Goal: Information Seeking & Learning: Learn about a topic

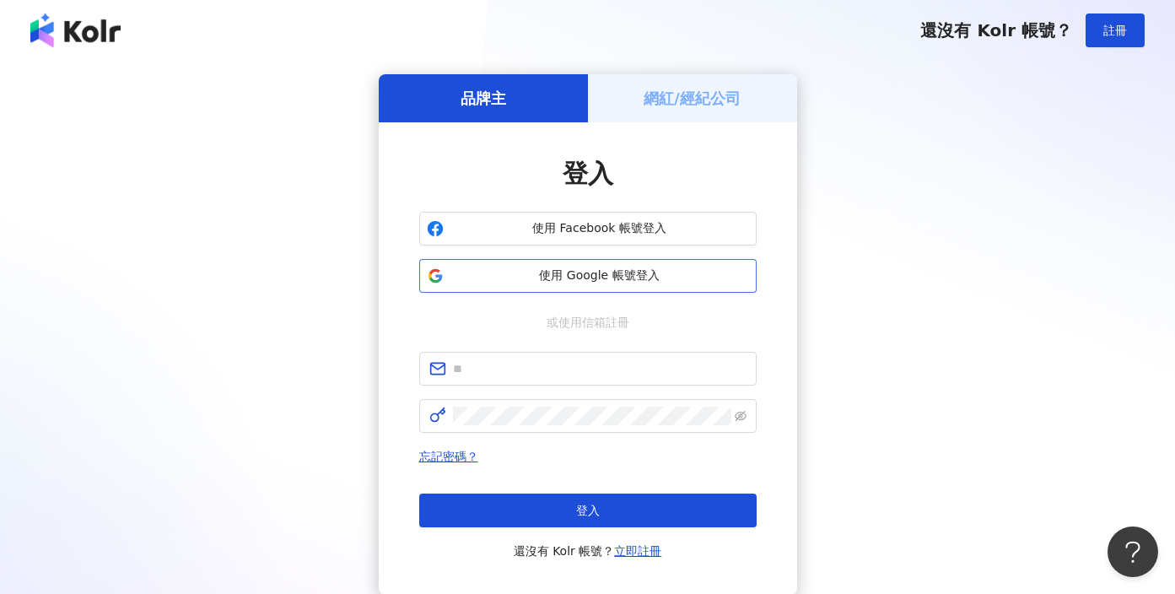
click at [600, 262] on button "使用 Google 帳號登入" at bounding box center [587, 276] width 337 height 34
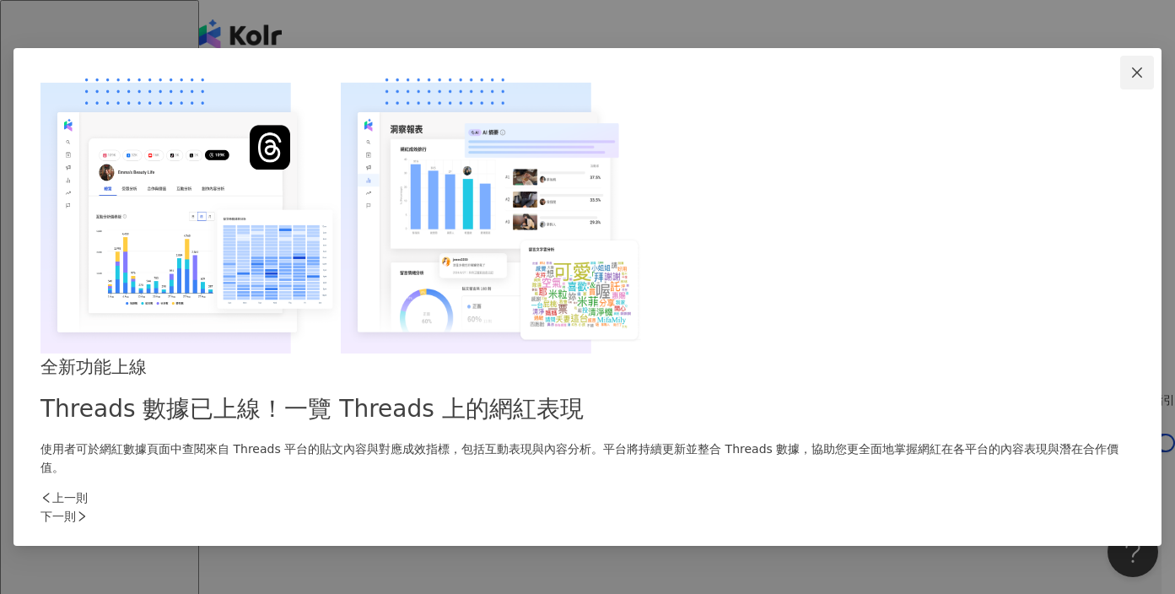
click at [1120, 89] on button "Close" at bounding box center [1137, 73] width 34 height 34
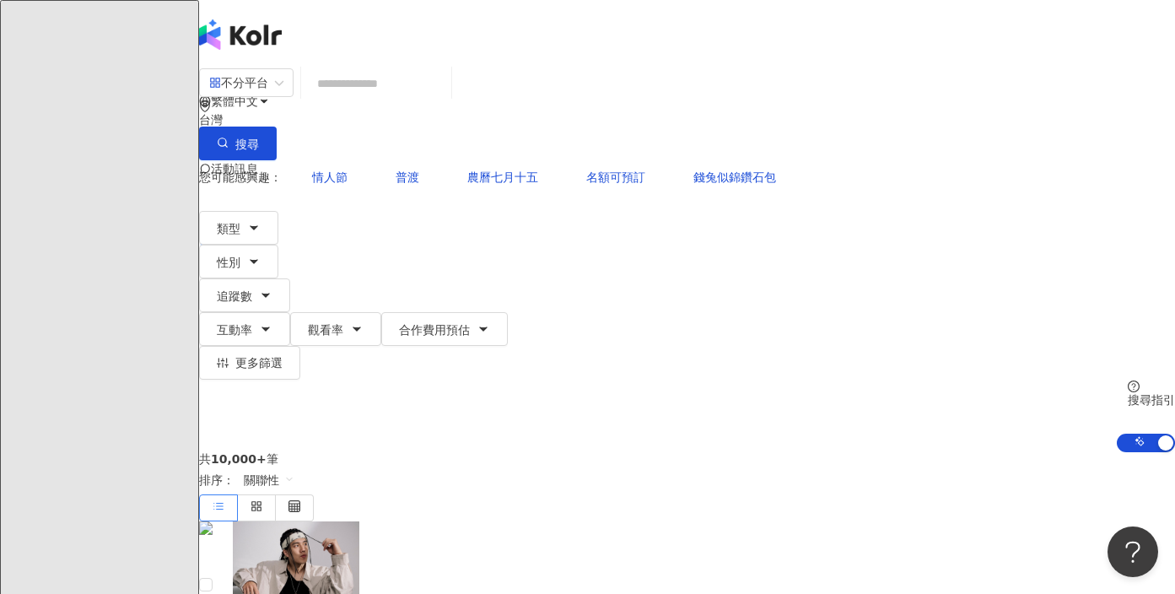
click at [445, 100] on input "search" at bounding box center [376, 83] width 137 height 32
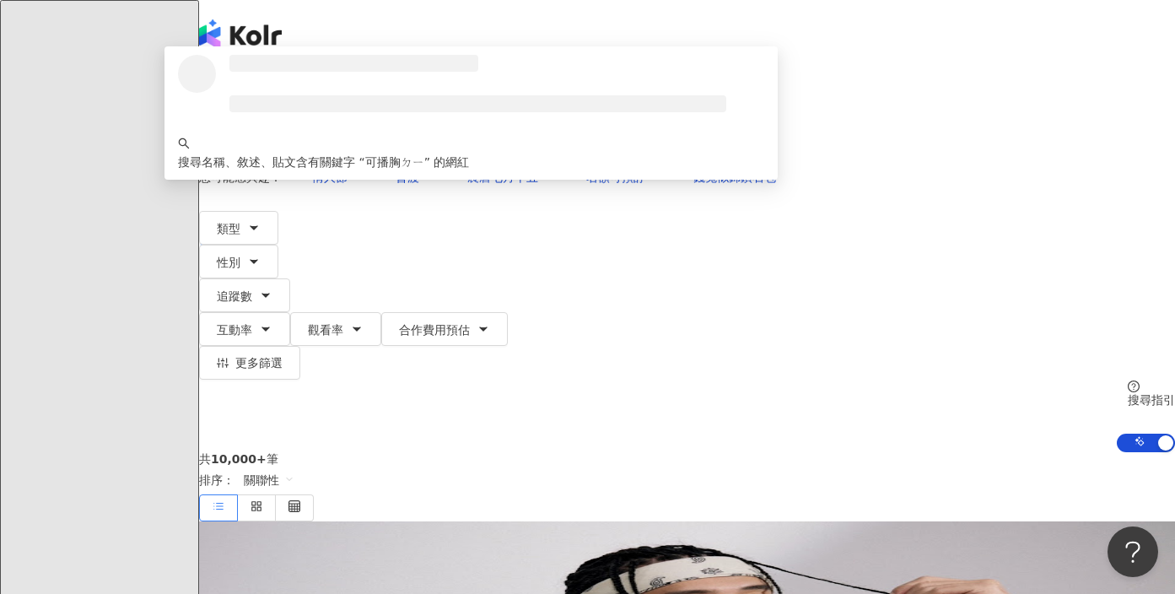
type input "****"
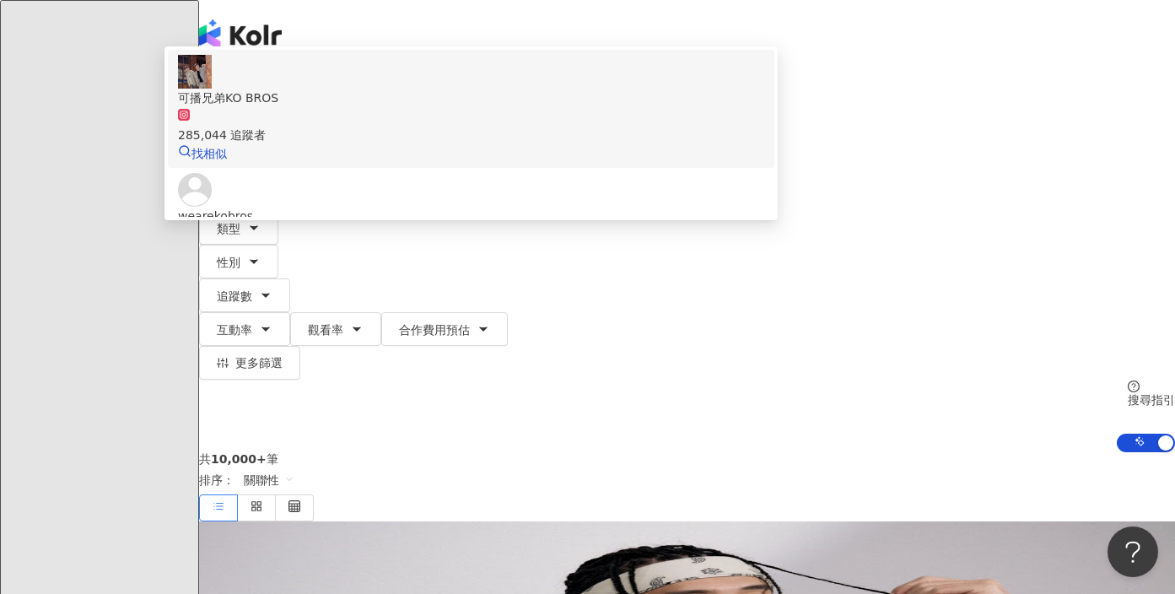
click at [601, 144] on div "285,044 追蹤者" at bounding box center [471, 125] width 586 height 37
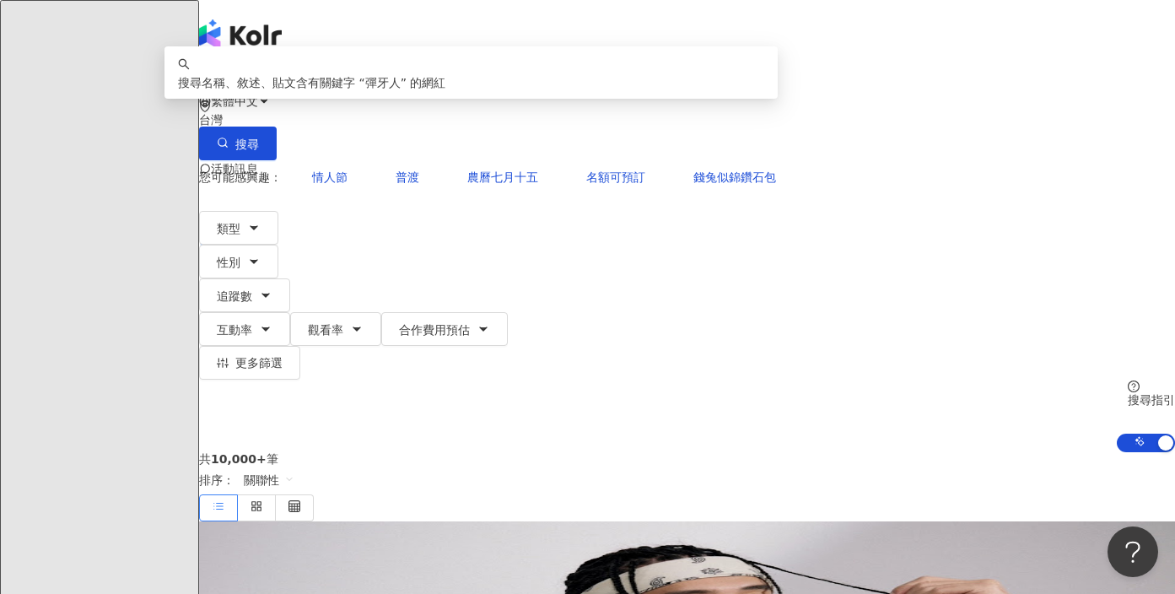
type input "*"
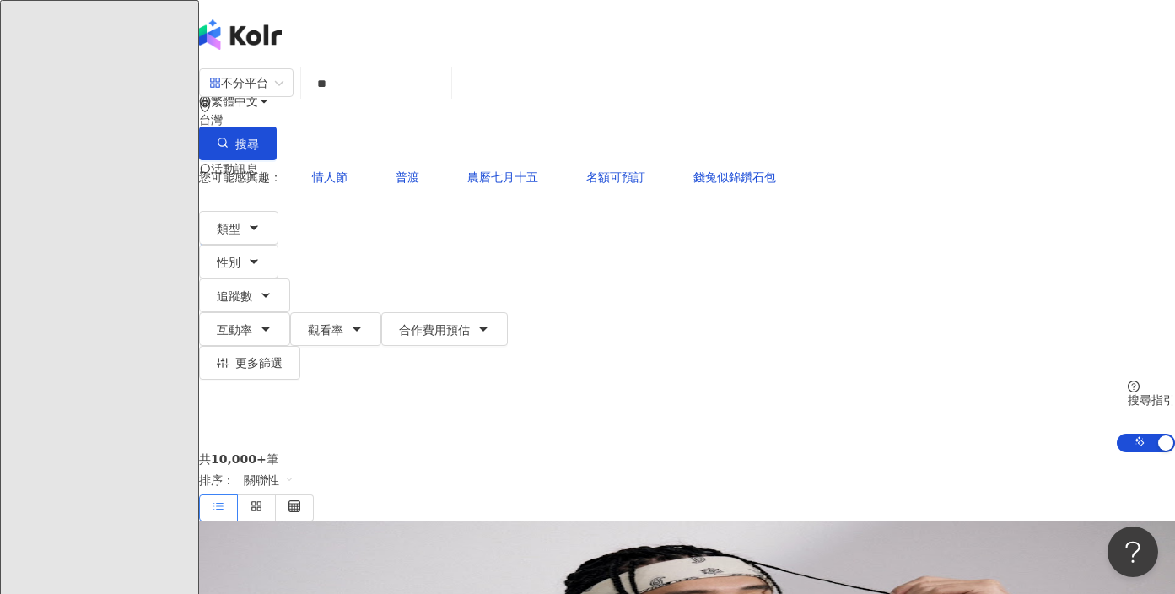
type input "*"
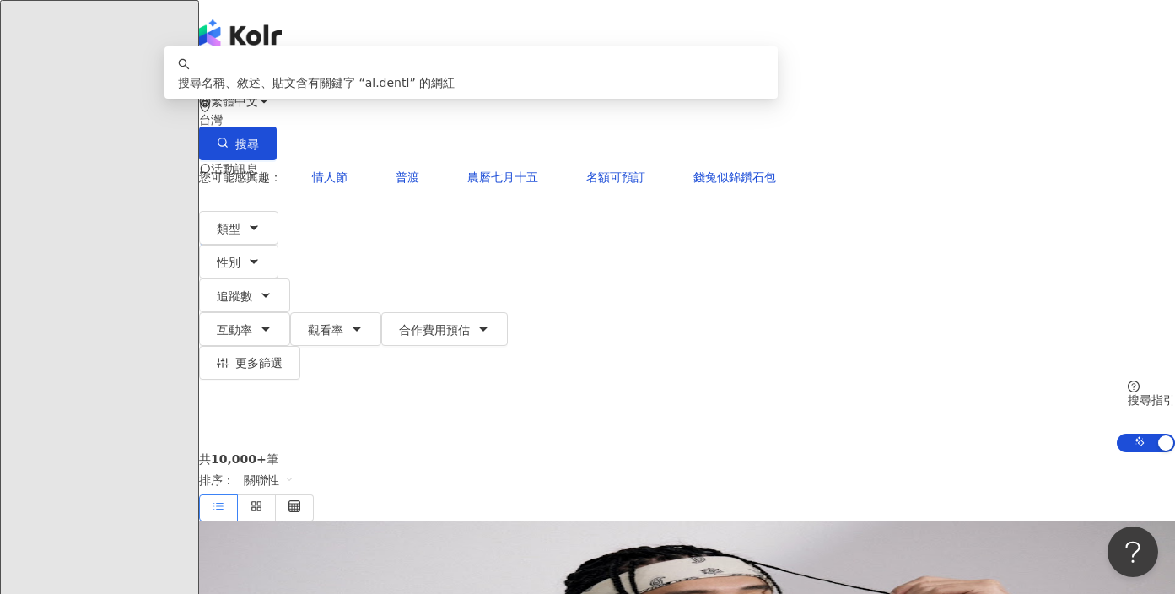
type input "*******"
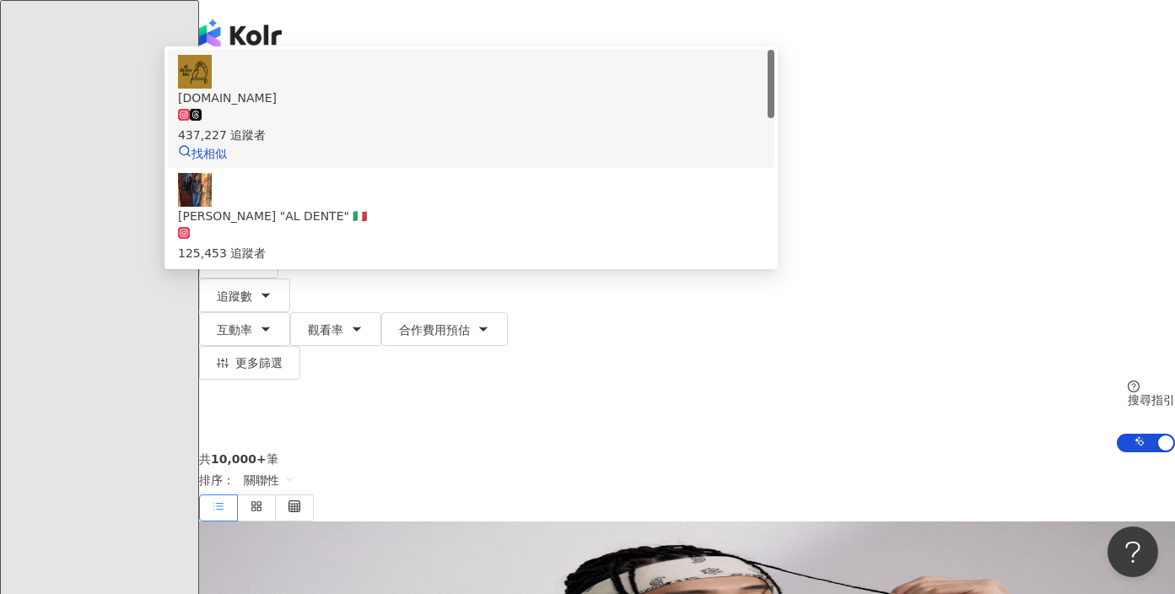
click at [552, 107] on span "[DOMAIN_NAME]" at bounding box center [471, 98] width 586 height 19
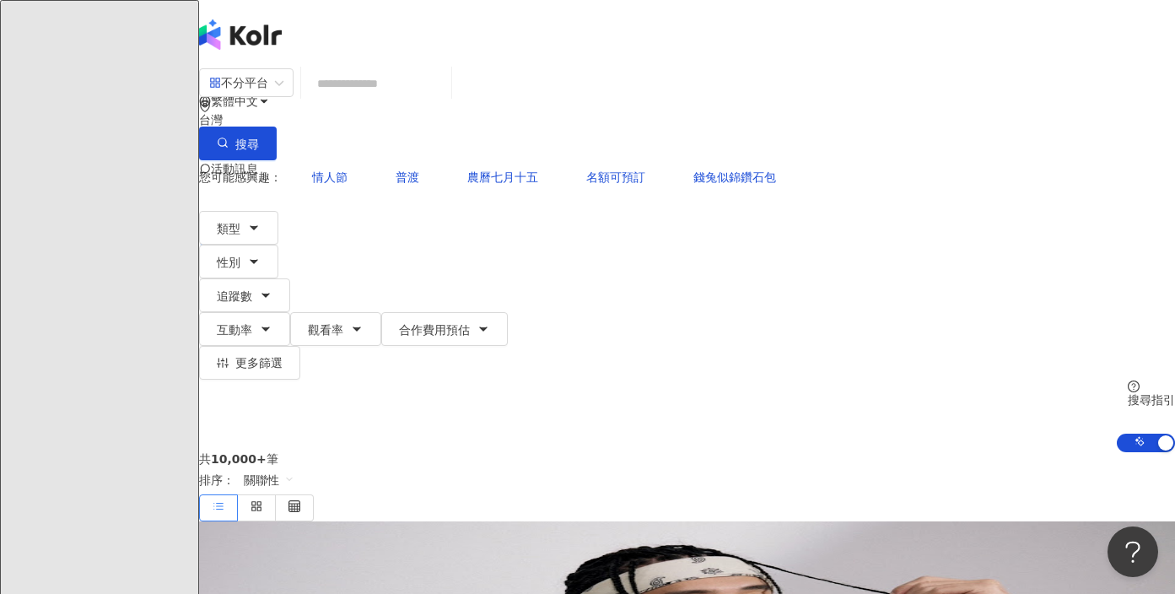
click at [357, 89] on input "search" at bounding box center [376, 83] width 137 height 32
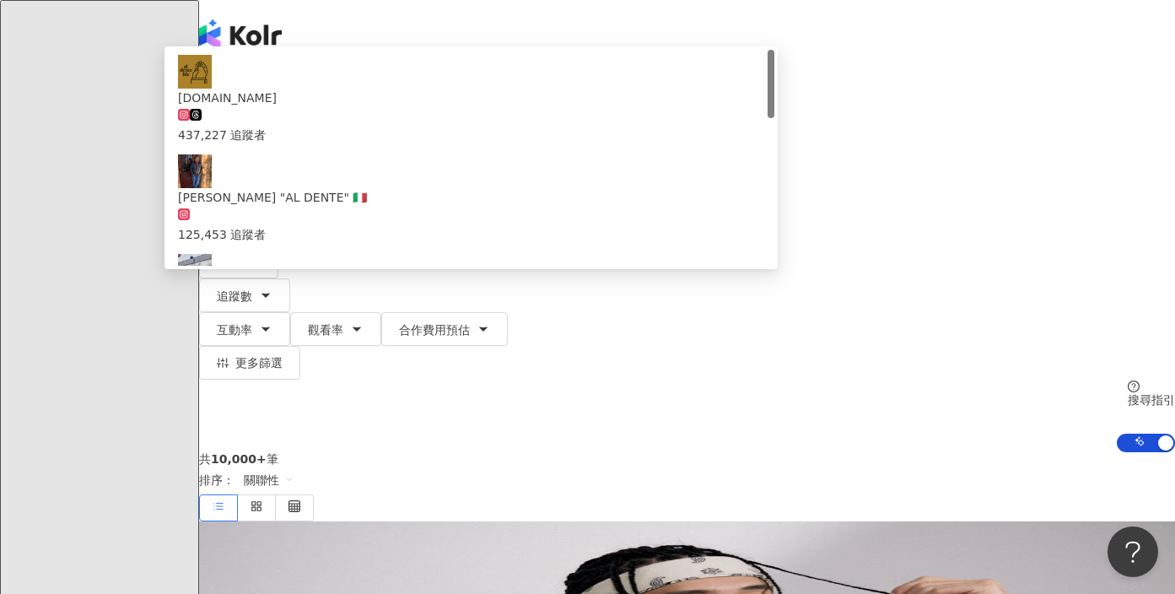
type input "*"
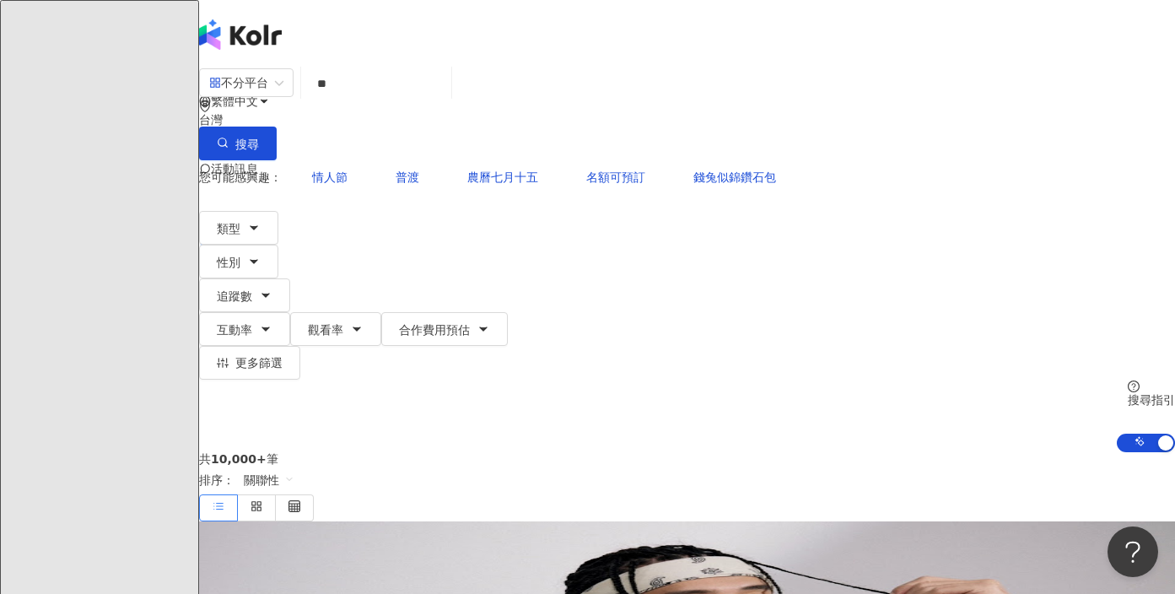
type input "*"
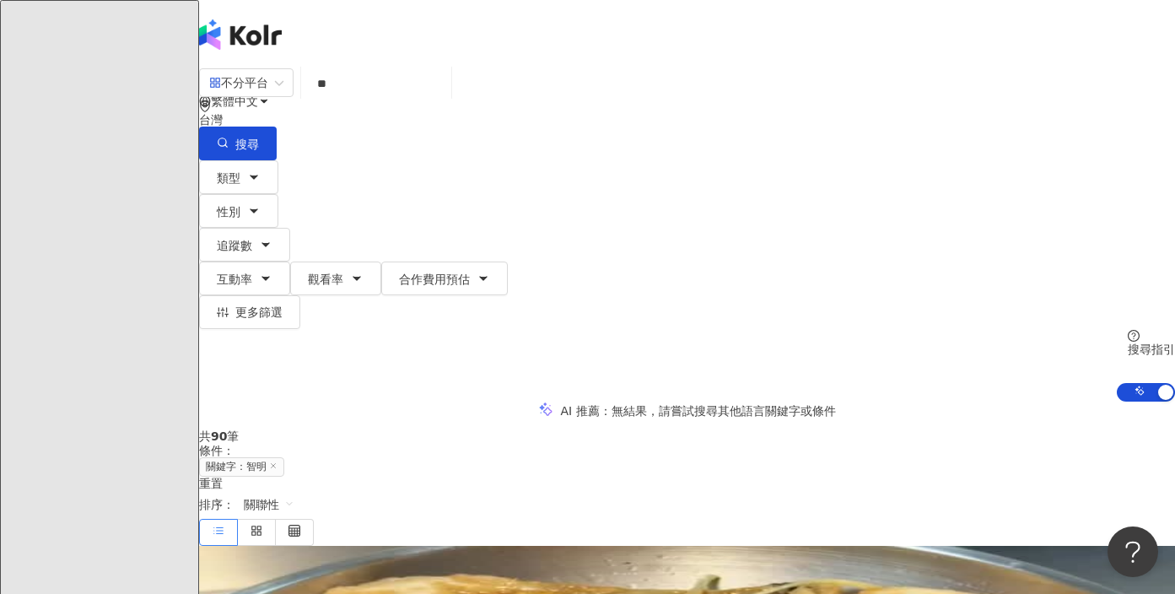
click at [493, 79] on div "不分平台 ** 台灣 搜尋 b9edee22-be80-41f4-ad1f-a8766c4fb86b 9b42af1b-a755-4528-b84c-d7ef…" at bounding box center [687, 113] width 976 height 93
click at [445, 100] on input "**" at bounding box center [376, 83] width 137 height 32
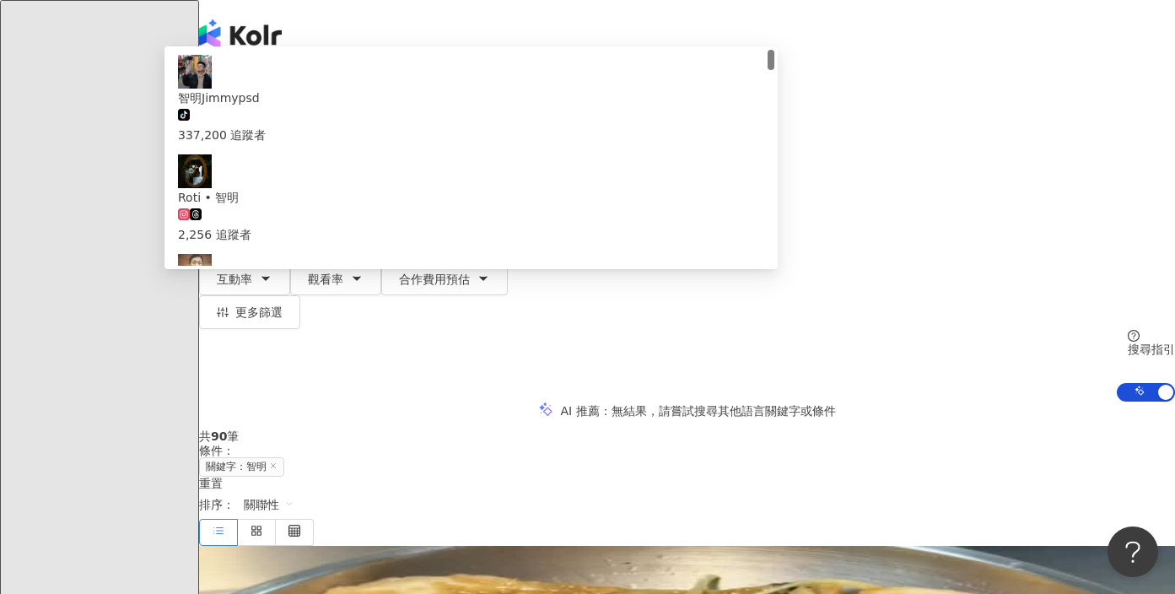
type input "*"
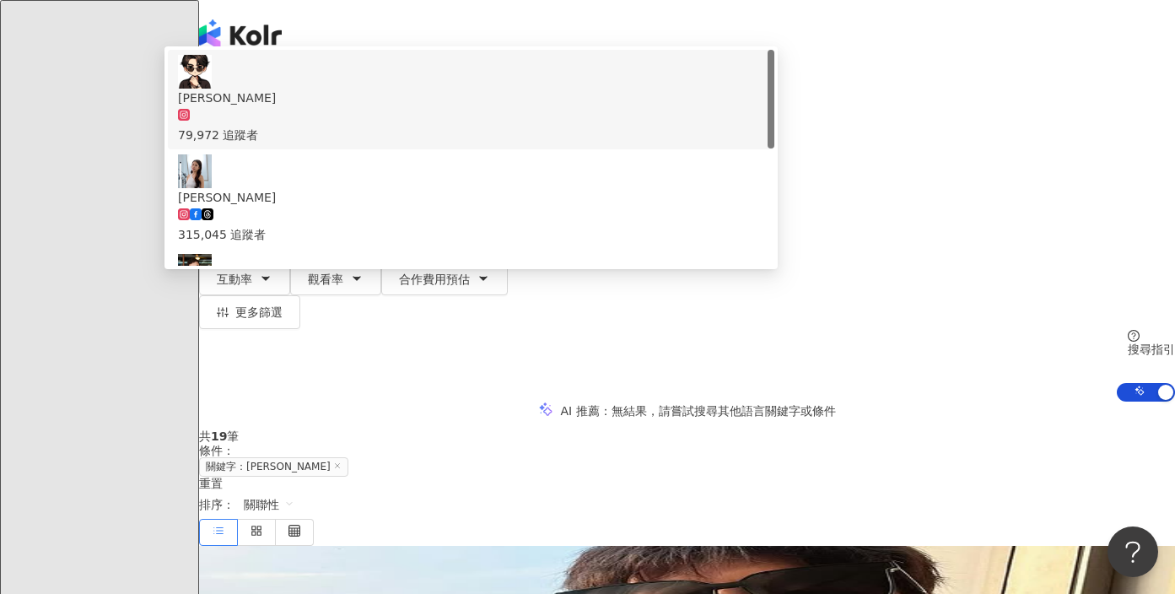
drag, startPoint x: 526, startPoint y: 91, endPoint x: 513, endPoint y: 92, distance: 12.7
click at [445, 92] on input "***" at bounding box center [376, 83] width 137 height 32
drag, startPoint x: 509, startPoint y: 92, endPoint x: 323, endPoint y: 107, distance: 186.2
click at [323, 107] on div "不分平台 *** 台灣 搜尋 74a0bfbe-dd8f-45cb-b51b-7e05d9e6be93 e2be150e-9ced-4178-85c8-034…" at bounding box center [687, 113] width 976 height 93
paste input "**********"
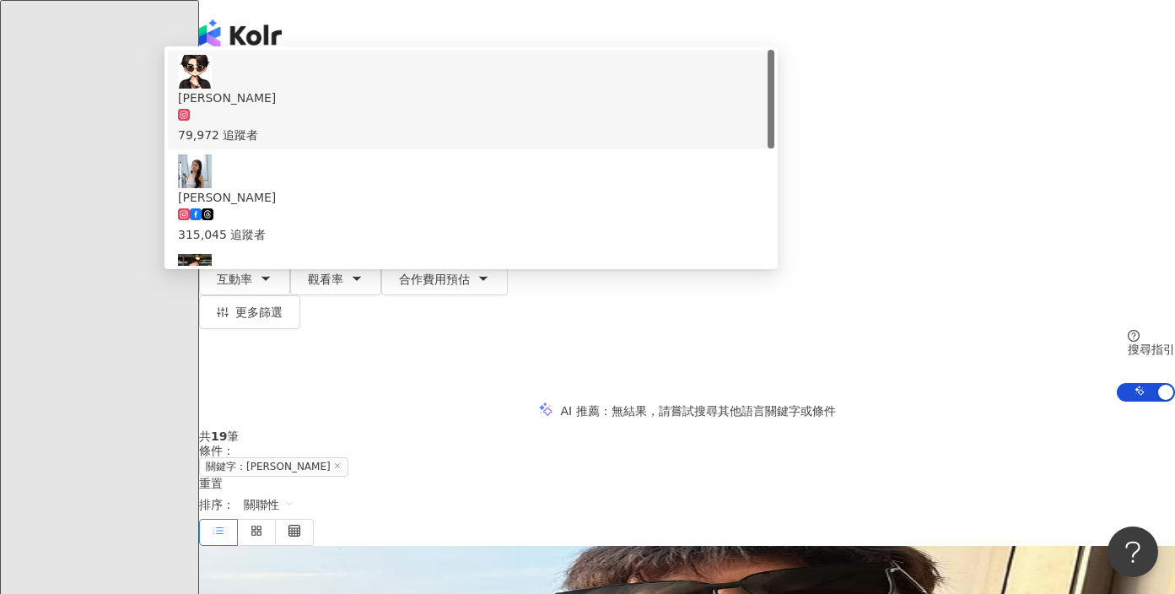
type input "**********"
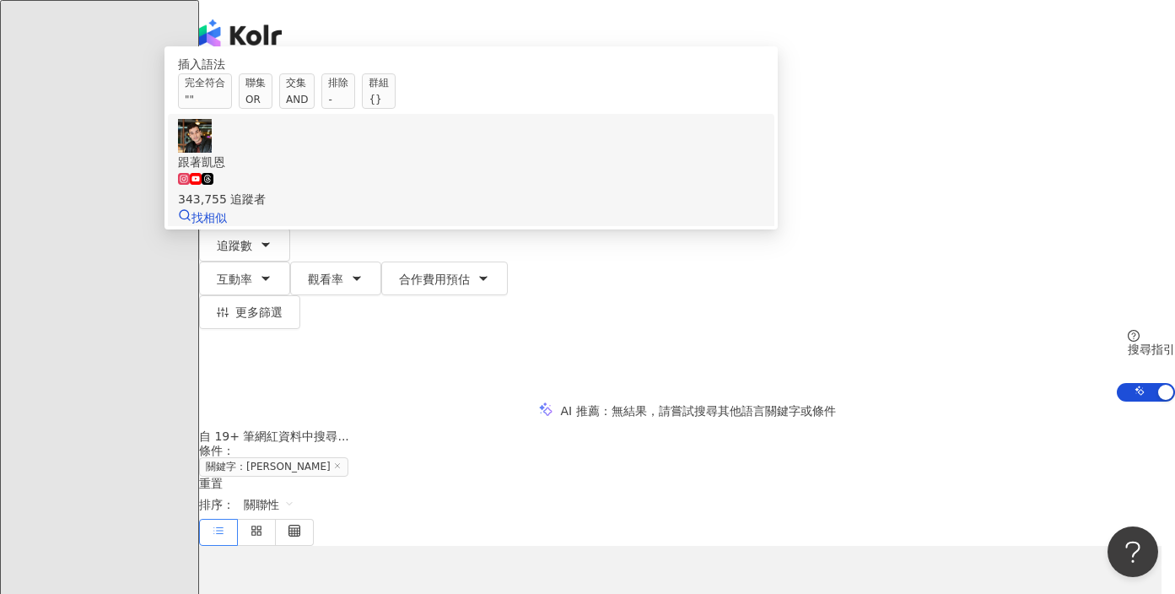
click at [501, 202] on div "跟著凱恩 343,755 追蹤者 找相似" at bounding box center [471, 173] width 586 height 108
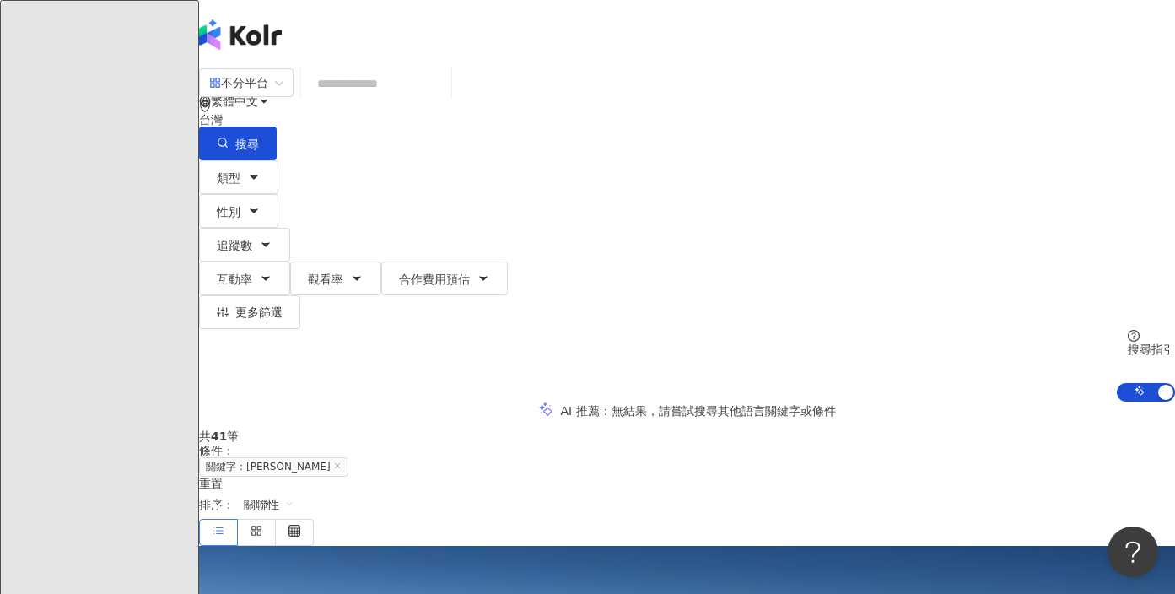
click at [672, 76] on div "不分平台 台灣 搜尋 searchOperator 插入語法 完全符合 "" 聯集 OR 交集 AND 排除 - 群組 {} 跟著凱恩 343,755 追蹤者…" at bounding box center [687, 113] width 976 height 93
click at [445, 90] on input "search" at bounding box center [376, 83] width 137 height 32
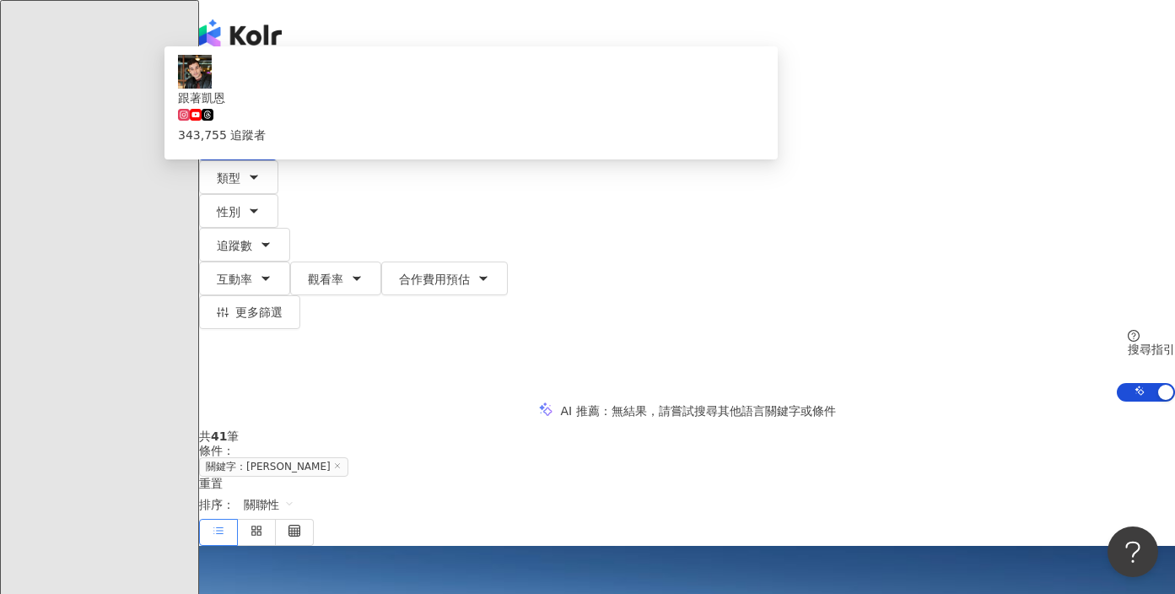
type input "*"
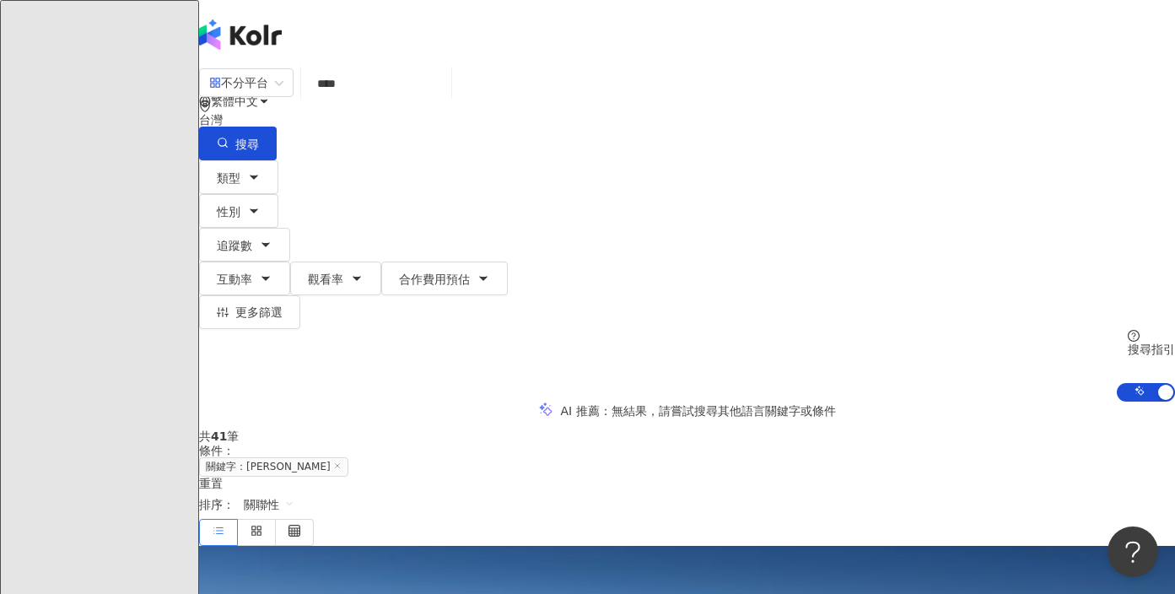
type input "***"
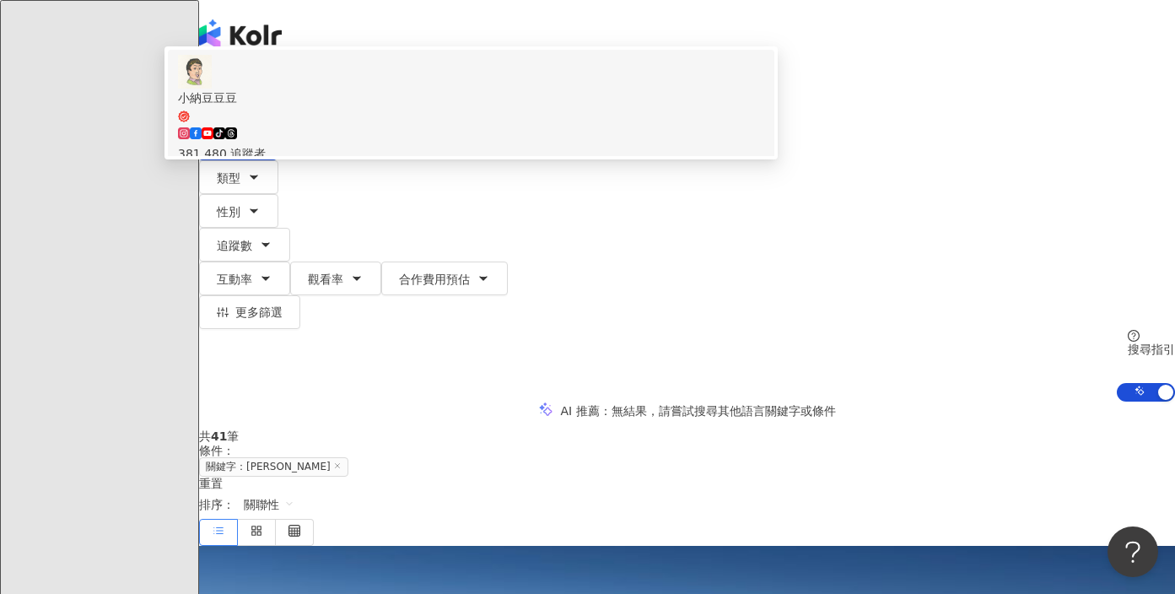
click at [548, 169] on div "小納豆豆豆 tiktok-icon 381,480 追蹤者 找相似" at bounding box center [471, 118] width 586 height 127
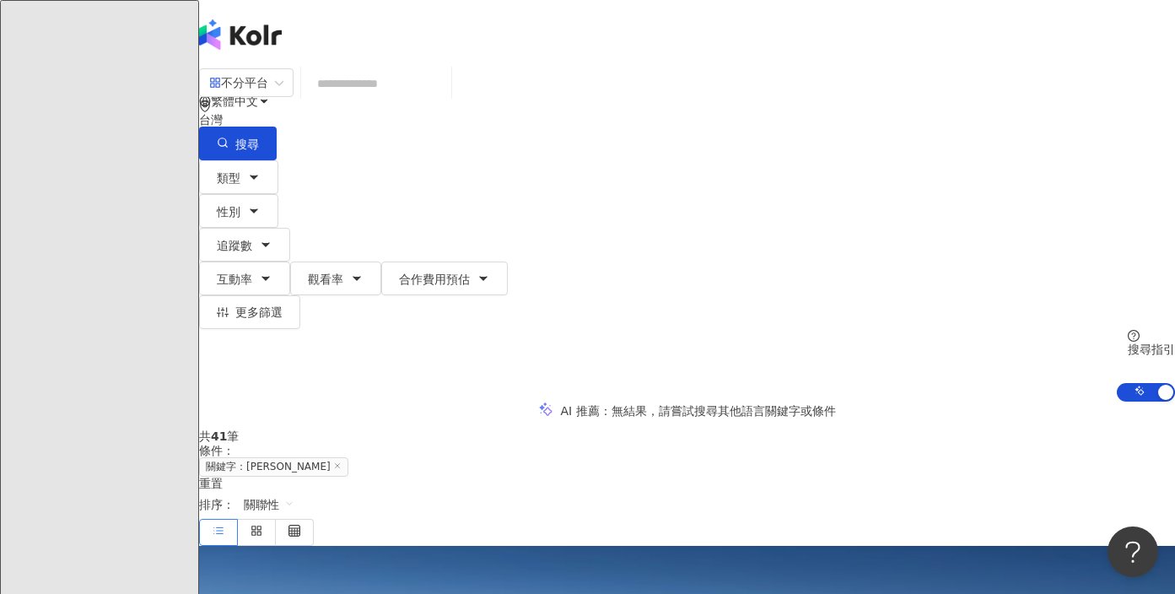
click at [445, 100] on input "search" at bounding box center [376, 83] width 137 height 32
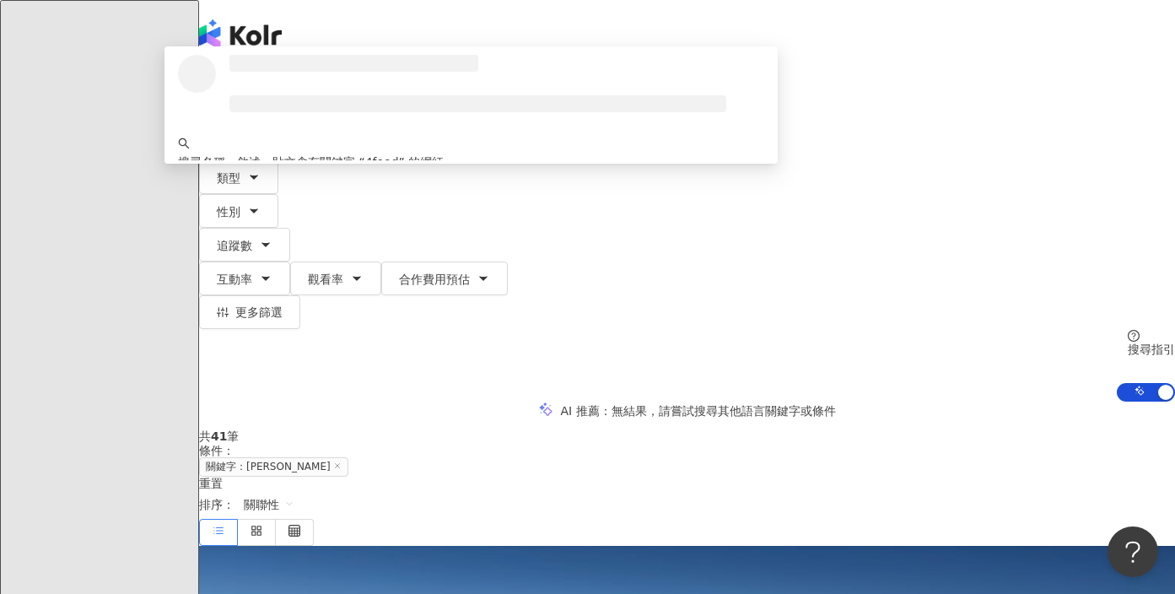
type input "*******"
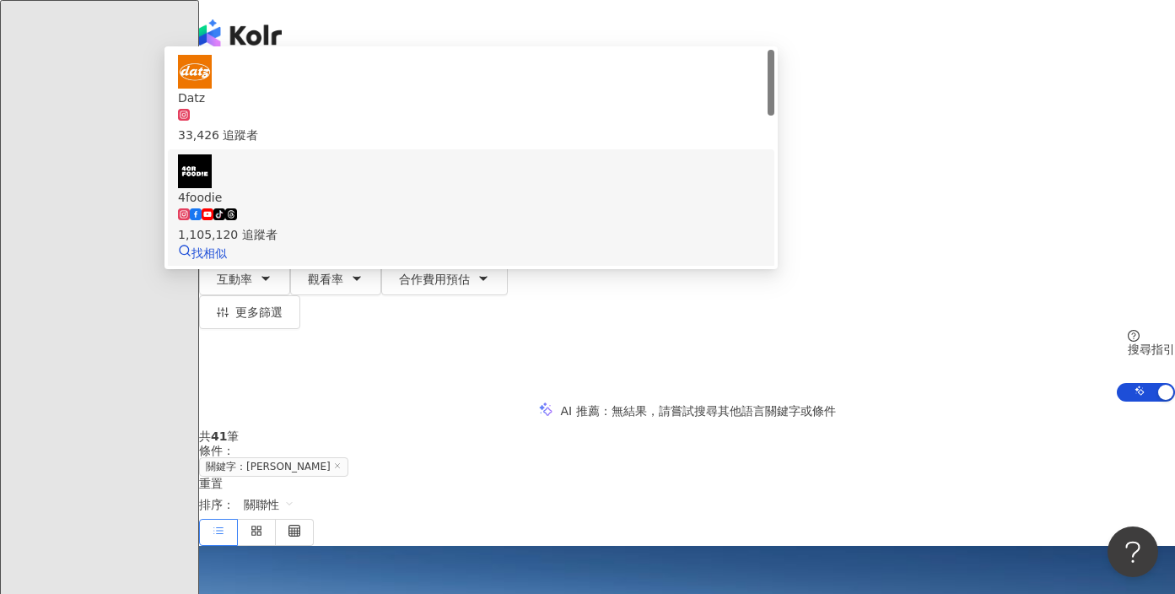
click at [604, 211] on div "tiktok-icon 1,105,120 追蹤者" at bounding box center [471, 225] width 586 height 37
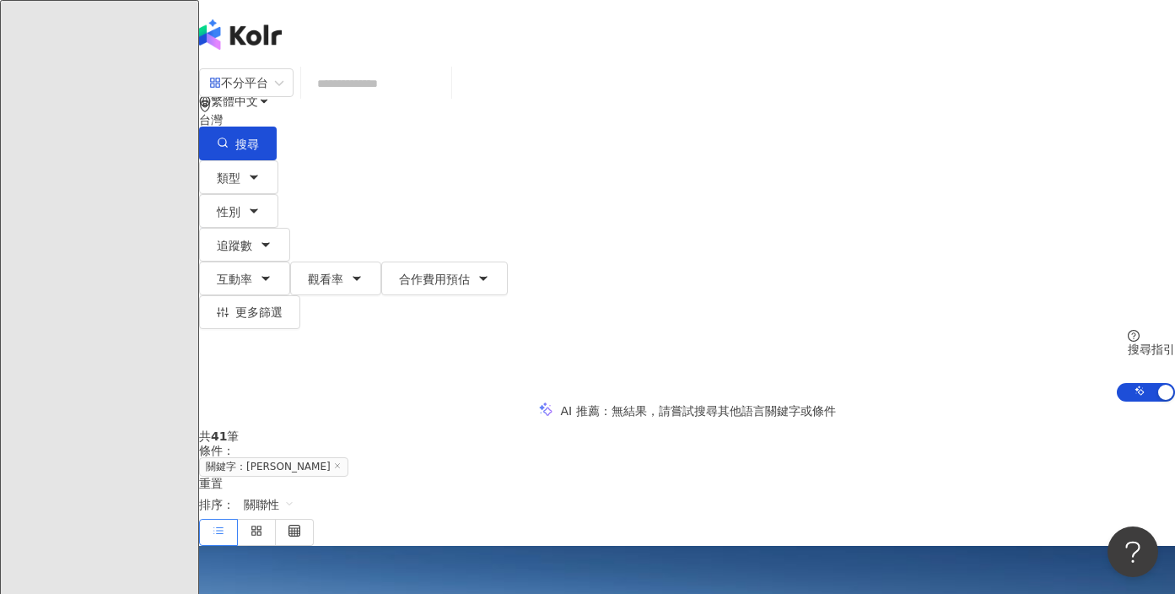
click at [445, 100] on input "search" at bounding box center [376, 83] width 137 height 32
click at [294, 97] on div "不分平台" at bounding box center [246, 82] width 94 height 29
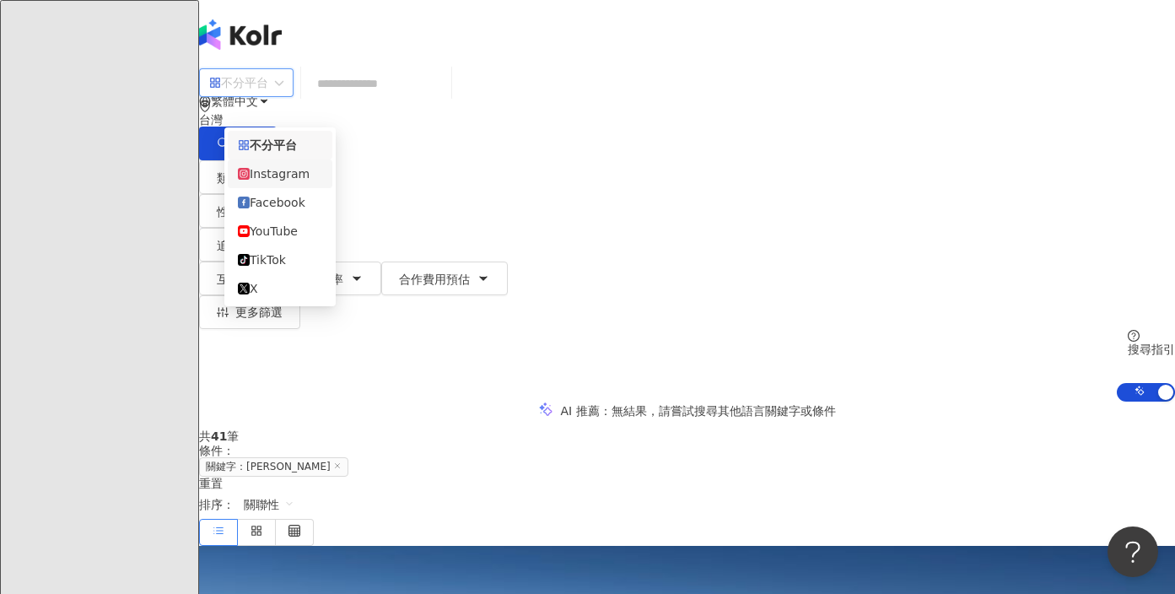
click at [293, 183] on div "Instagram" at bounding box center [280, 174] width 84 height 19
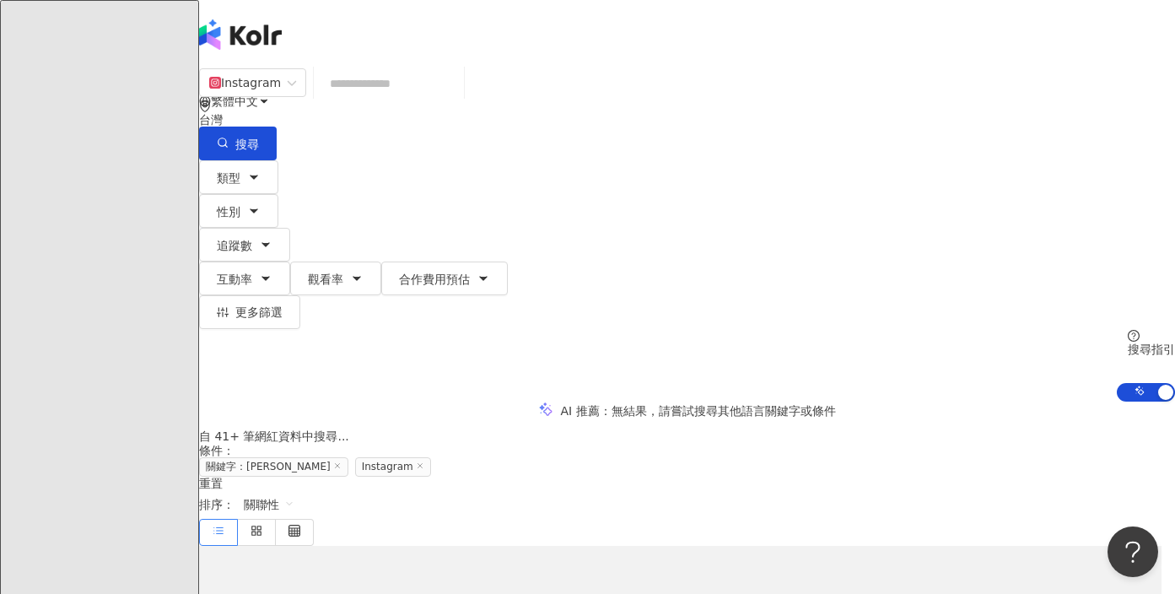
click at [457, 100] on input "search" at bounding box center [389, 83] width 137 height 32
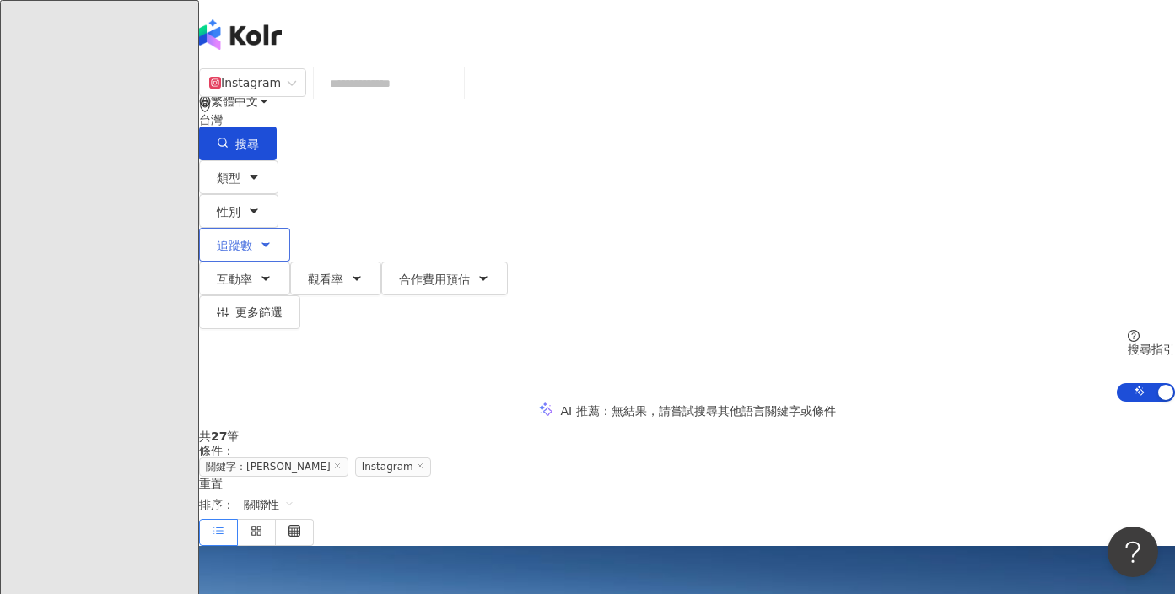
click at [290, 228] on button "追蹤數" at bounding box center [244, 245] width 91 height 34
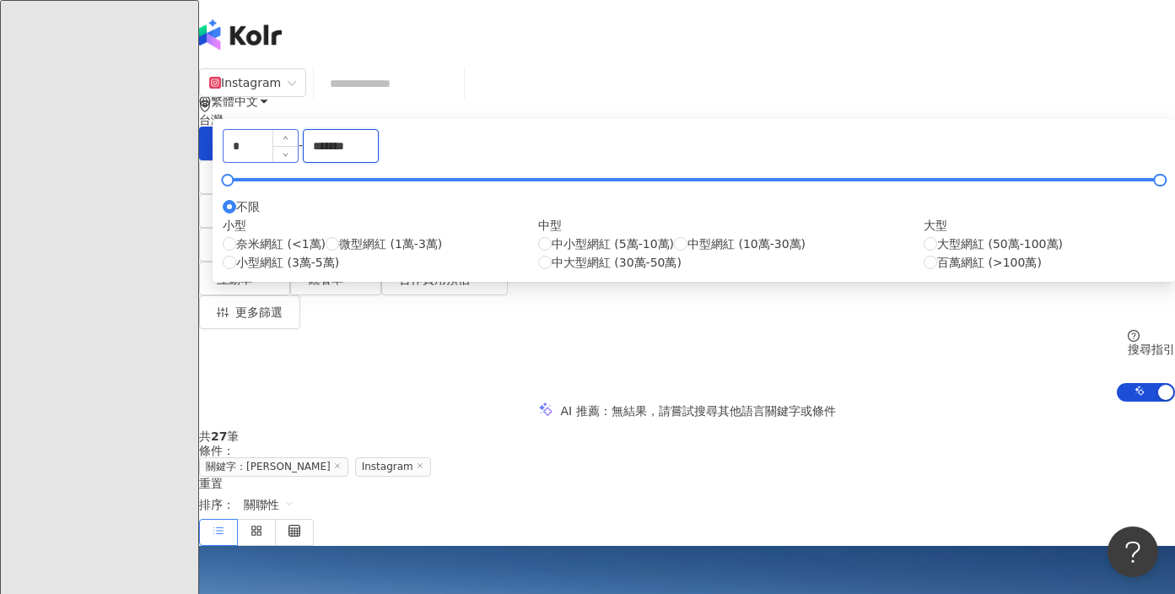
drag, startPoint x: 724, startPoint y: 240, endPoint x: 507, endPoint y: 230, distance: 217.0
click at [507, 230] on div "* - ******* 不限 小型 奈米網紅 (<1萬) 微型網紅 (1萬-3萬) 小型網紅 (3萬-5萬) 中型 中小型網紅 (5萬-10萬) 中型網紅 (…" at bounding box center [694, 200] width 942 height 143
drag, startPoint x: 460, startPoint y: 237, endPoint x: 365, endPoint y: 235, distance: 94.5
type input "*"
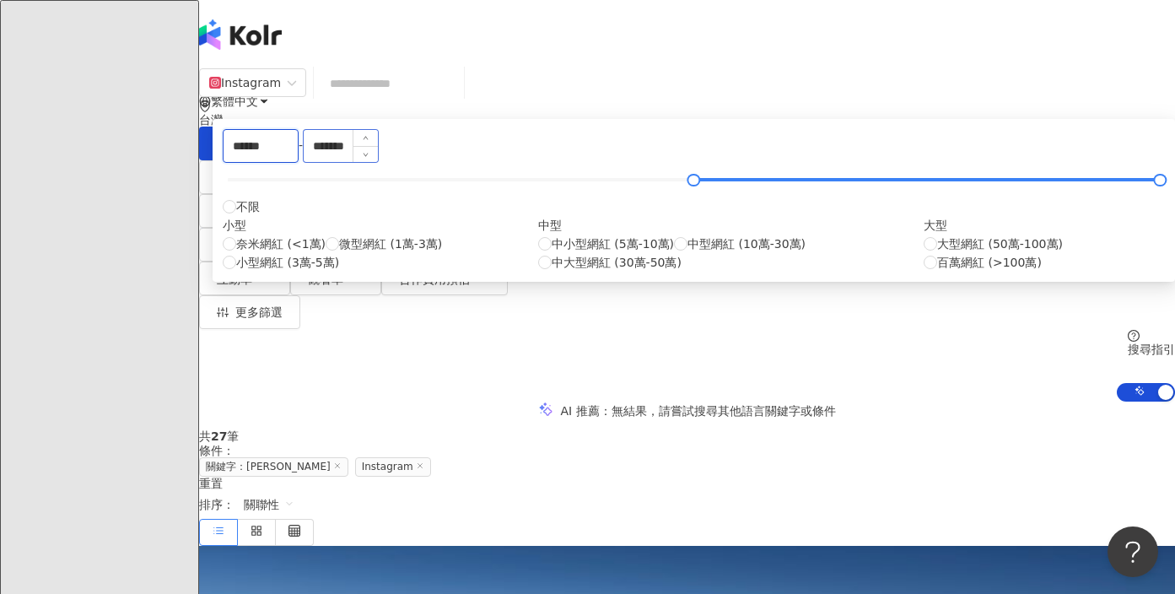
type input "******"
drag, startPoint x: 710, startPoint y: 246, endPoint x: 537, endPoint y: 246, distance: 173.8
click at [537, 246] on div "****** - ******* 不限 小型 奈米網紅 (<1萬) 微型網紅 (1萬-3萬) 小型網紅 (3萬-5萬) 中型 中小型網紅 (5萬-10萬) 中…" at bounding box center [694, 200] width 942 height 143
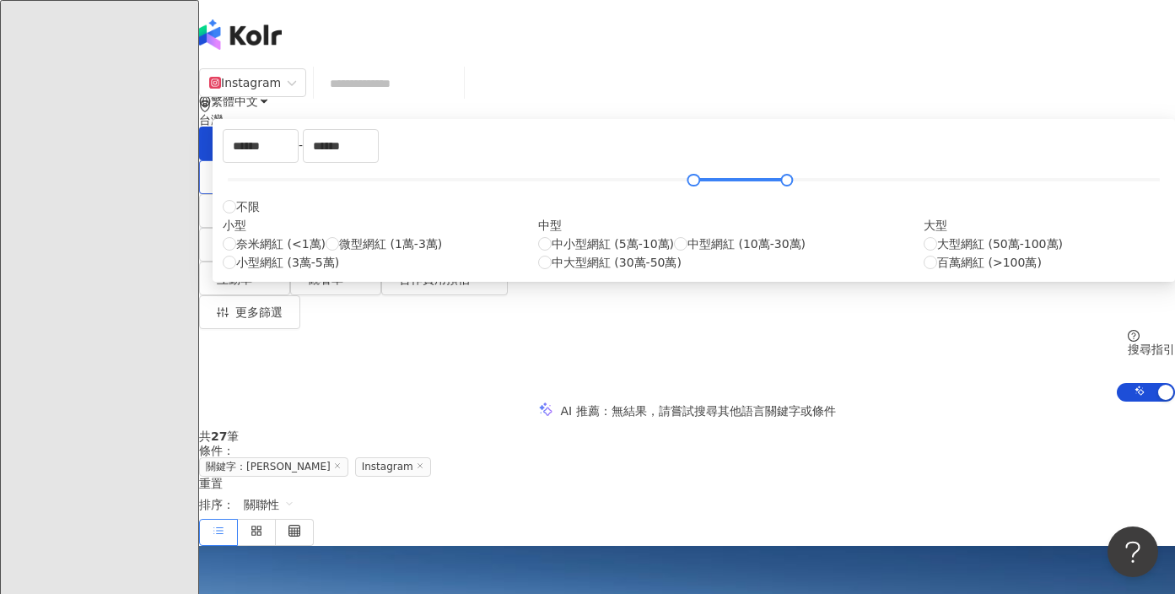
click at [261, 170] on icon "button" at bounding box center [253, 176] width 13 height 13
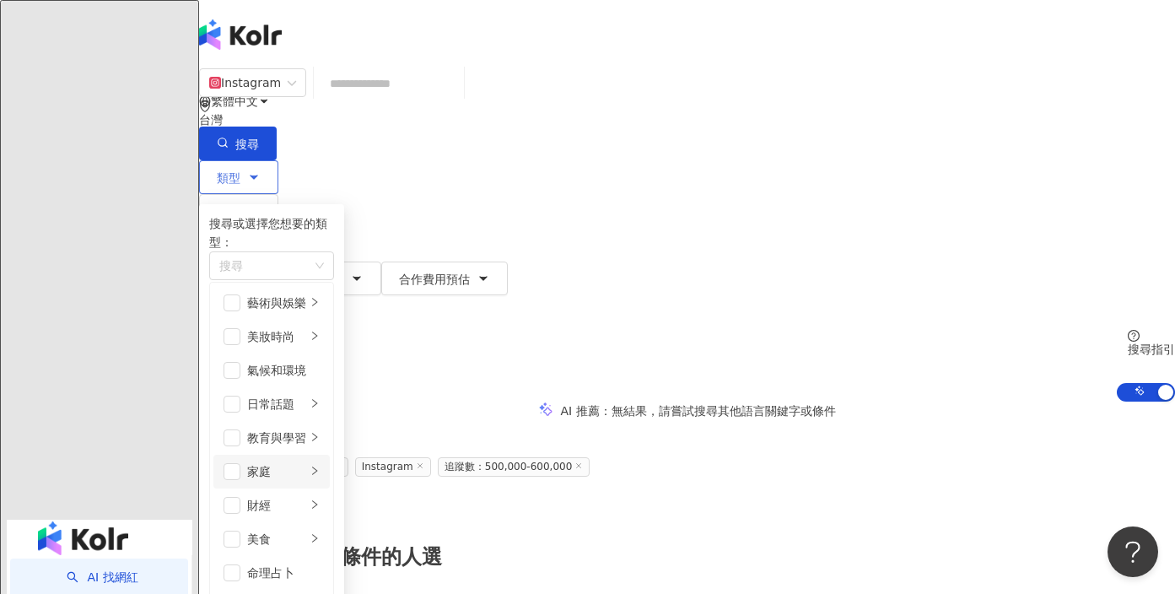
scroll to position [123, 0]
click at [240, 531] on span "button" at bounding box center [232, 539] width 17 height 17
click at [259, 138] on span "搜尋" at bounding box center [247, 144] width 24 height 13
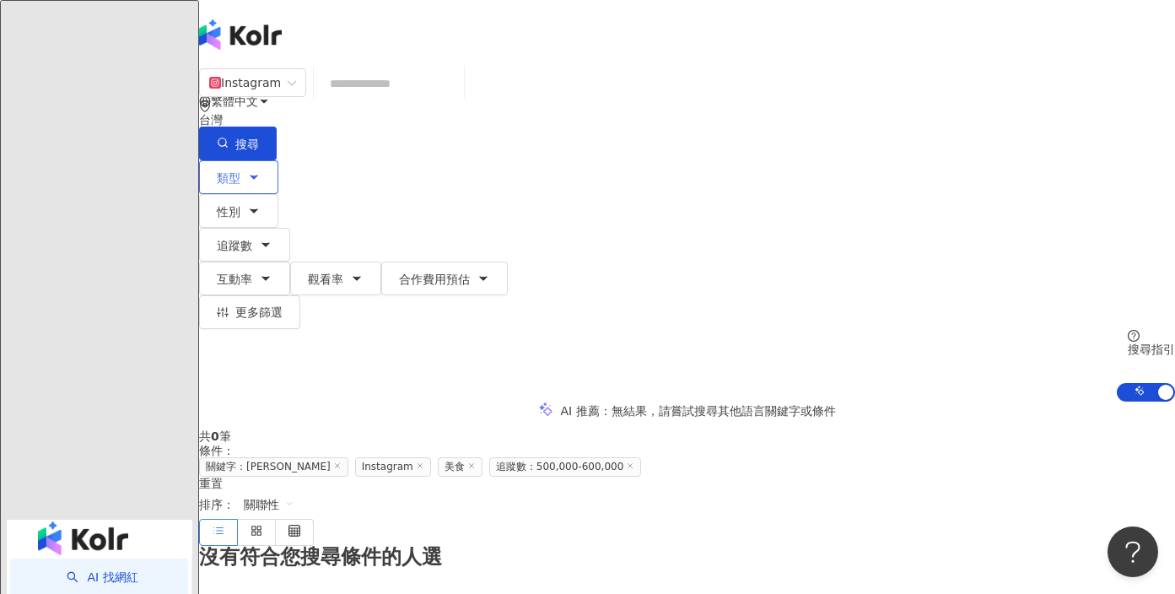
click at [266, 167] on button "類型" at bounding box center [238, 177] width 79 height 34
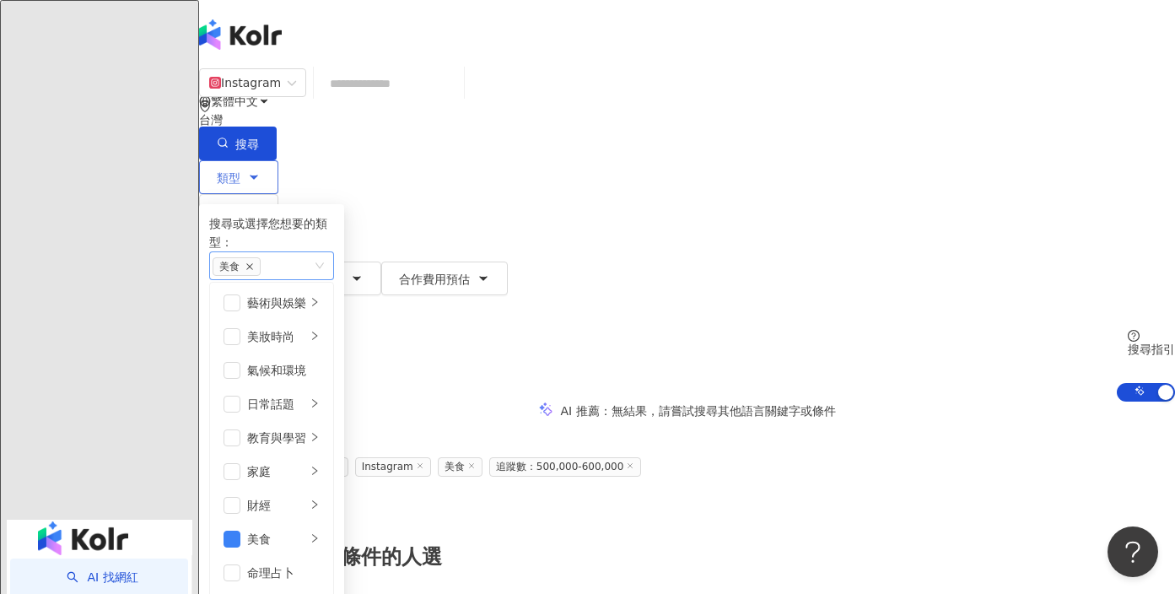
click at [254, 262] on icon "close" at bounding box center [250, 266] width 8 height 8
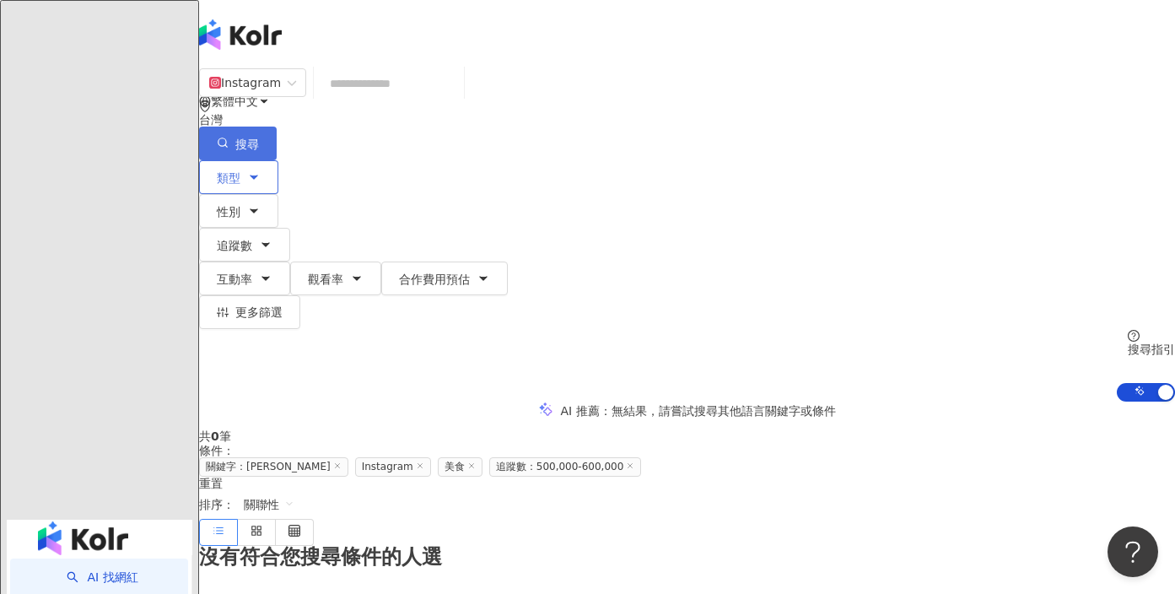
click at [259, 138] on span "搜尋" at bounding box center [247, 144] width 24 height 13
click at [474, 160] on div "類型 性別 追蹤數 互動率 觀看率 合作費用預估 更多篩選 ****** - ****** 不限 小型 奈米網紅 (<1萬) 微型網紅 (1萬-3萬) 小型網…" at bounding box center [687, 280] width 976 height 241
click at [273, 238] on icon "button" at bounding box center [265, 244] width 13 height 13
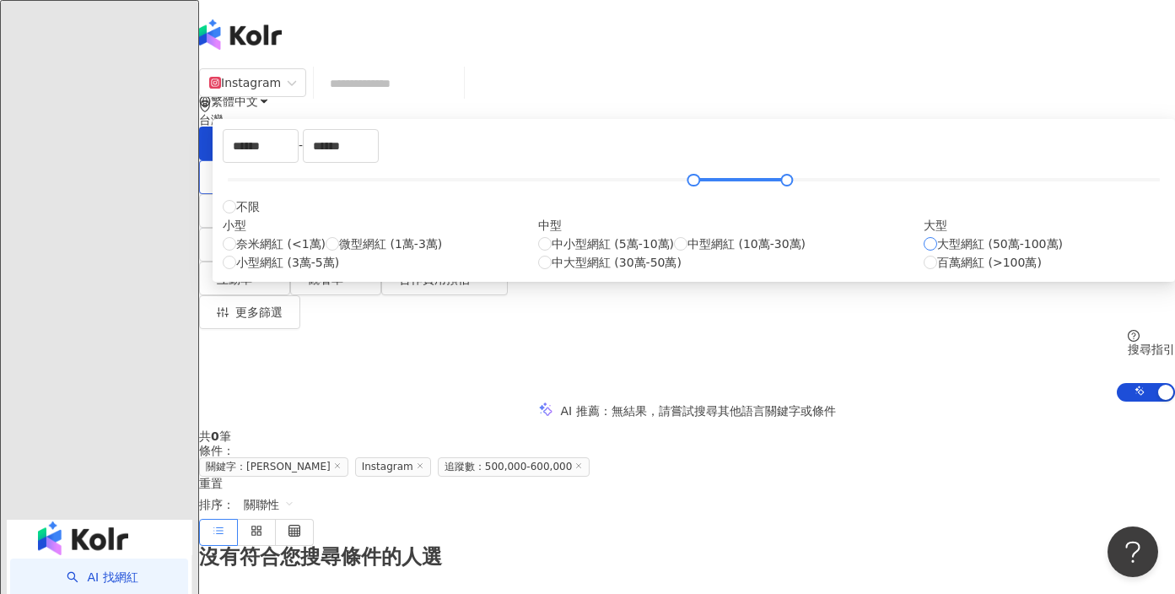
click at [937, 253] on span "大型網紅 (50萬-100萬)" at bounding box center [1000, 244] width 126 height 19
click at [266, 160] on button "類型" at bounding box center [238, 177] width 79 height 34
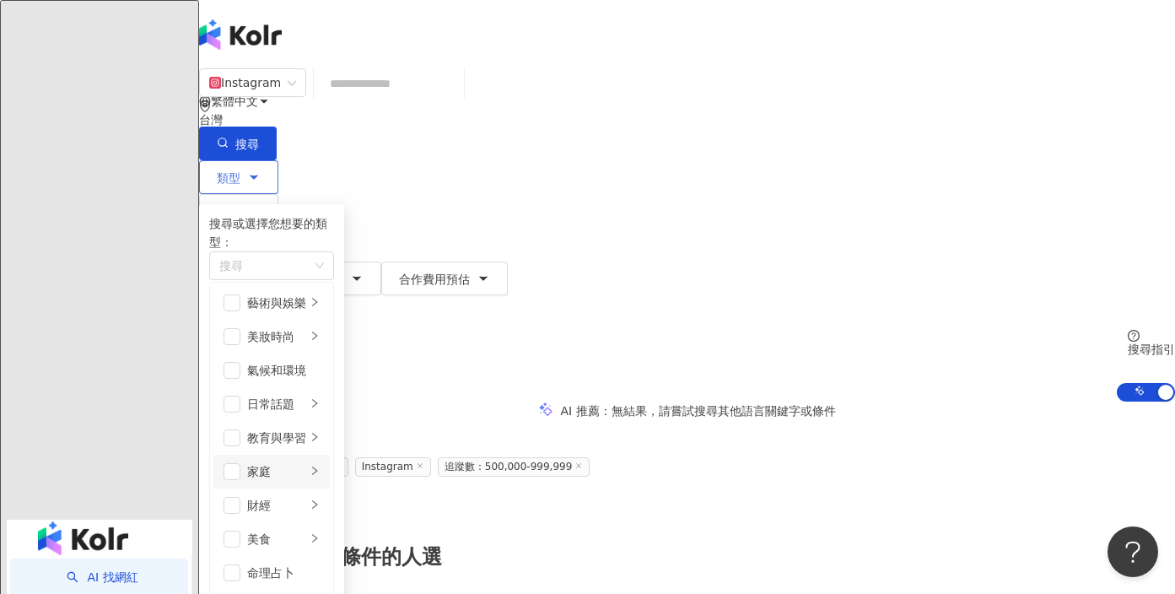
scroll to position [97, 0]
click at [240, 531] on span "button" at bounding box center [232, 539] width 17 height 17
click at [277, 127] on button "搜尋" at bounding box center [238, 144] width 78 height 34
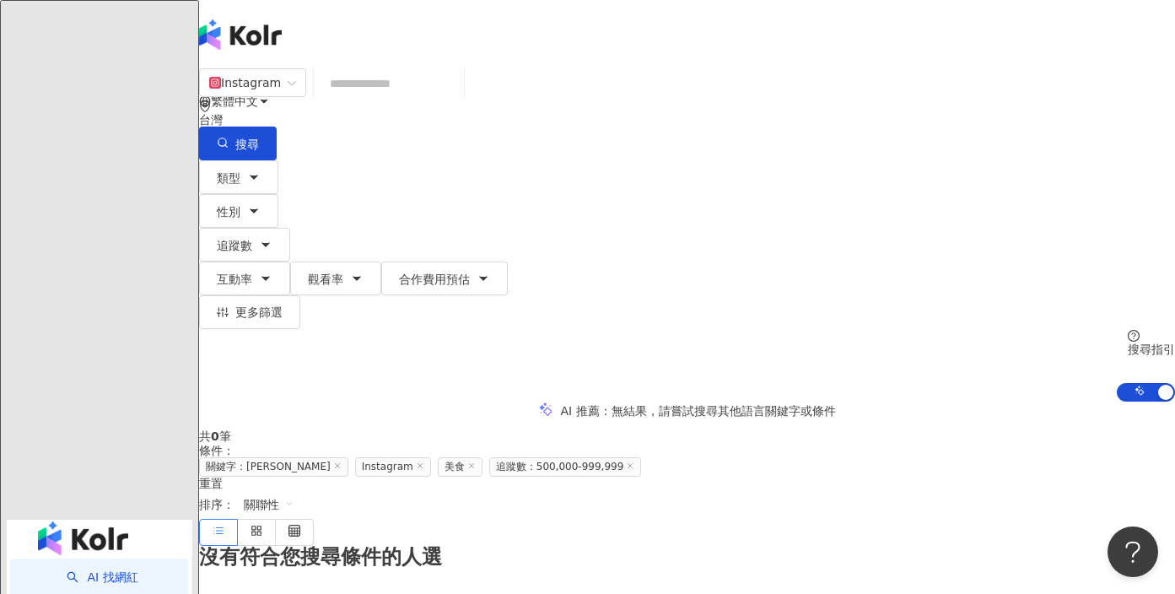
click at [342, 461] on icon at bounding box center [337, 465] width 8 height 8
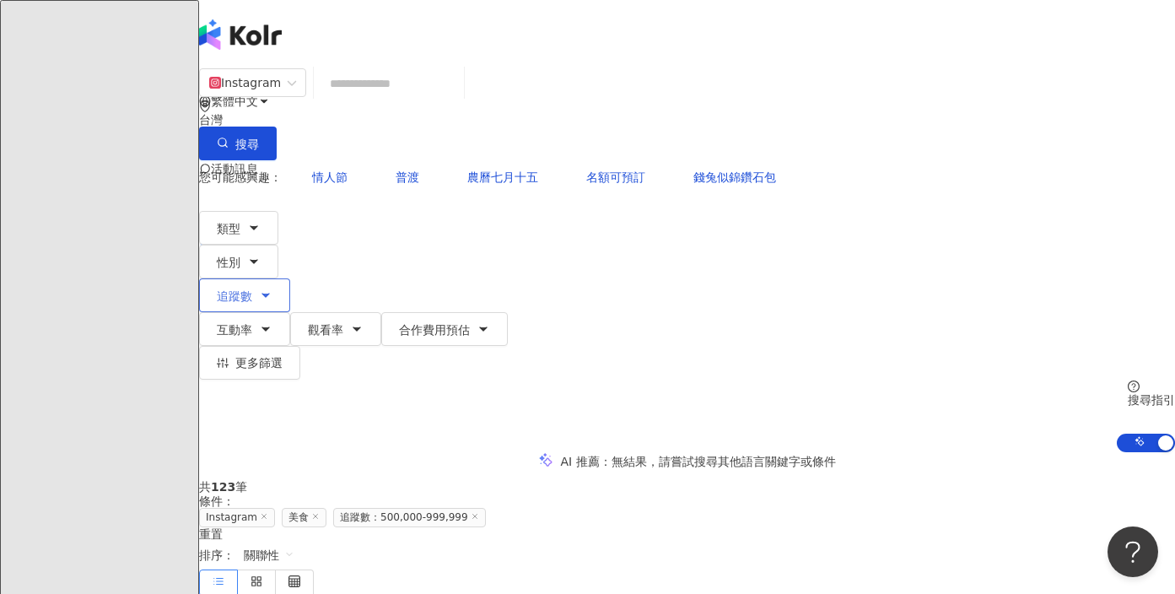
click at [290, 278] on button "追蹤數" at bounding box center [244, 295] width 91 height 34
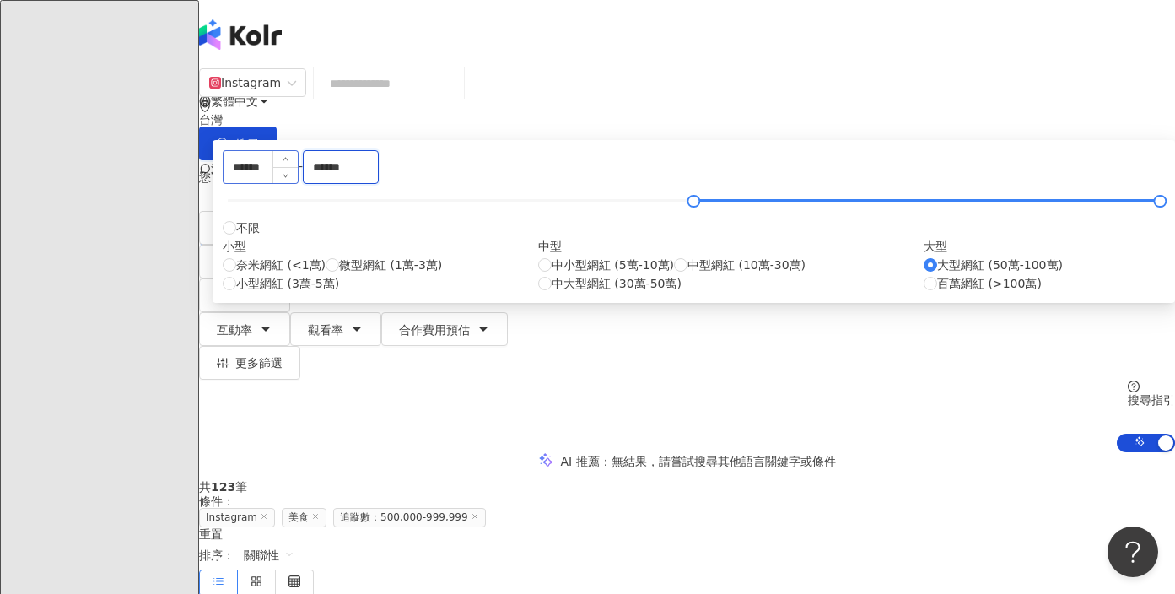
drag, startPoint x: 703, startPoint y: 265, endPoint x: 515, endPoint y: 265, distance: 187.3
click at [516, 265] on div "****** - ****** 不限 小型 奈米網紅 (<1萬) 微型網紅 (1萬-3萬) 小型網紅 (3萬-5萬) 中型 中小型網紅 (5萬-10萬) 中型…" at bounding box center [694, 221] width 942 height 143
type input "******"
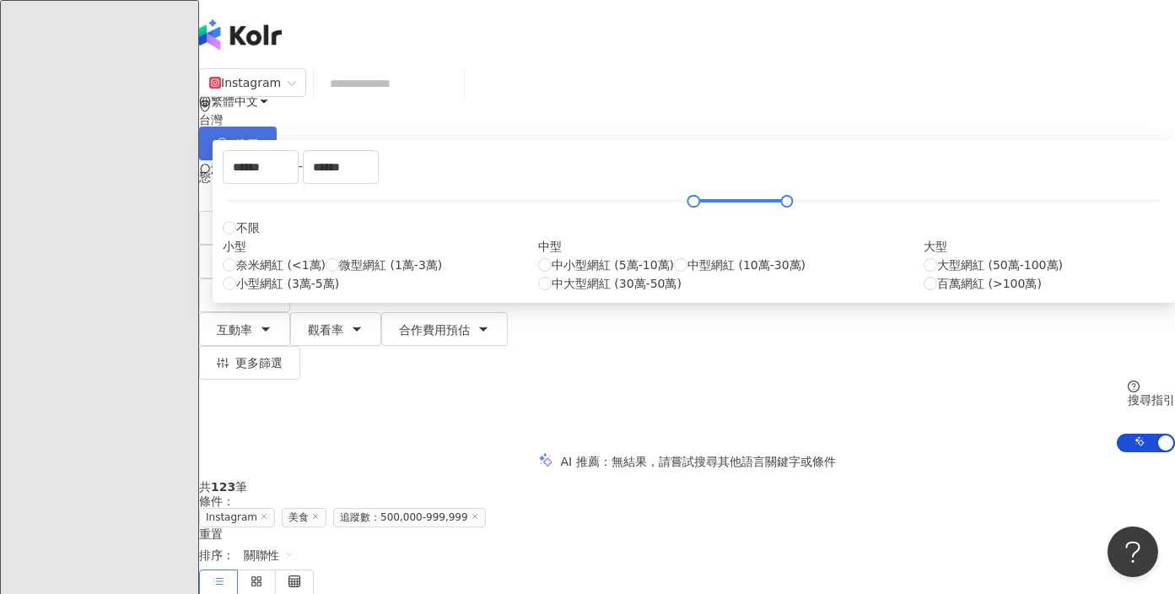
click at [277, 127] on button "搜尋" at bounding box center [238, 144] width 78 height 34
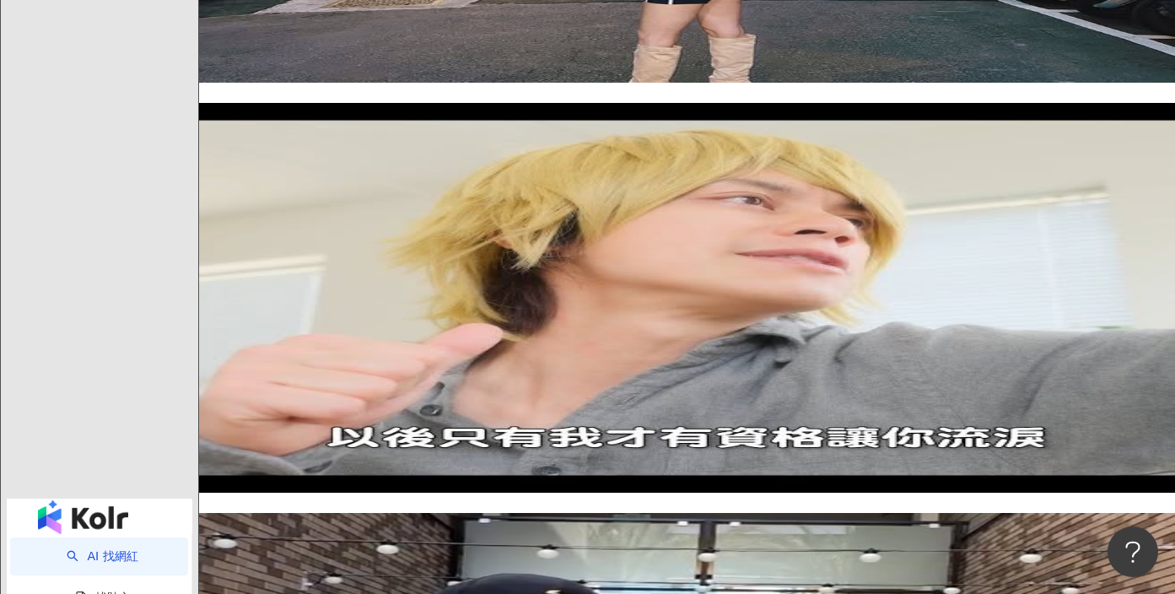
scroll to position [2446, 0]
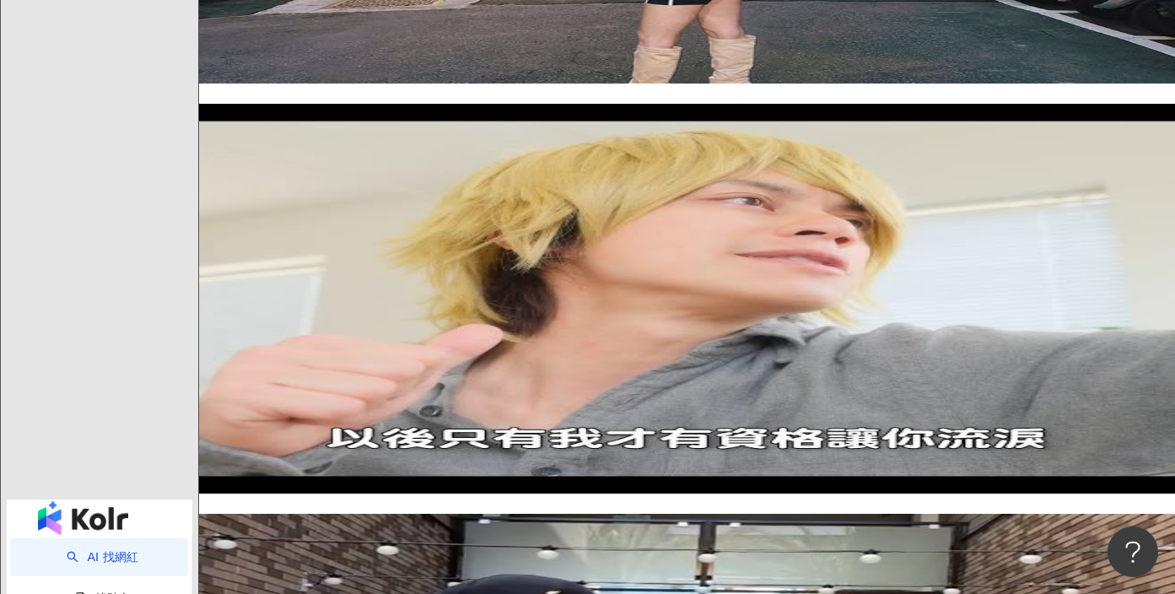
drag, startPoint x: 345, startPoint y: 377, endPoint x: 727, endPoint y: 6, distance: 532.8
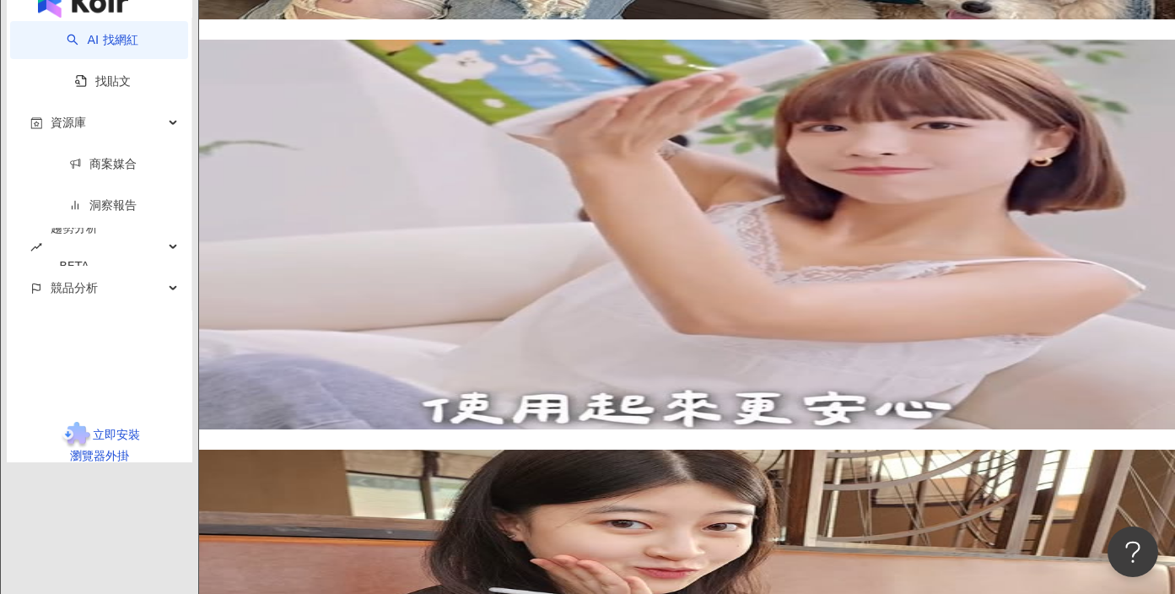
scroll to position [2965, 0]
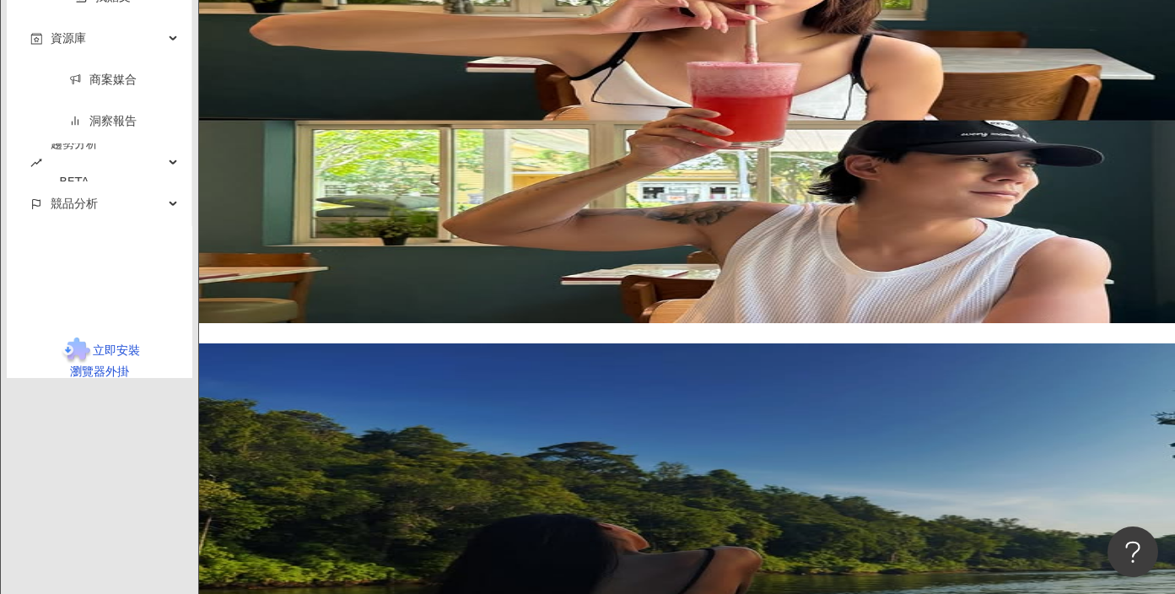
scroll to position [2877, 0]
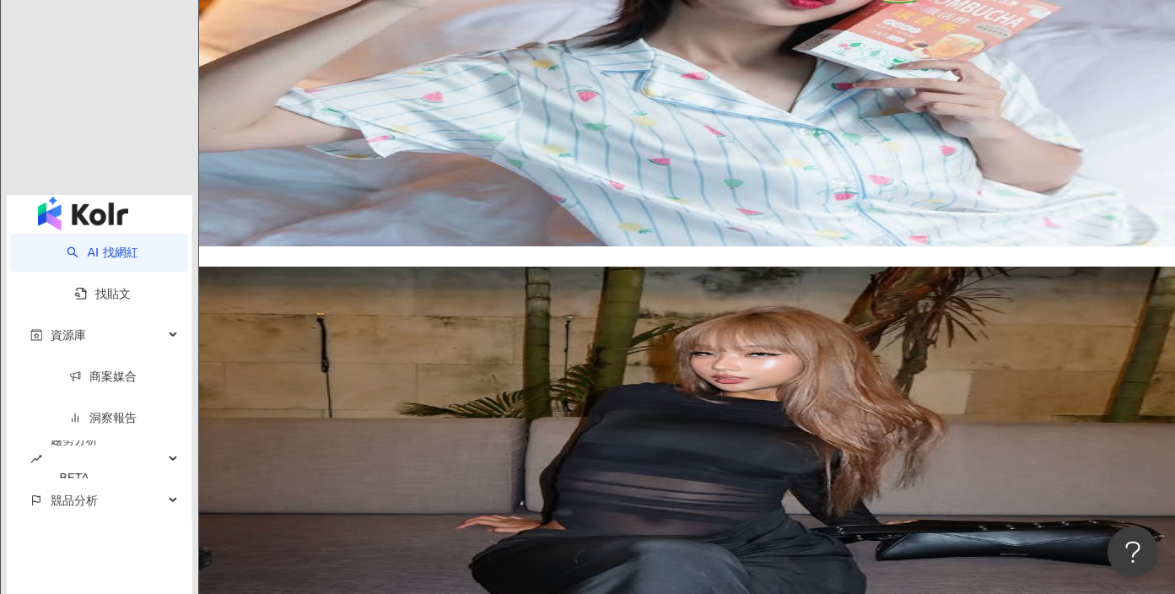
scroll to position [2784, 0]
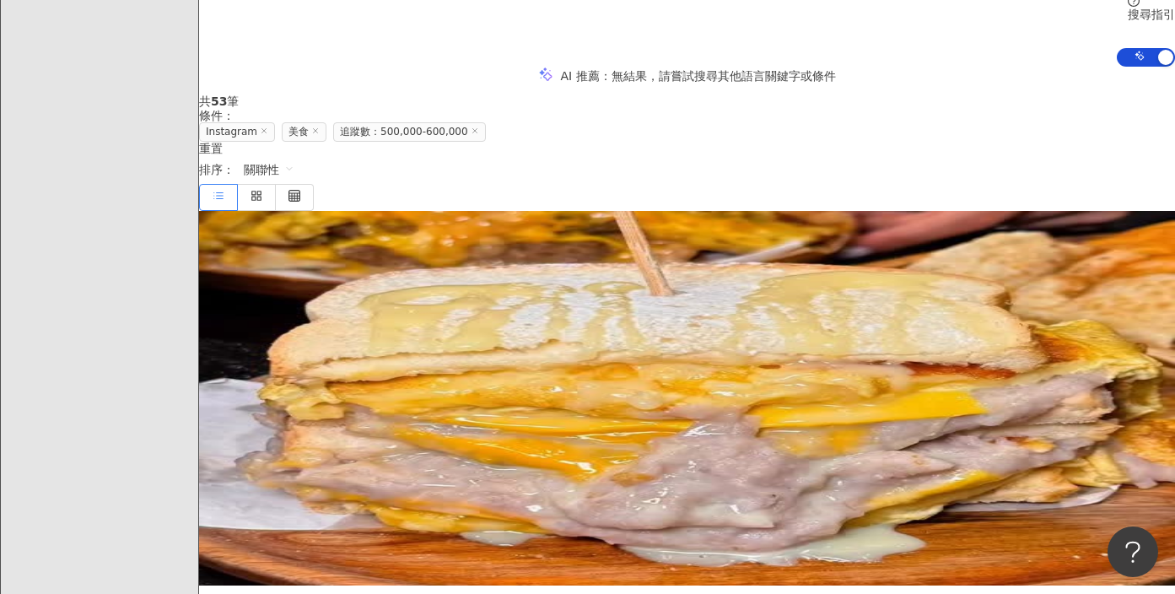
scroll to position [0, 0]
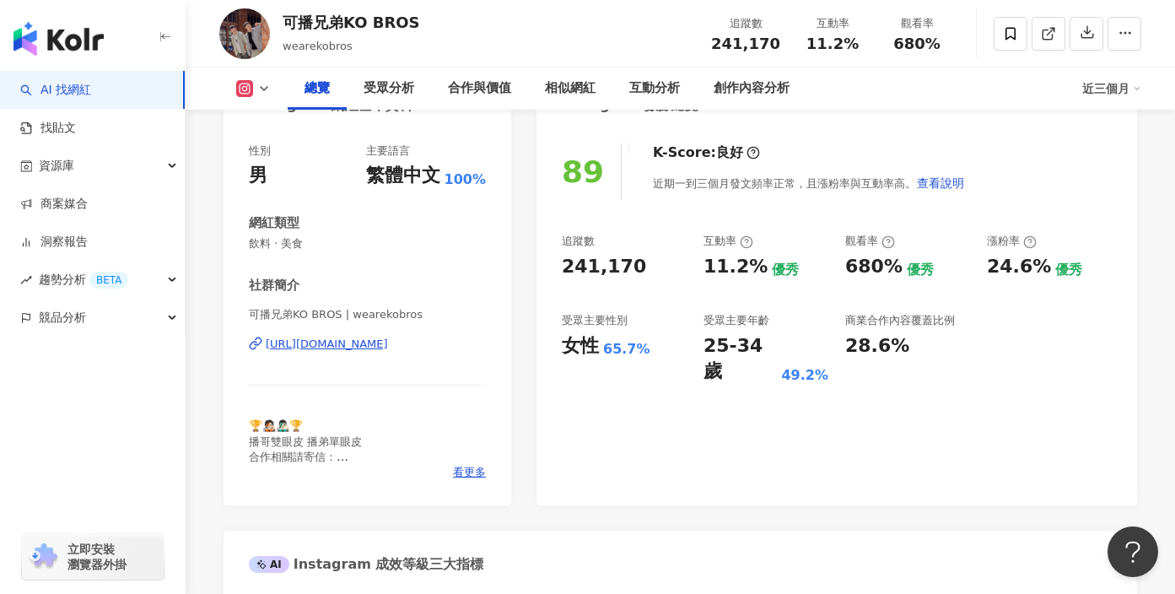
scroll to position [200, 0]
click at [474, 464] on span "看更多" at bounding box center [469, 470] width 33 height 15
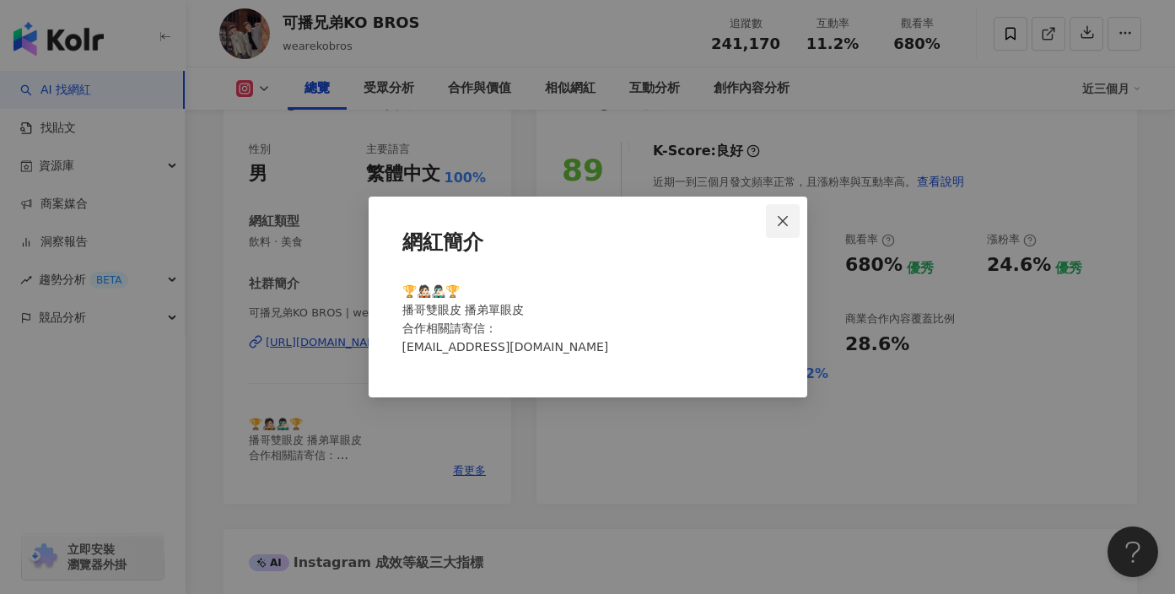
click at [781, 217] on icon "close" at bounding box center [782, 220] width 13 height 13
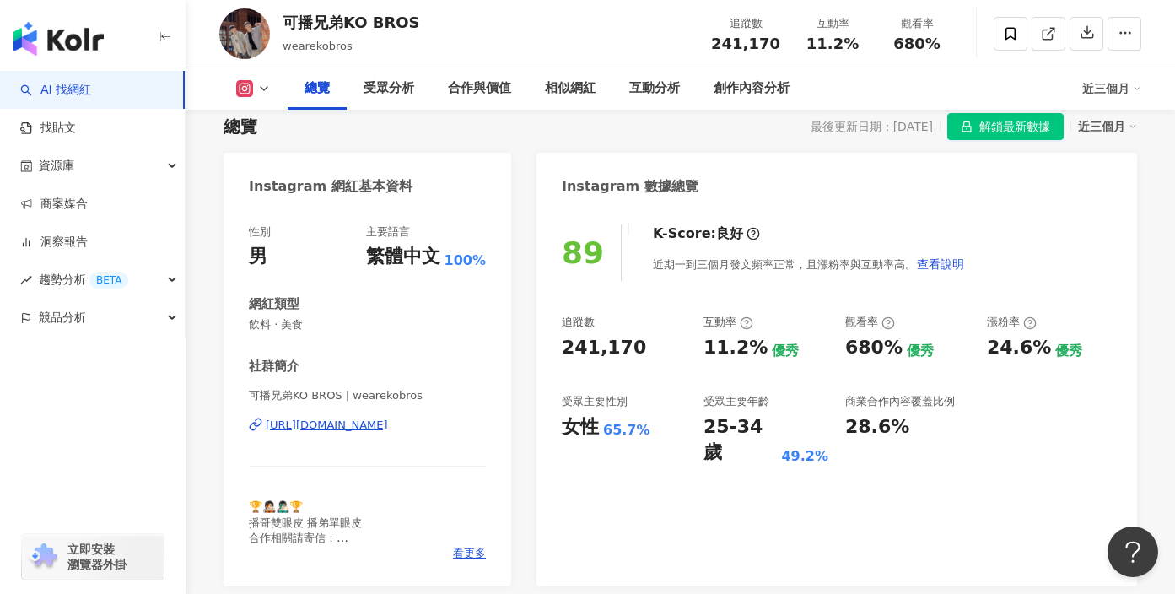
scroll to position [140, 0]
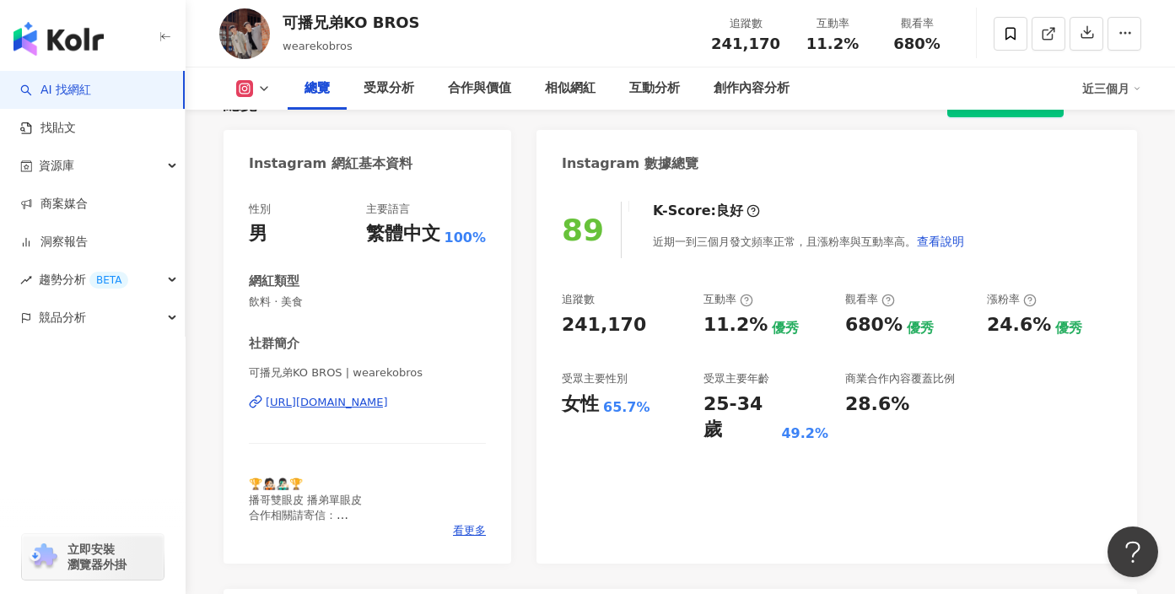
click at [758, 476] on div "89 K-Score : 良好 近期一到三個月發文頻率正常，且漲粉率與互動率高。 查看說明 追蹤數 241,170 互動率 11.2% 優秀 觀看率 680%…" at bounding box center [837, 374] width 601 height 379
click at [653, 97] on div "互動分析" at bounding box center [654, 88] width 51 height 20
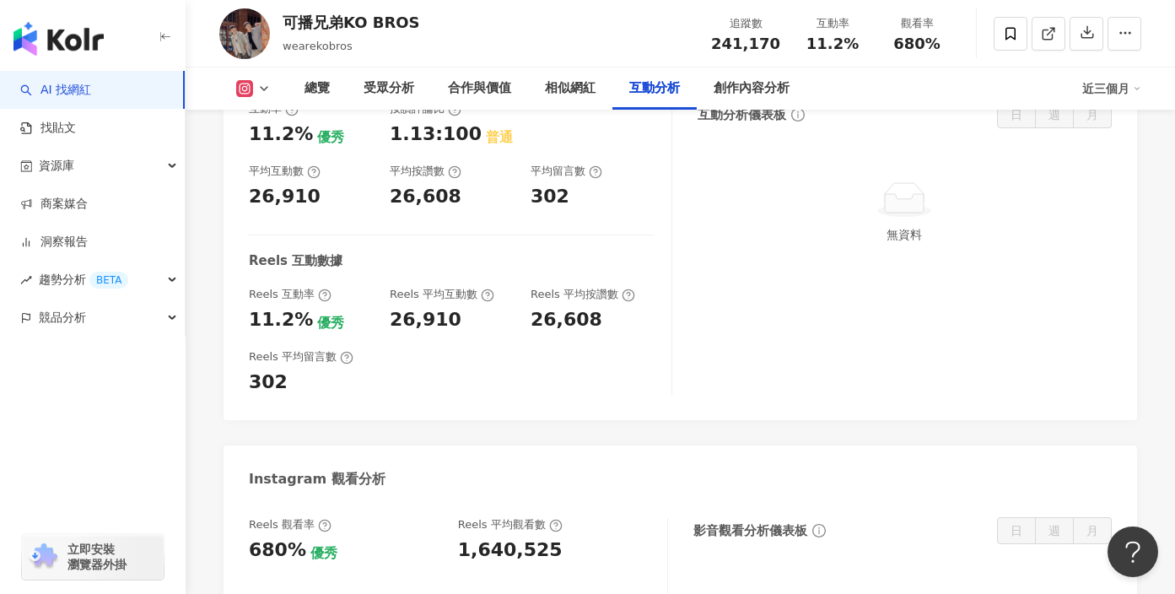
scroll to position [3471, 0]
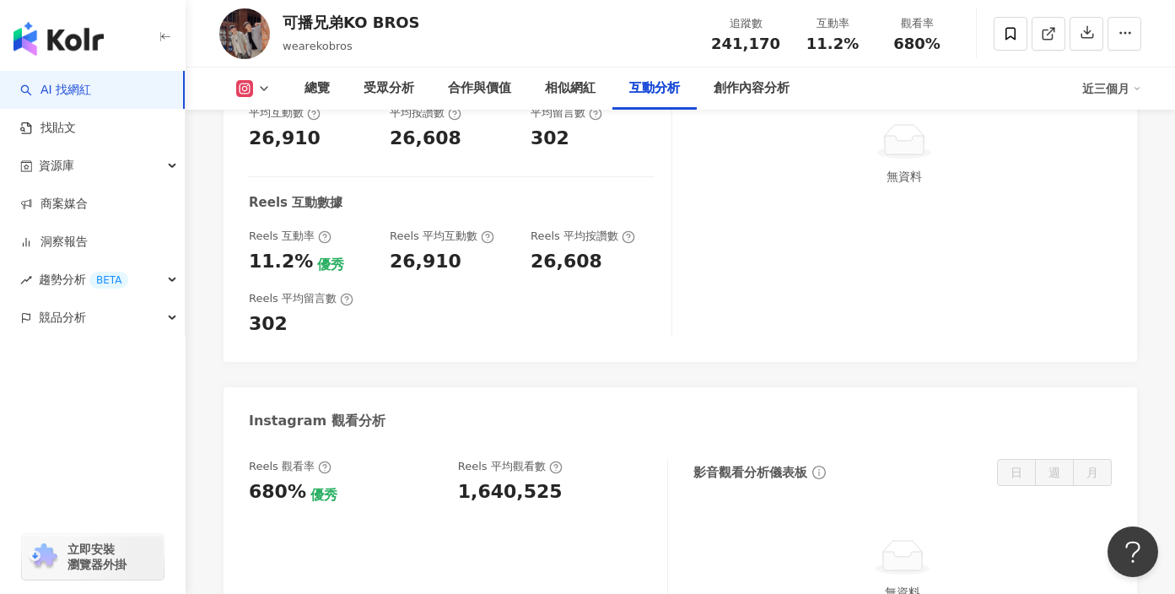
click at [273, 479] on div "680%" at bounding box center [277, 492] width 57 height 26
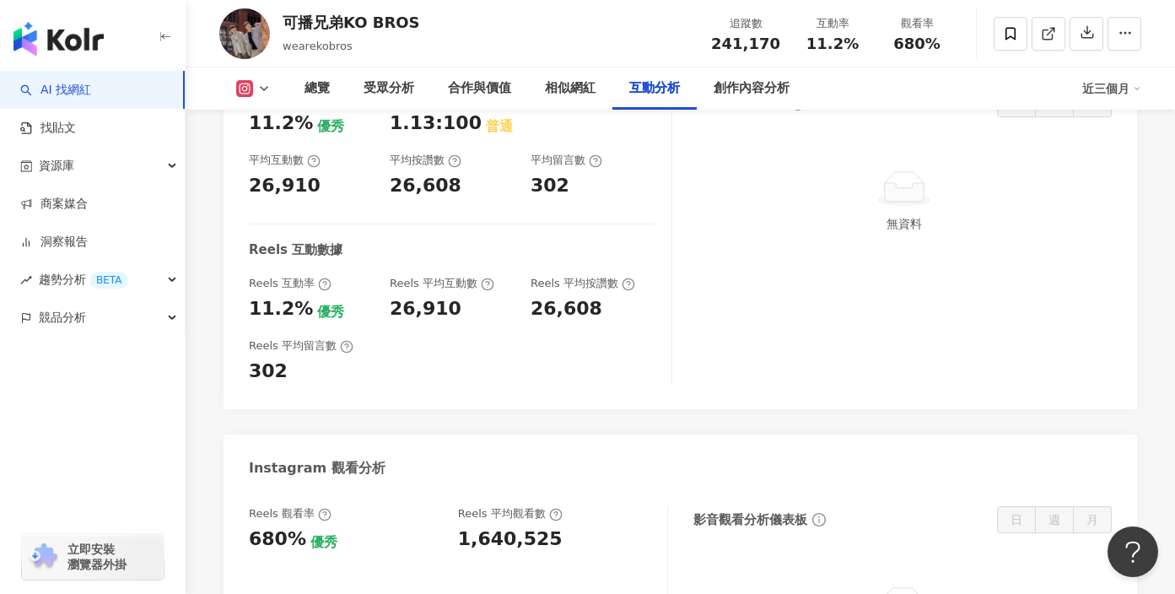
scroll to position [3413, 0]
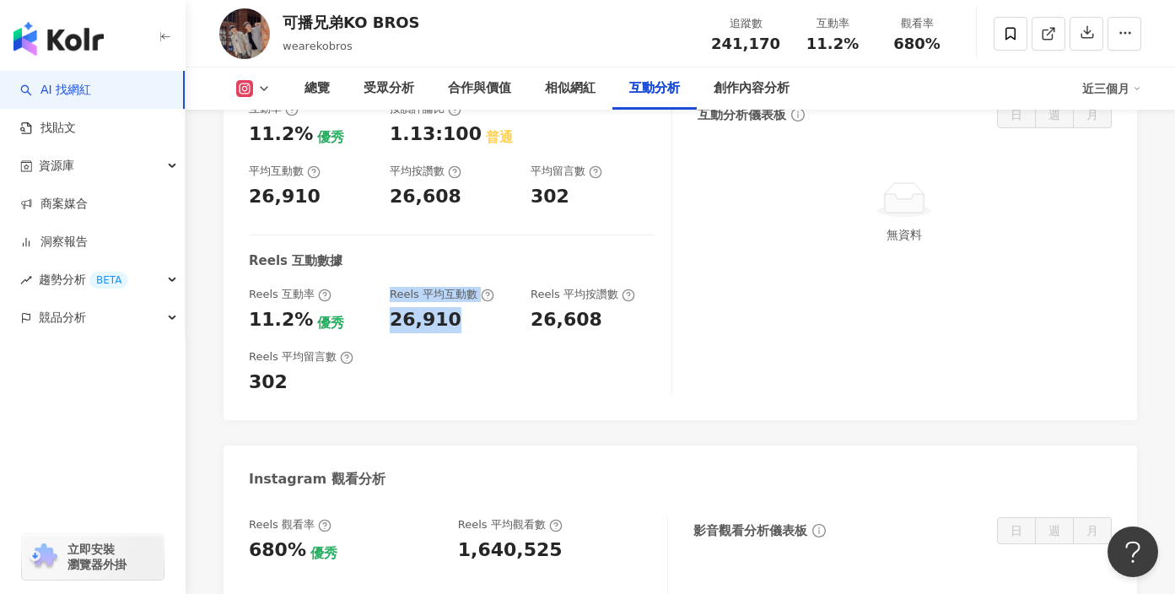
drag, startPoint x: 445, startPoint y: 290, endPoint x: 377, endPoint y: 304, distance: 69.7
click at [377, 304] on div "Reels 互動率 11.2% 優秀 Reels 平均互動數 26,910 Reels 平均按讚數 26,608" at bounding box center [452, 310] width 406 height 46
click at [440, 307] on div "26,910" at bounding box center [426, 320] width 72 height 26
drag, startPoint x: 450, startPoint y: 299, endPoint x: 387, endPoint y: 296, distance: 62.5
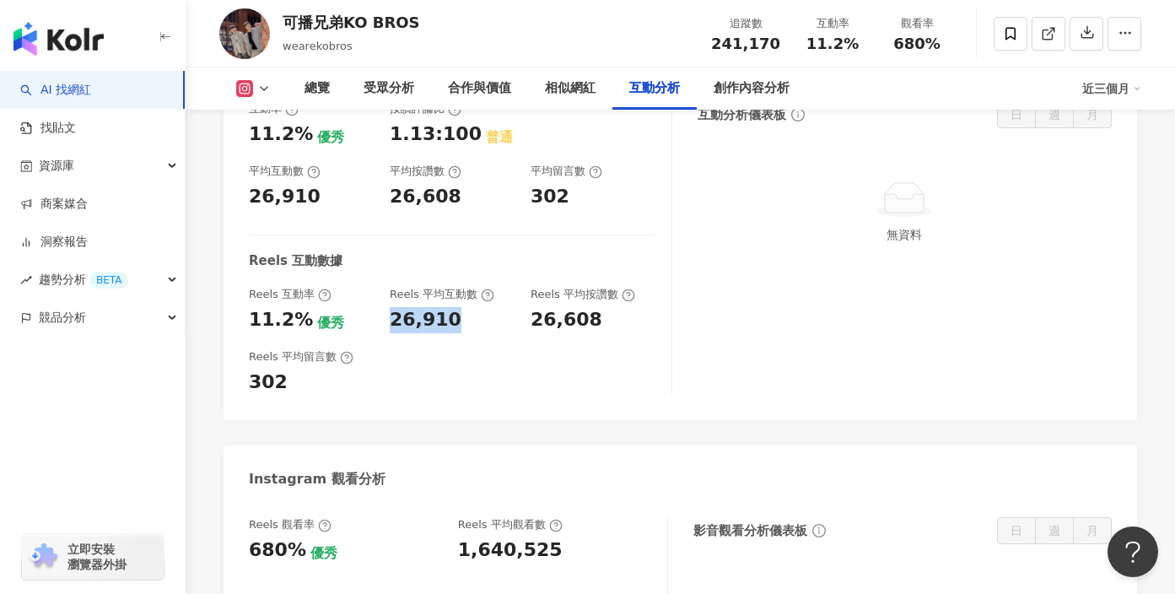
click at [387, 297] on div "Reels 互動率 11.2% 優秀 Reels 平均互動數 26,910 Reels 平均按讚數 26,608" at bounding box center [452, 310] width 406 height 46
copy div "26,910"
click at [510, 319] on div "互動率 11.2% 優秀 按讚評論比 1.13:100 普通 平均互動數 26,910 平均按讚數 26,608 平均留言數 302 Reels 互動數據 R…" at bounding box center [461, 248] width 424 height 294
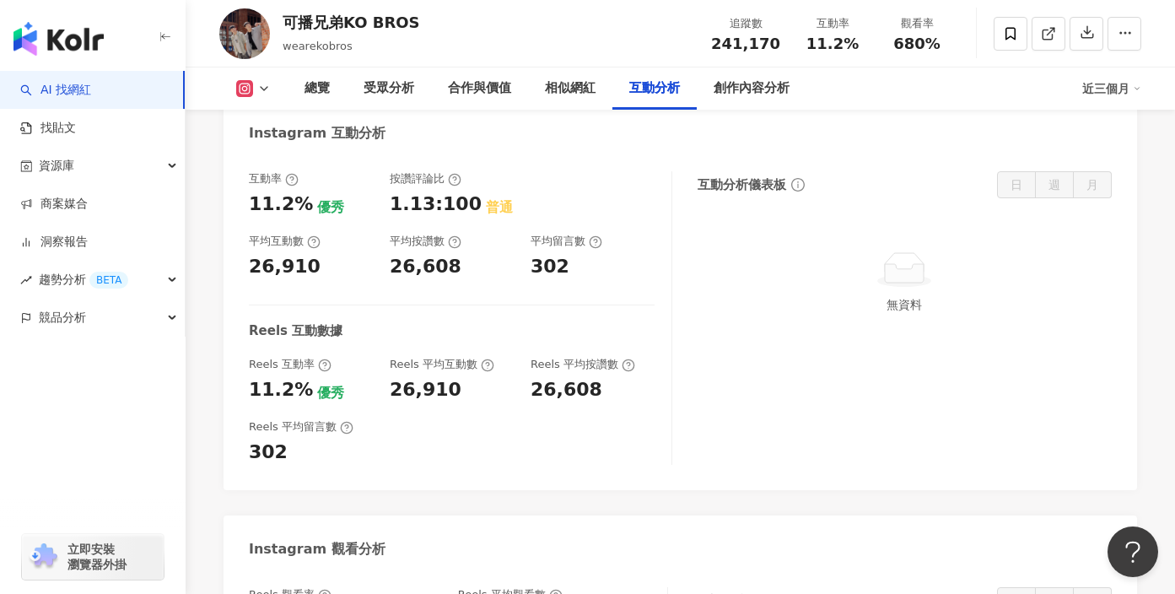
scroll to position [3293, 0]
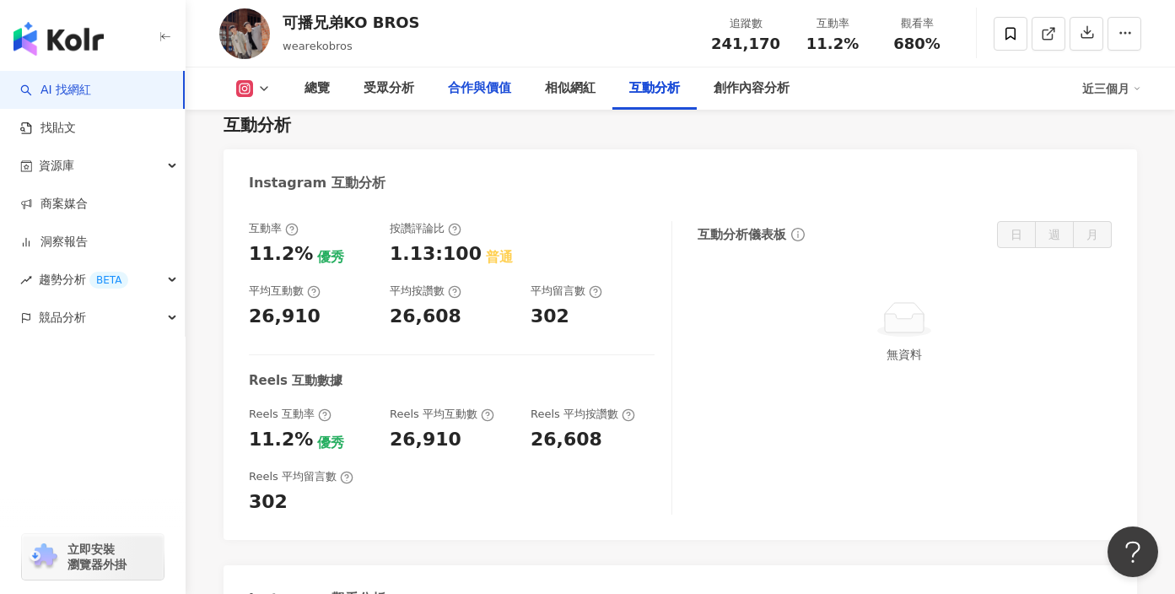
click at [485, 91] on div "合作與價值" at bounding box center [479, 88] width 63 height 20
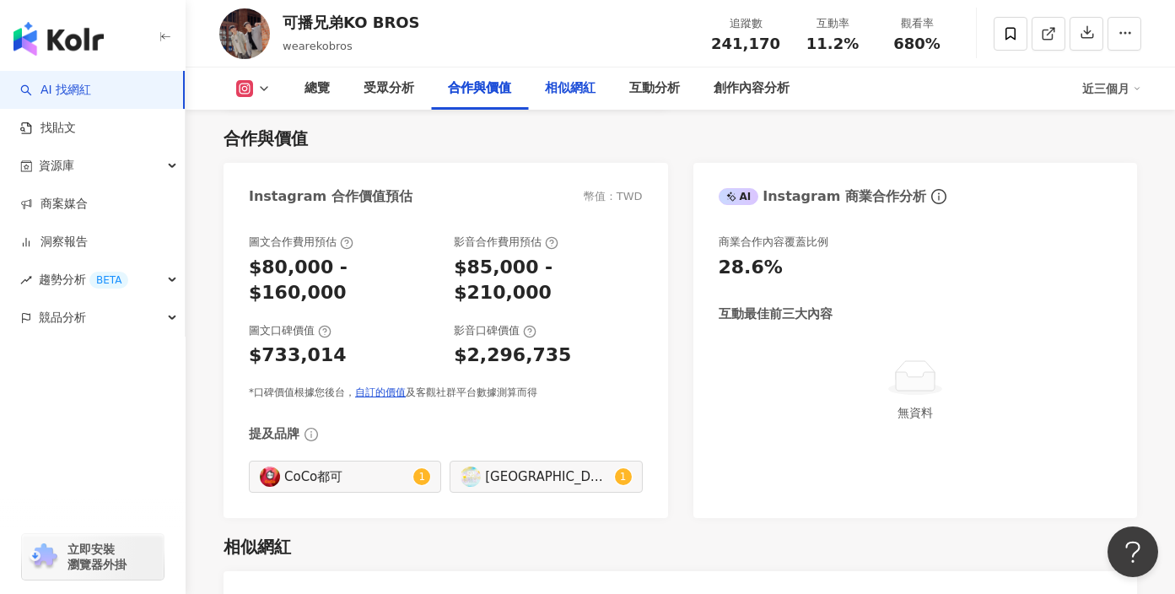
click at [573, 95] on div "相似網紅" at bounding box center [570, 88] width 51 height 20
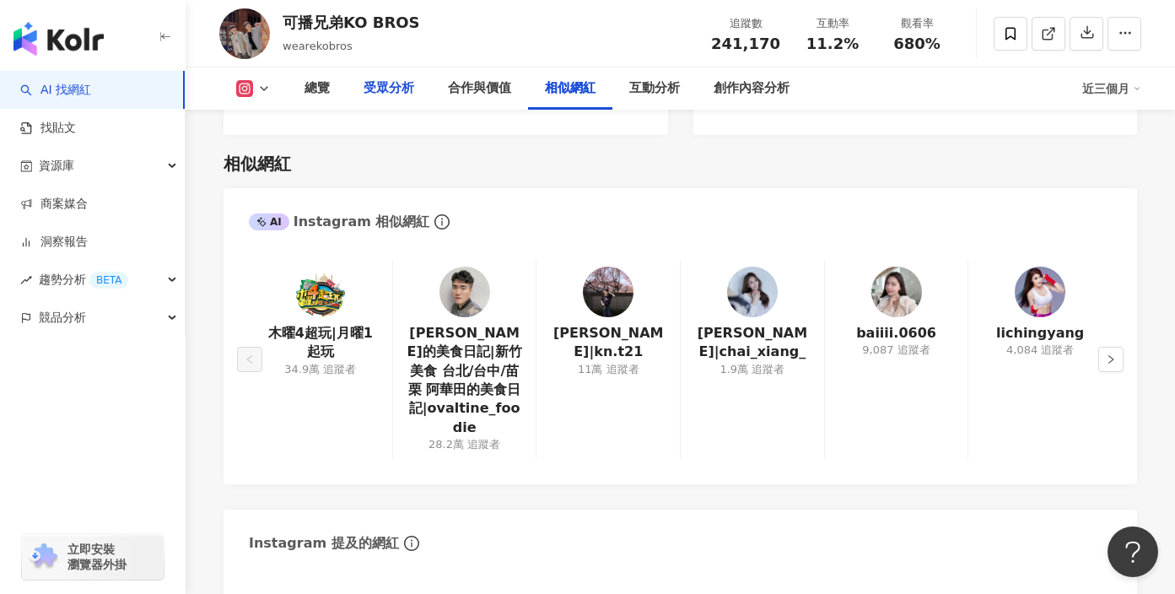
click at [379, 99] on div "受眾分析" at bounding box center [389, 88] width 84 height 42
click at [313, 94] on div "總覽" at bounding box center [317, 88] width 25 height 20
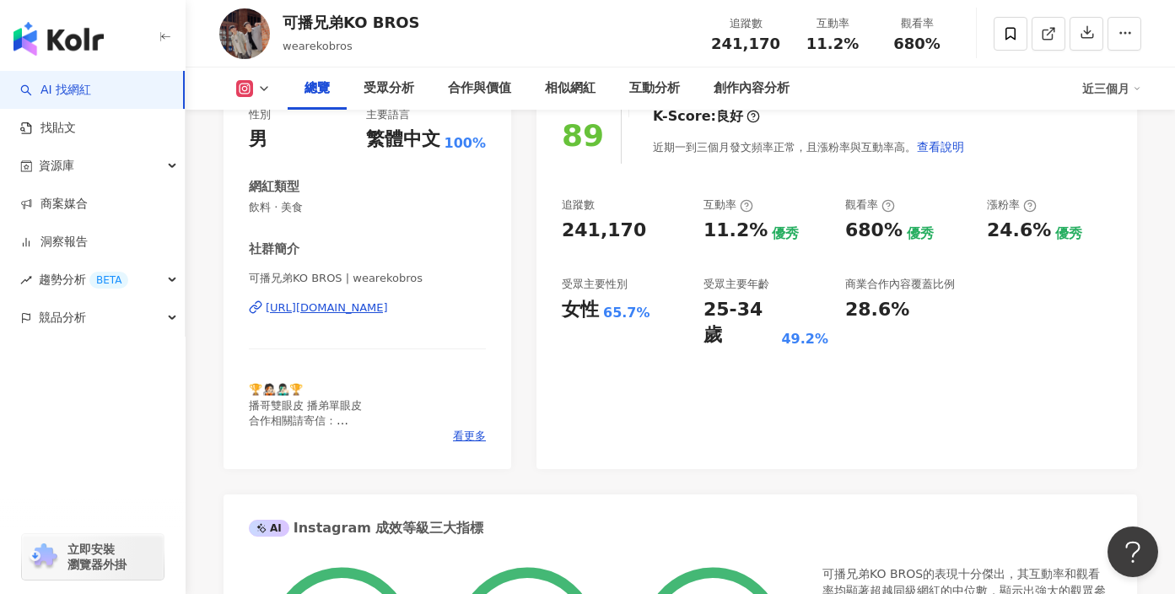
scroll to position [253, 0]
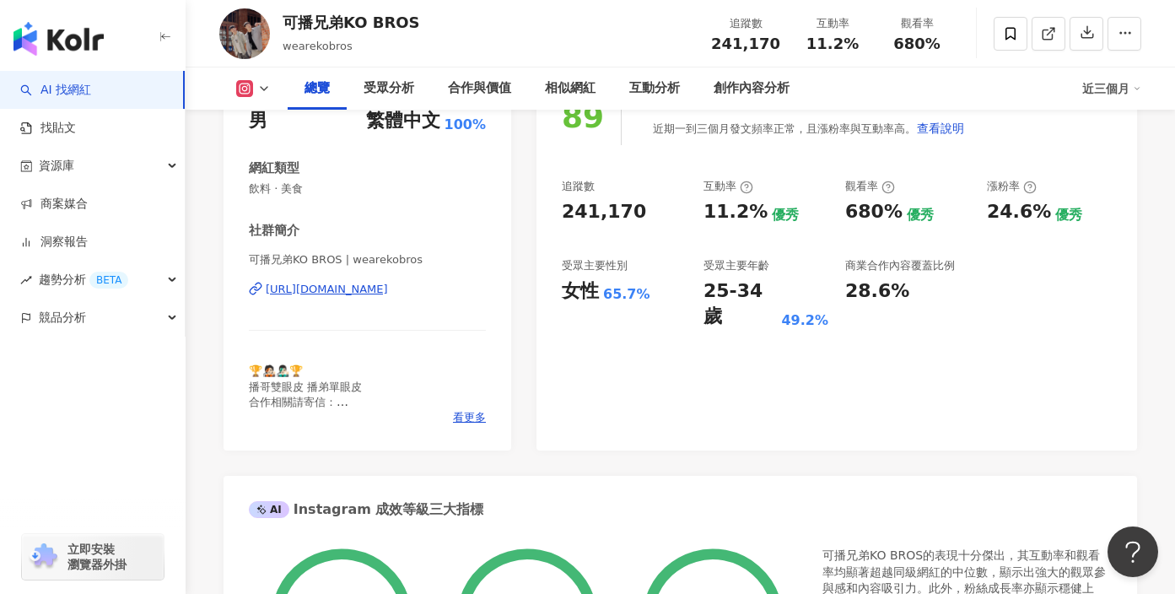
click at [364, 394] on div "🏆🧑🏻‍🎤👨🏻‍🎤🏆 播哥雙眼皮 播弟單眼皮 合作相關請寄信： wearekobros@pressplay.cc" at bounding box center [367, 387] width 237 height 46
drag, startPoint x: 361, startPoint y: 386, endPoint x: 251, endPoint y: 384, distance: 109.7
click at [251, 384] on div "🏆🧑🏻‍🎤👨🏻‍🎤🏆 播哥雙眼皮 播弟單眼皮 合作相關請寄信： wearekobros@pressplay.cc" at bounding box center [367, 387] width 237 height 46
copy span "單眼皮 合作相關請寄信"
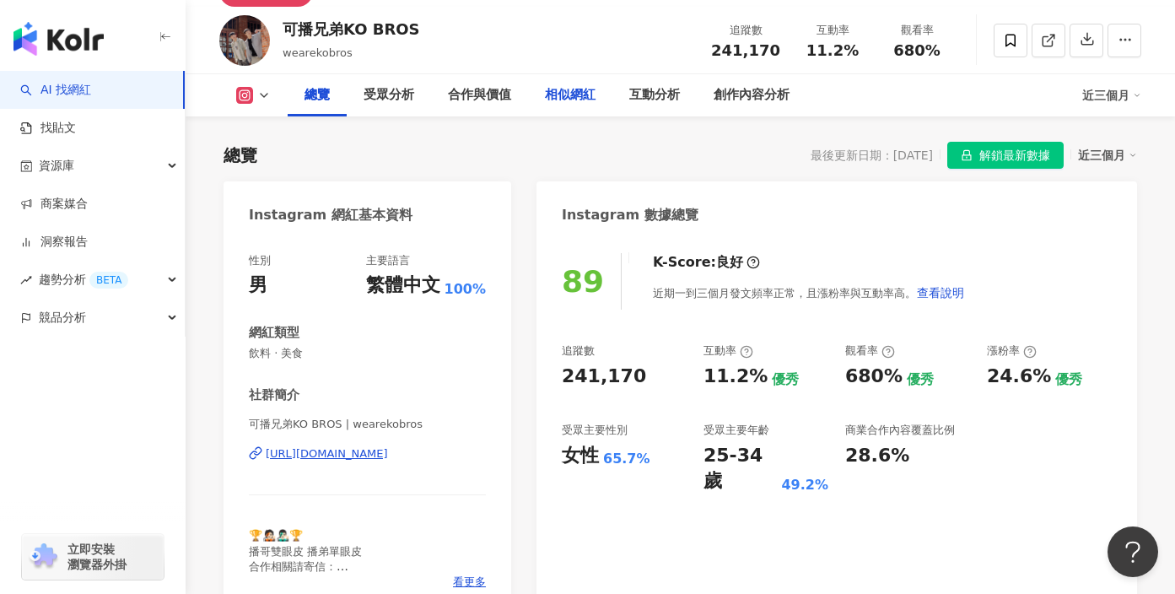
click at [577, 90] on div "相似網紅" at bounding box center [570, 95] width 51 height 20
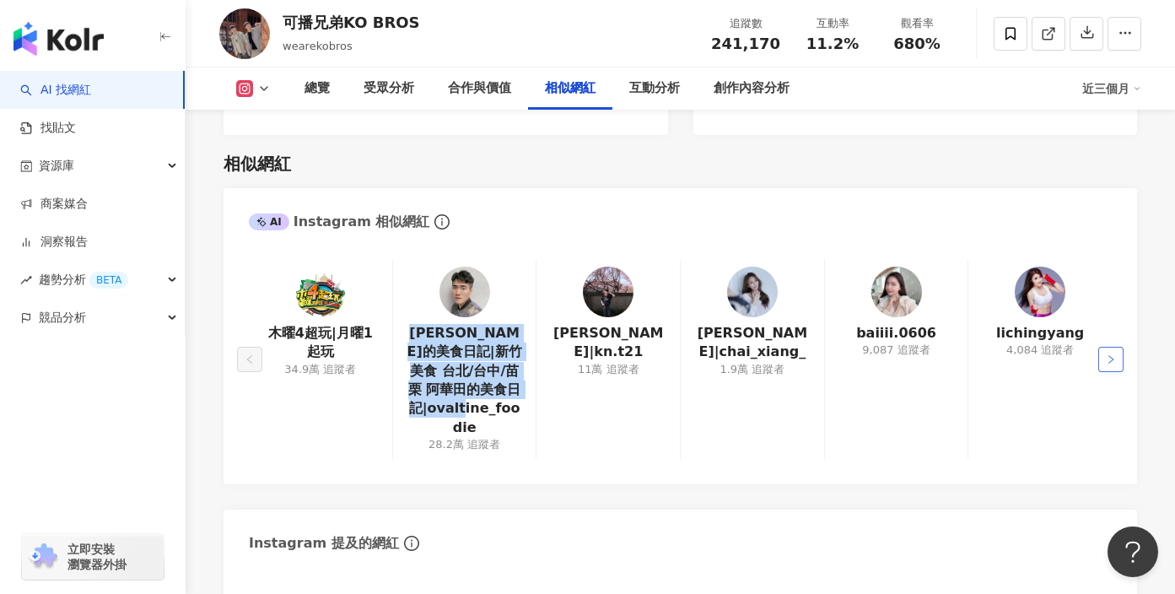
click at [1104, 347] on button "button" at bounding box center [1110, 359] width 25 height 25
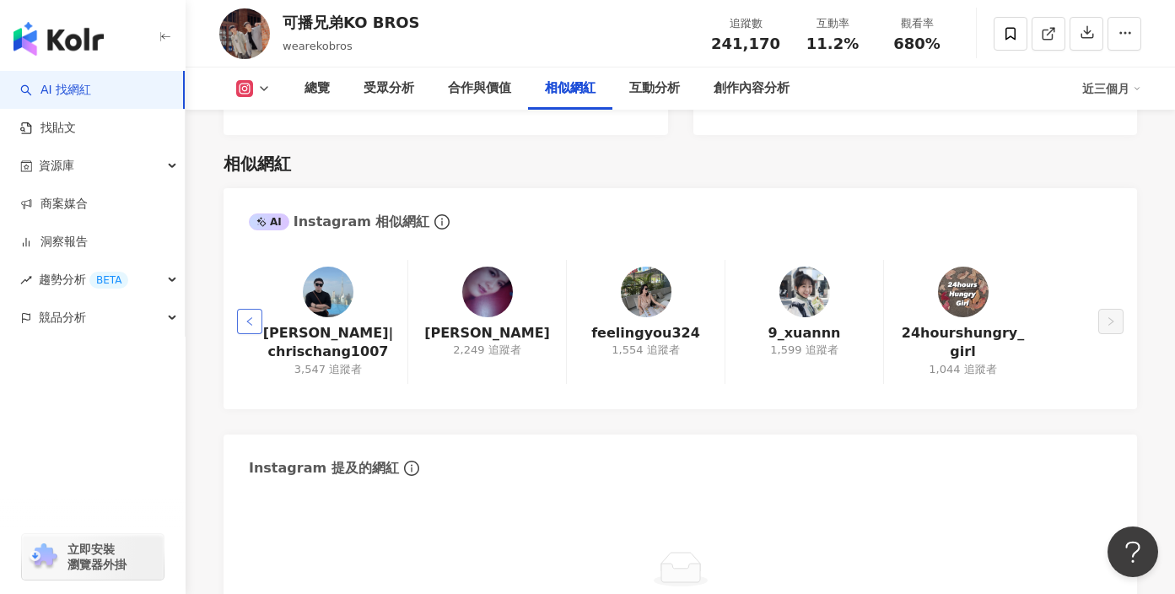
click at [245, 316] on icon "left" at bounding box center [250, 321] width 10 height 10
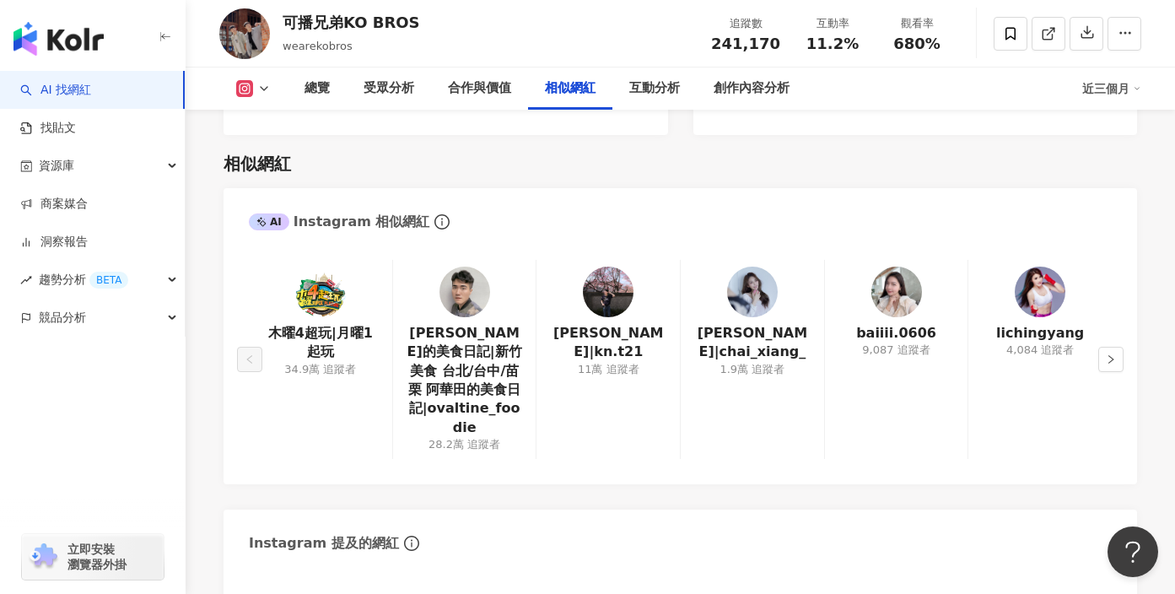
click at [245, 293] on div "木曜4超玩|月曜1起玩 34.9萬 追蹤者 阿華田的美食日記|新竹美食 台北/台中/苗栗 阿華田的美食日記|ovaltine_foodie 28.2萬 追蹤者…" at bounding box center [681, 364] width 914 height 242
click at [434, 214] on icon "info-circle" at bounding box center [441, 221] width 15 height 15
click at [543, 208] on div "AI Instagram 相似網紅" at bounding box center [681, 215] width 914 height 55
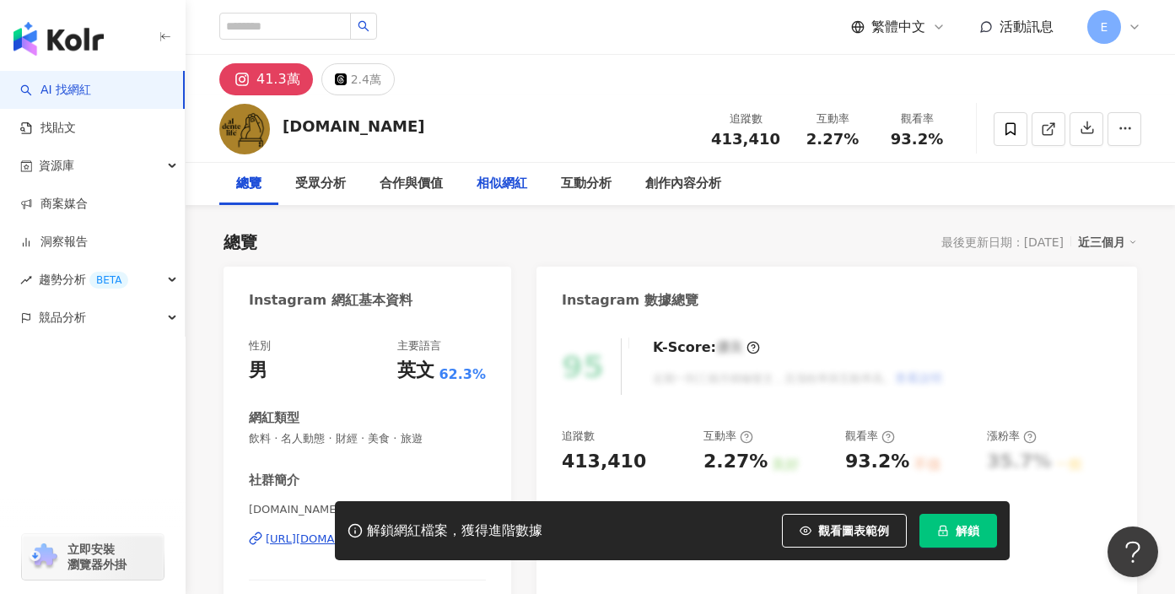
scroll to position [91, 0]
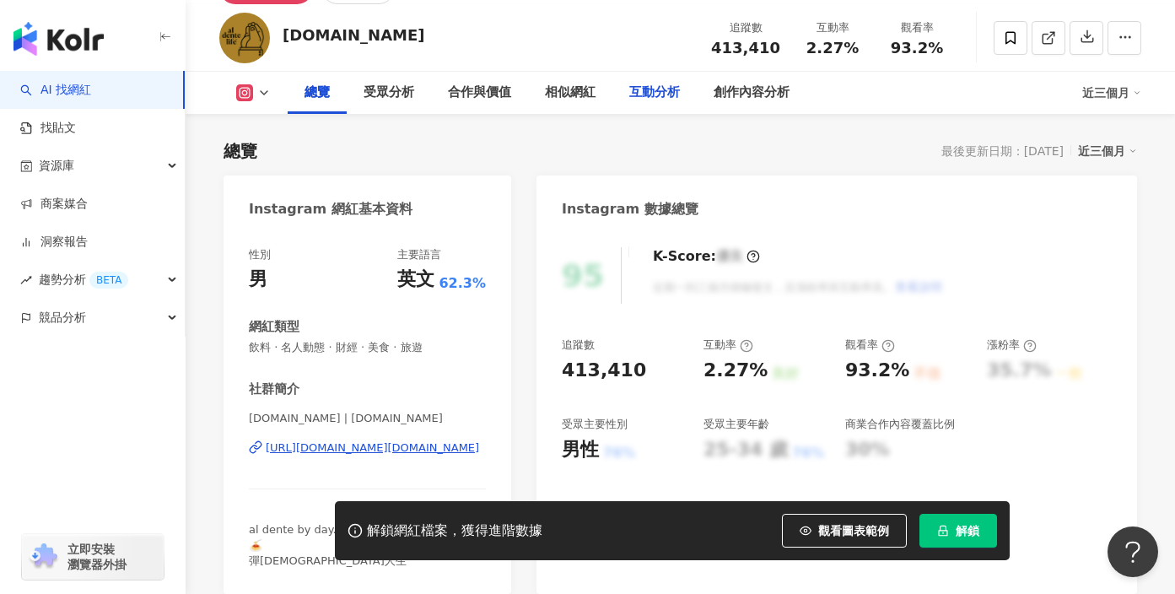
click at [680, 87] on div "互動分析" at bounding box center [655, 93] width 84 height 42
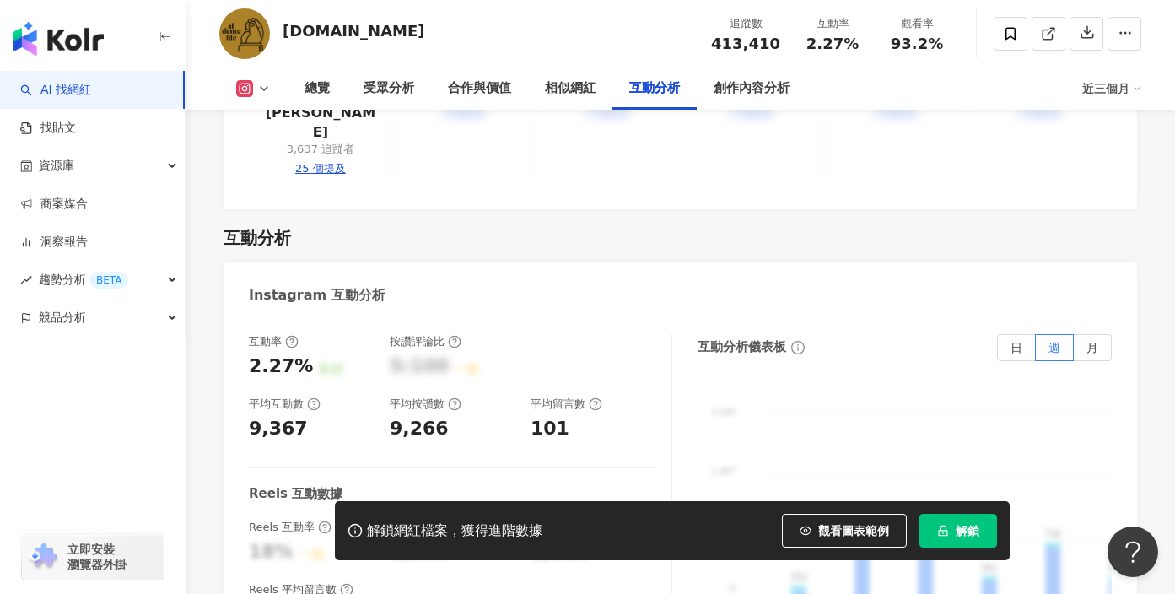
scroll to position [3241, 0]
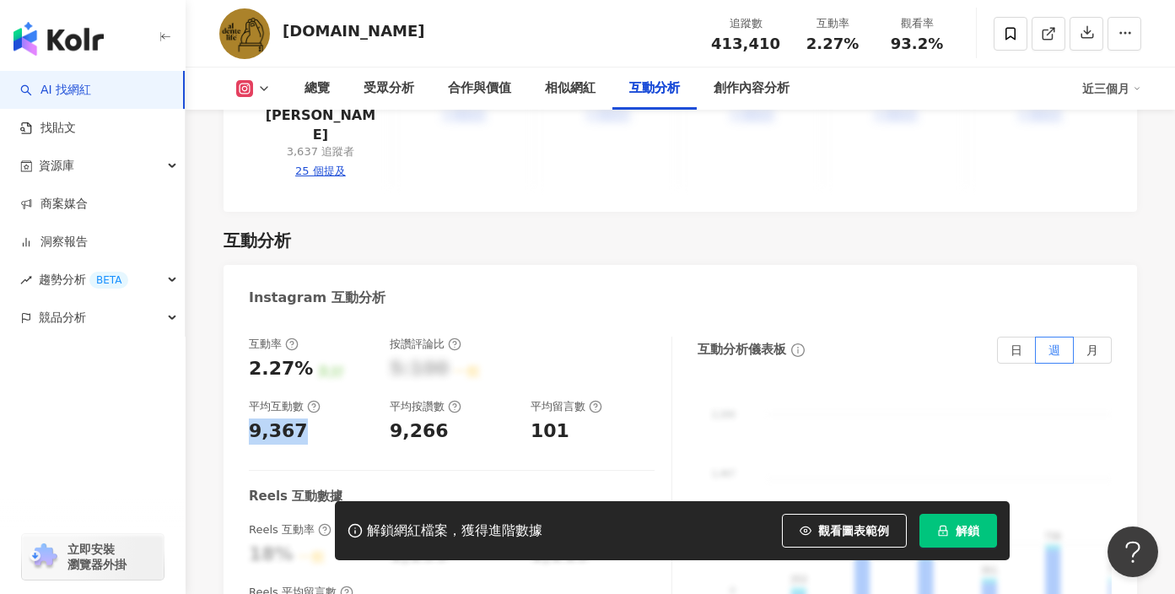
drag, startPoint x: 294, startPoint y: 343, endPoint x: 224, endPoint y: 343, distance: 70.0
click at [224, 343] on div "互動率 2.27% 良好 按讚評論比 5:100 一般 平均互動數 9,367 平均按讚數 9,266 平均留言數 101 Reels 互動數據 Reels …" at bounding box center [681, 510] width 914 height 380
copy div "9,367"
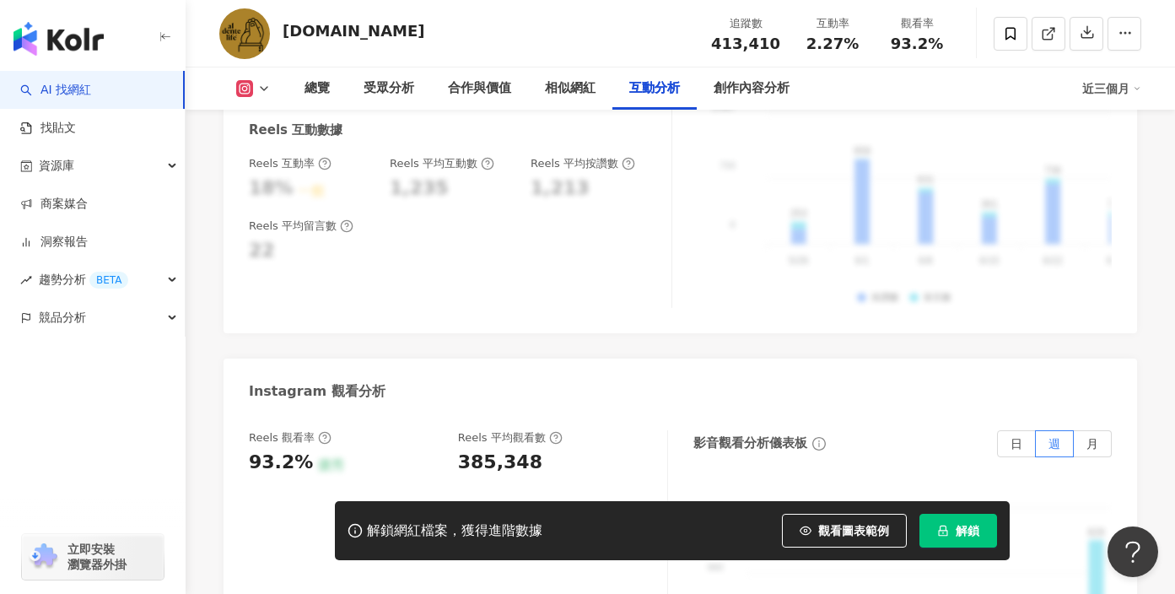
scroll to position [3607, 0]
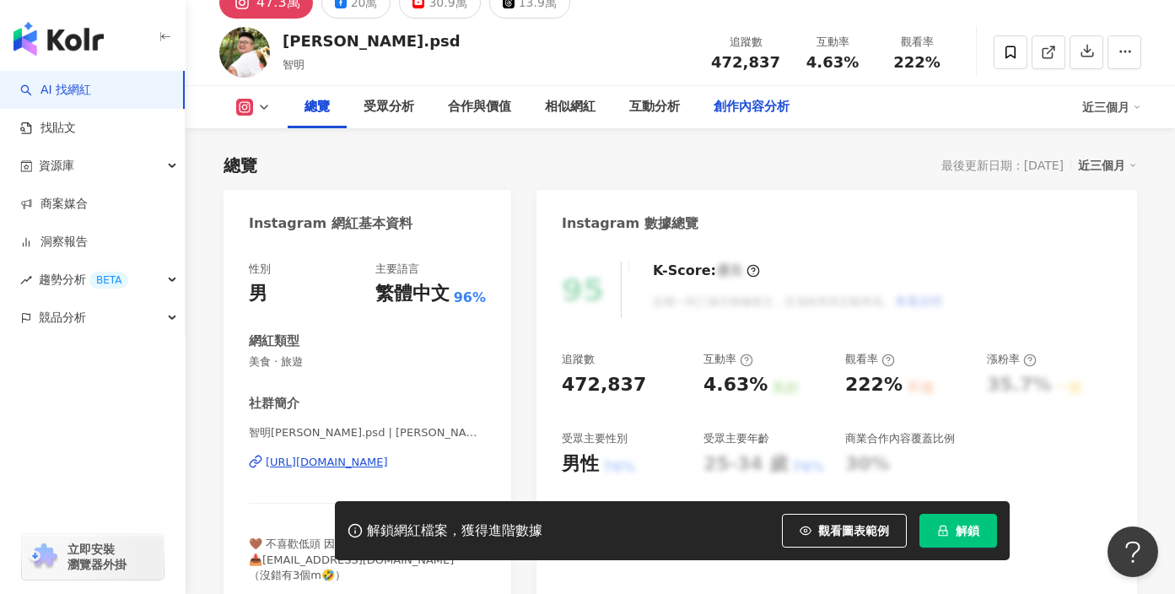
click at [729, 107] on div "創作內容分析" at bounding box center [752, 107] width 76 height 20
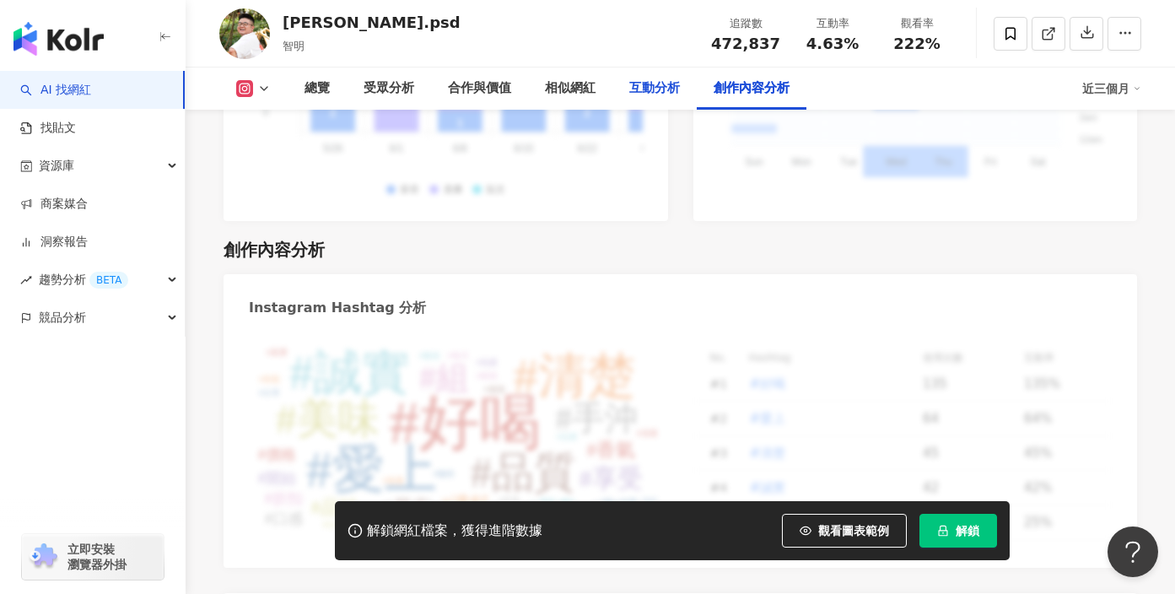
click at [650, 100] on div "互動分析" at bounding box center [655, 88] width 84 height 42
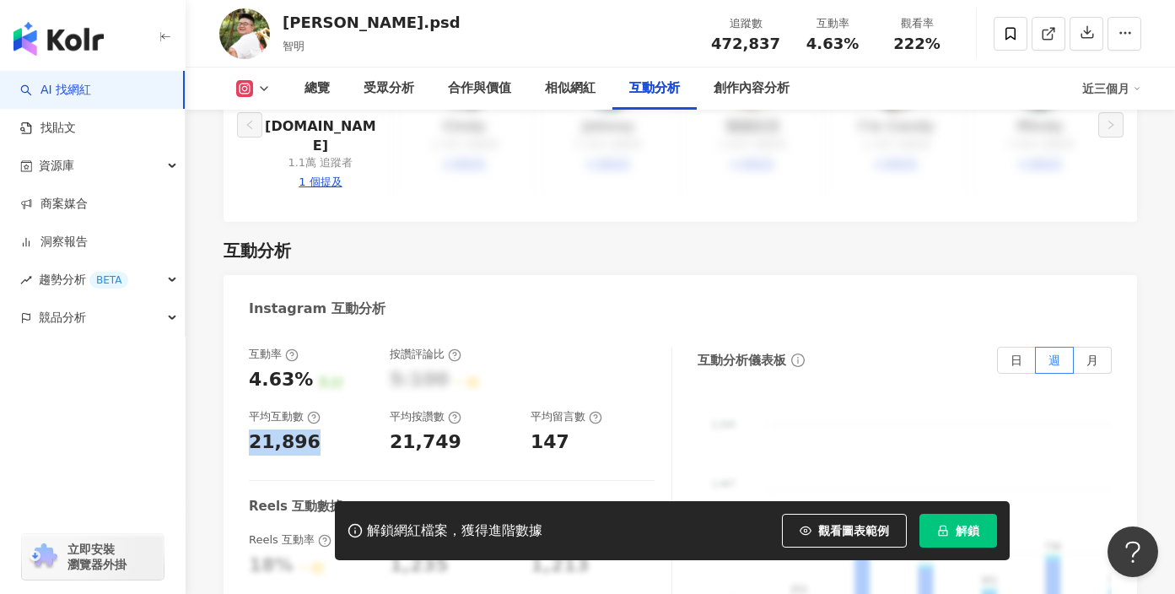
drag, startPoint x: 318, startPoint y: 328, endPoint x: 237, endPoint y: 327, distance: 81.0
click at [237, 330] on div "互動率 4.63% 良好 按讚評論比 5:100 一般 平均互動數 21,896 平均按讚數 21,749 平均留言數 147 Reels 互動數據 Reel…" at bounding box center [681, 520] width 914 height 380
copy div "21,896"
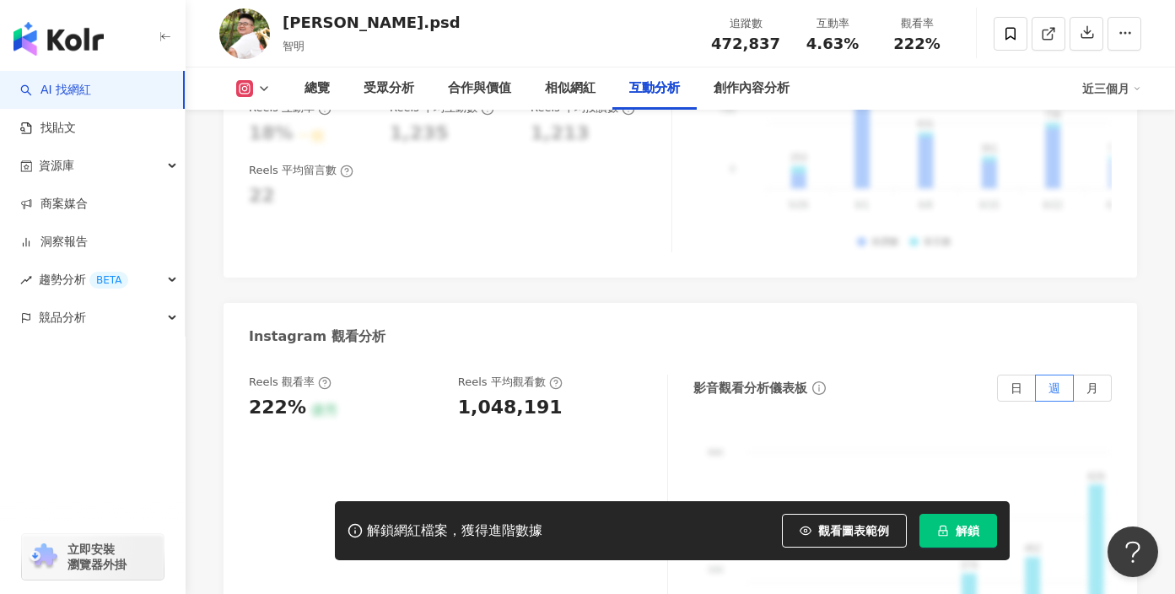
scroll to position [3704, 0]
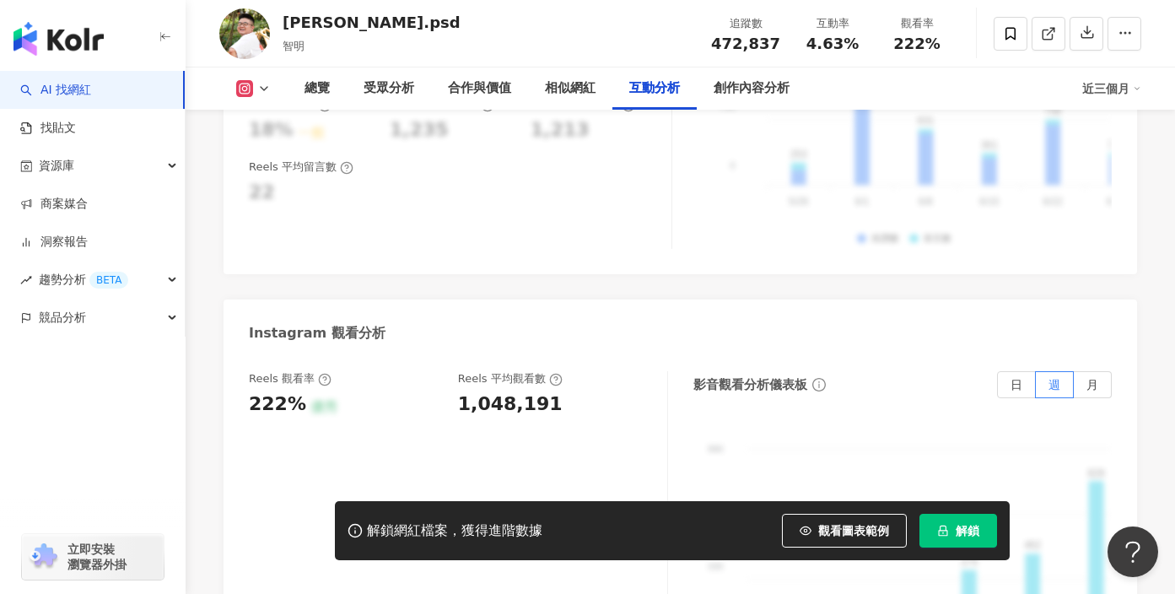
click at [548, 391] on div "1,048,191" at bounding box center [554, 404] width 192 height 26
click at [567, 102] on div "相似網紅" at bounding box center [570, 88] width 84 height 42
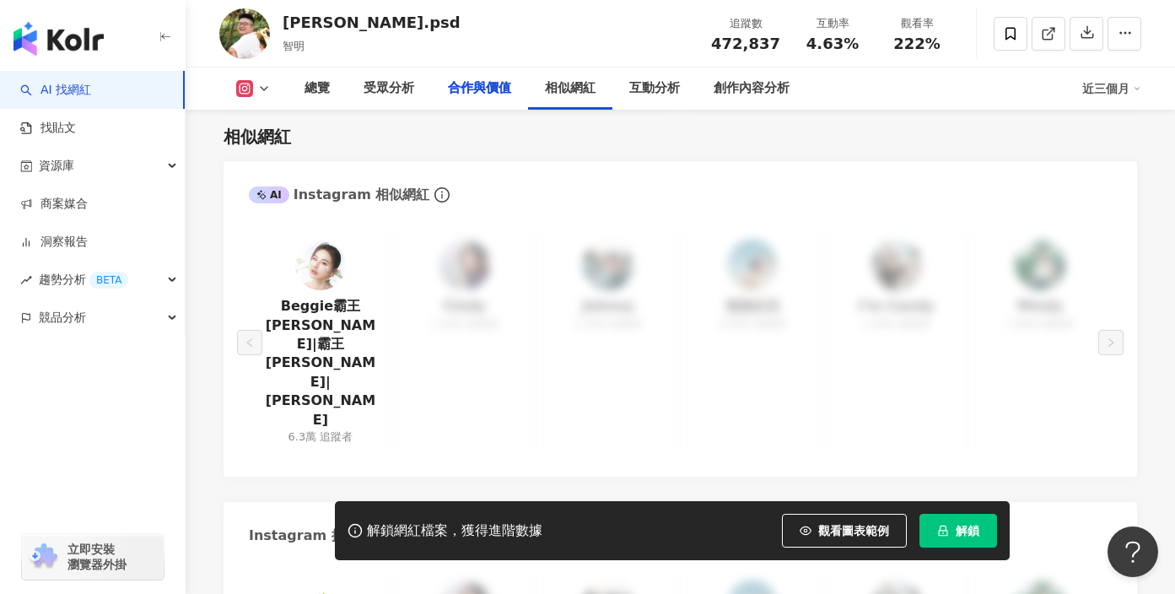
scroll to position [2655, 0]
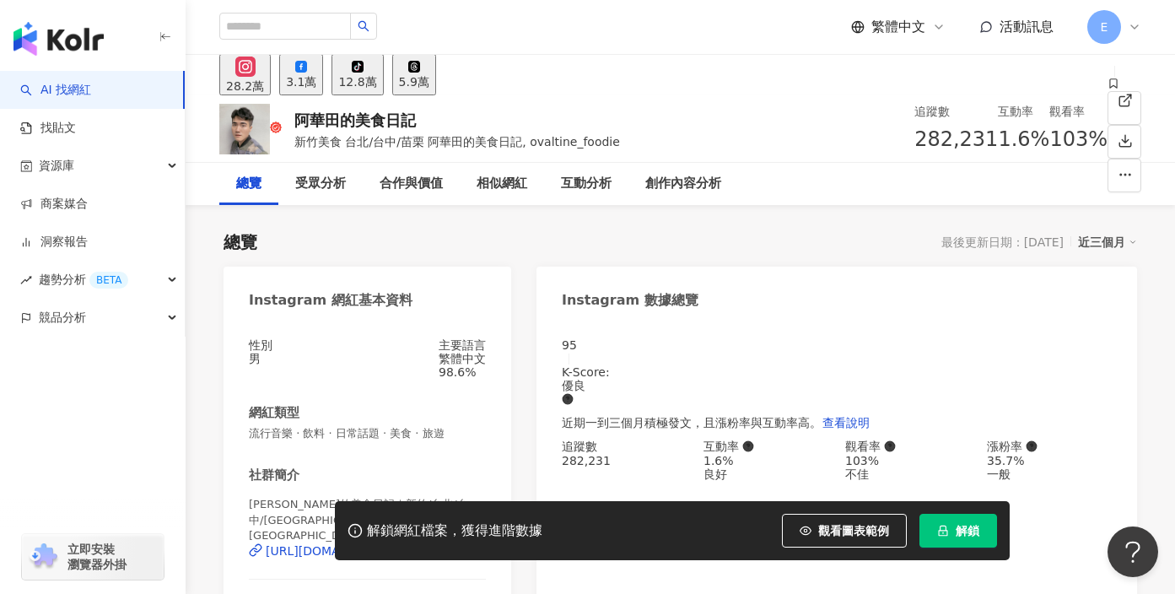
click at [264, 89] on div "28.2萬" at bounding box center [245, 85] width 38 height 13
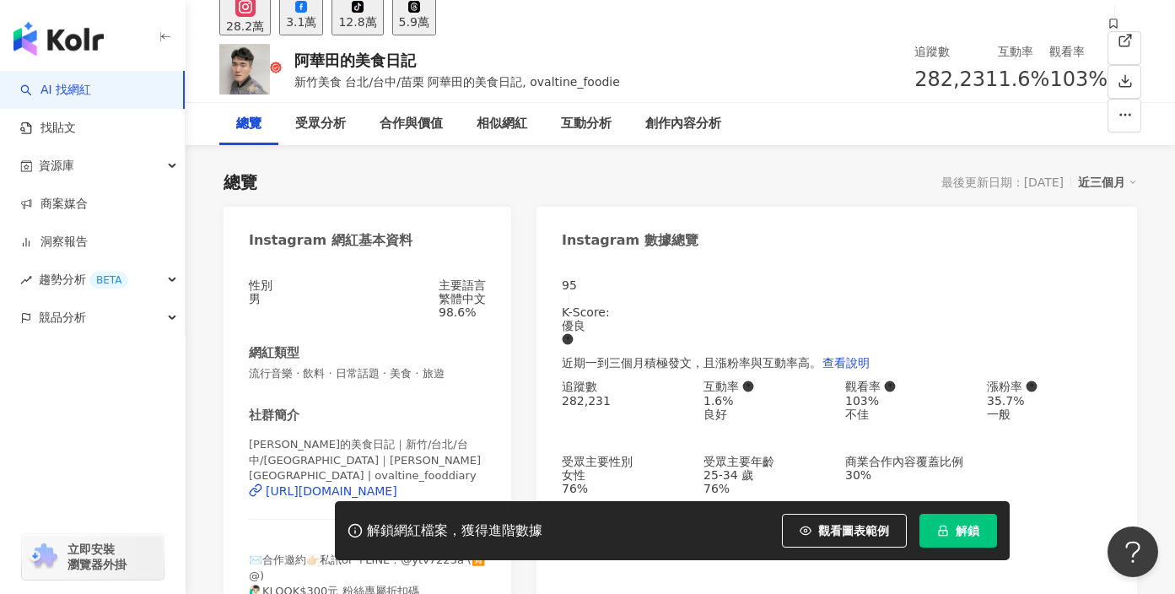
scroll to position [64, 0]
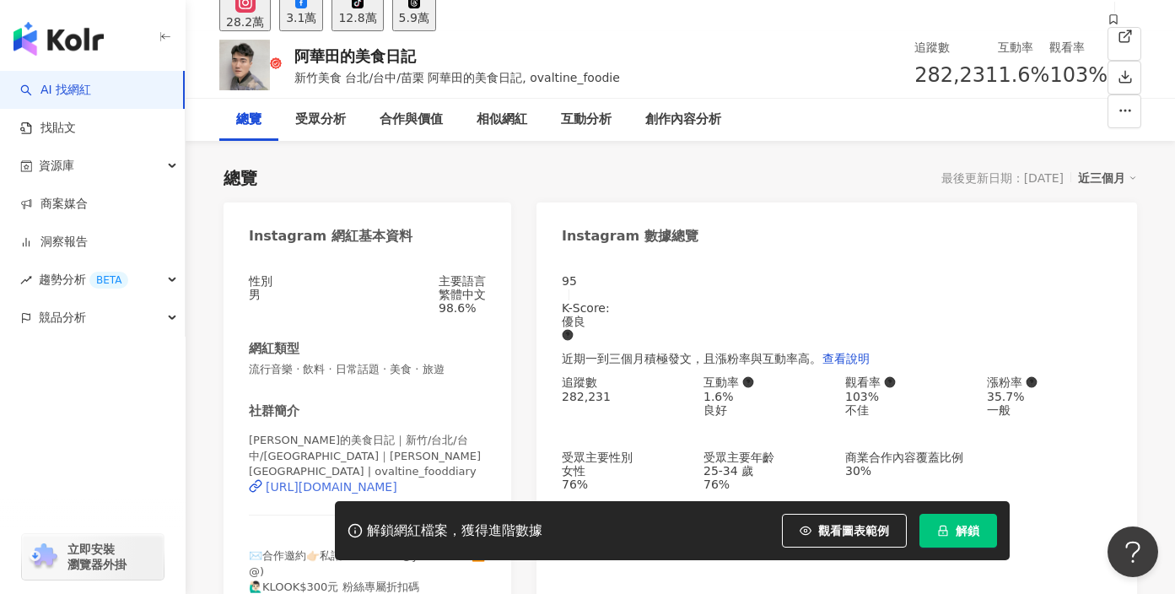
click at [342, 480] on div "https://www.instagram.com/ovaltine_fooddiary/" at bounding box center [332, 486] width 132 height 13
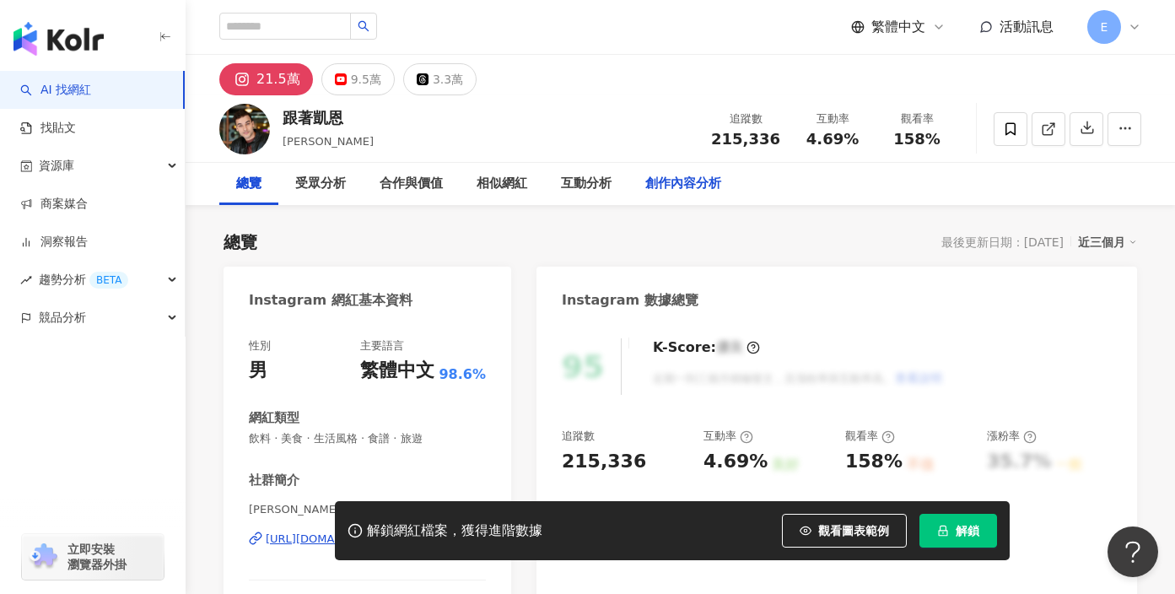
click at [506, 132] on div "跟著[PERSON_NAME] 追蹤數 215,336 互動率 4.69% 觀看率 158%" at bounding box center [681, 128] width 990 height 67
click at [593, 194] on div "互動分析" at bounding box center [586, 184] width 84 height 42
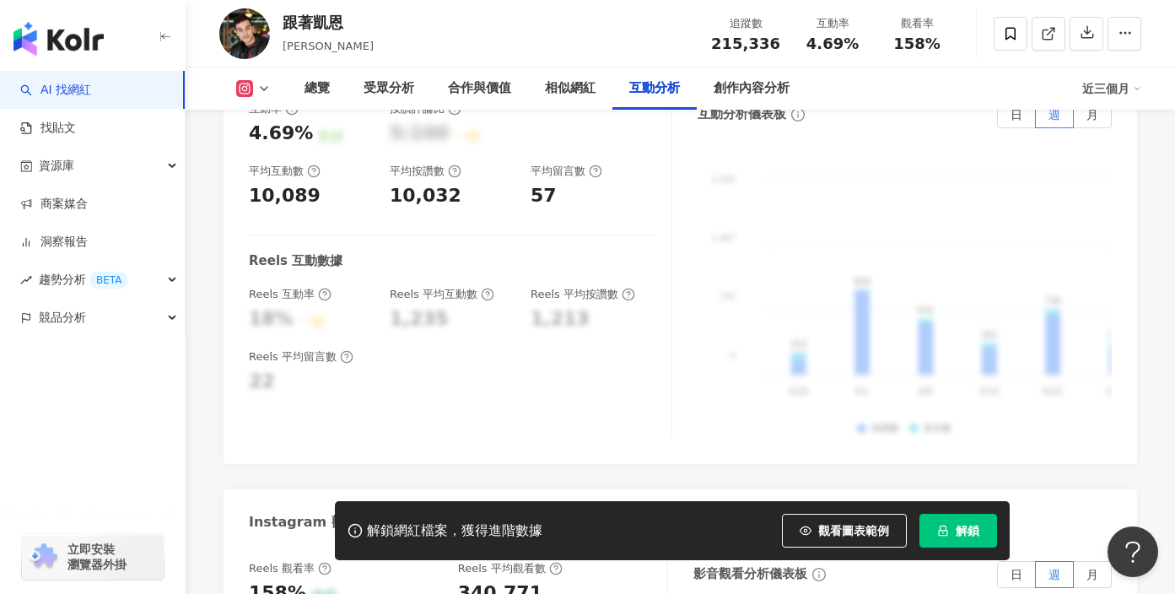
scroll to position [3452, 0]
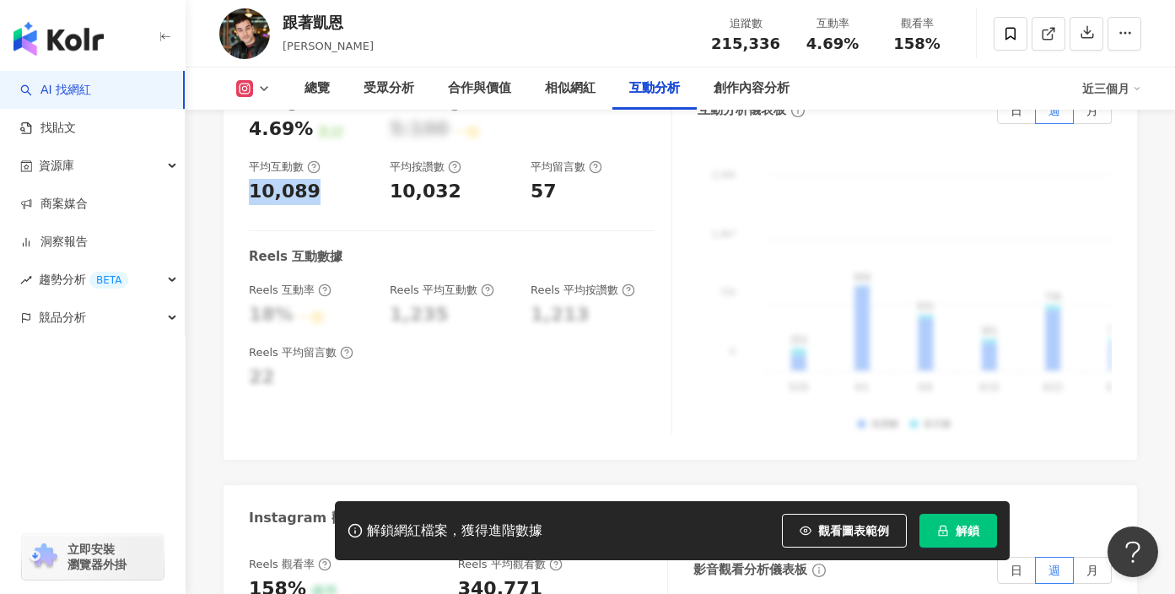
drag, startPoint x: 307, startPoint y: 175, endPoint x: 235, endPoint y: 175, distance: 71.7
click at [235, 176] on div "互動率 4.69% 良好 按讚評論比 5:100 一般 平均互動數 10,089 平均按讚數 10,032 平均留言數 57 Reels 互動數據 Reels…" at bounding box center [681, 270] width 914 height 380
copy div "10,089"
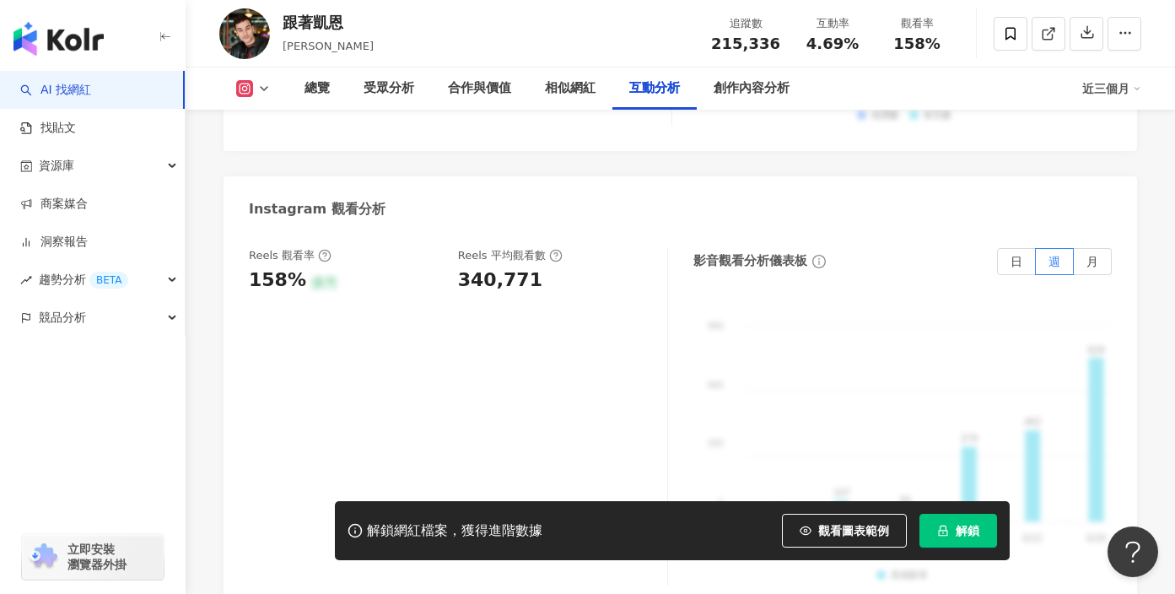
scroll to position [3764, 0]
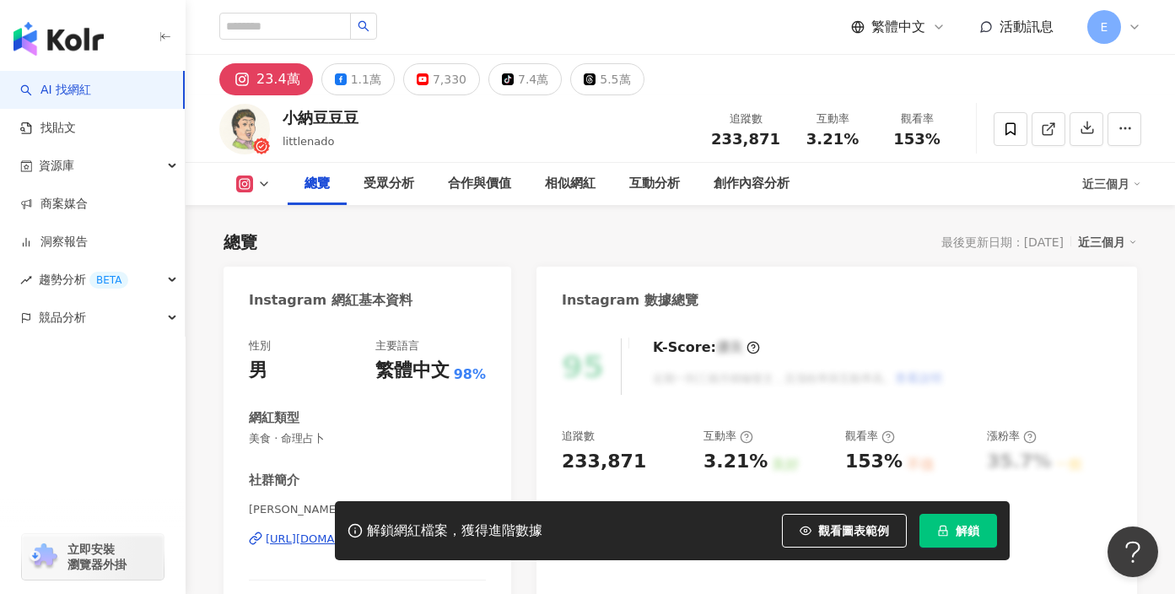
scroll to position [74, 0]
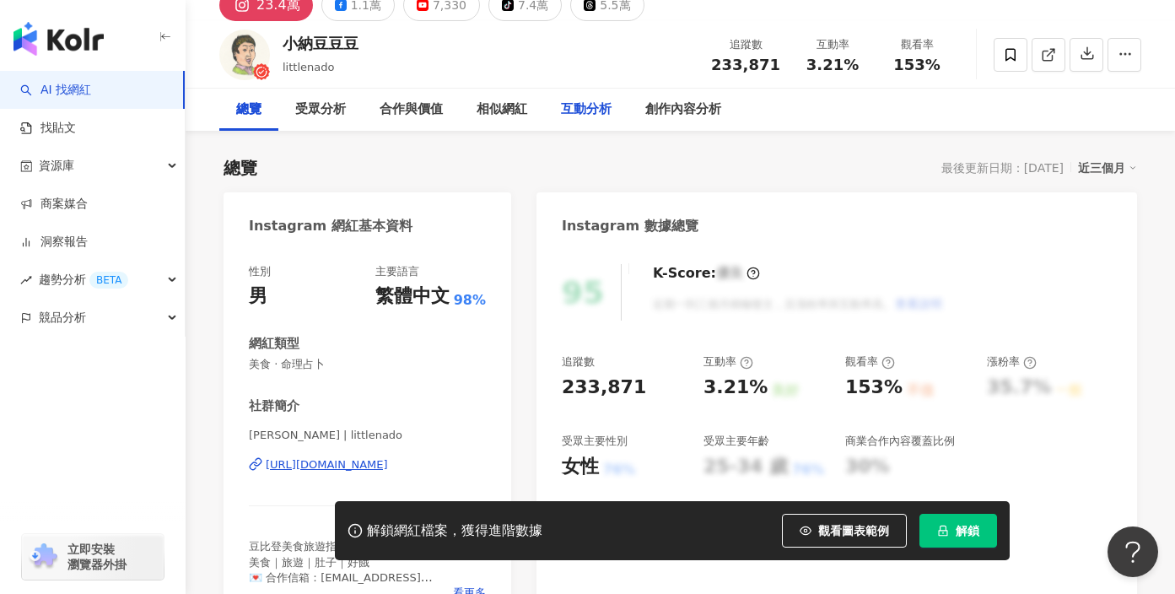
click at [596, 118] on div "互動分析" at bounding box center [586, 110] width 51 height 20
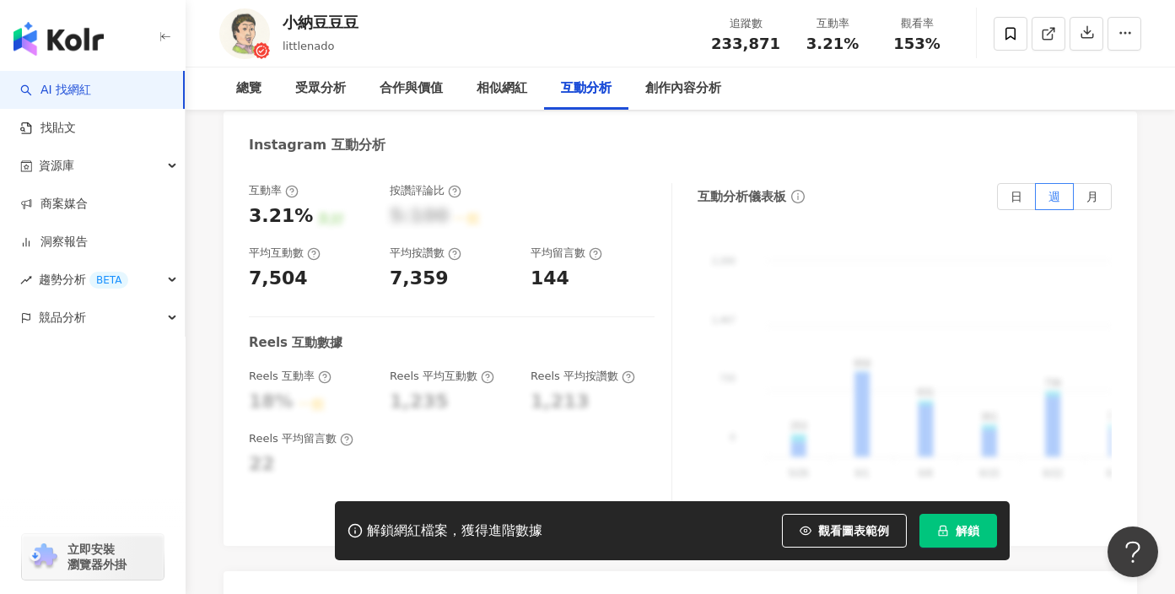
scroll to position [3392, 0]
drag, startPoint x: 296, startPoint y: 208, endPoint x: 235, endPoint y: 208, distance: 61.6
click at [235, 208] on div "互動率 3.21% 良好 按讚評論比 5:100 一般 平均互動數 7,504 平均按讚數 7,359 平均留言數 144 Reels 互動數據 Reels …" at bounding box center [681, 355] width 914 height 380
copy div "7,504"
click at [419, 430] on div "Reels 平均留言數 22" at bounding box center [452, 453] width 406 height 46
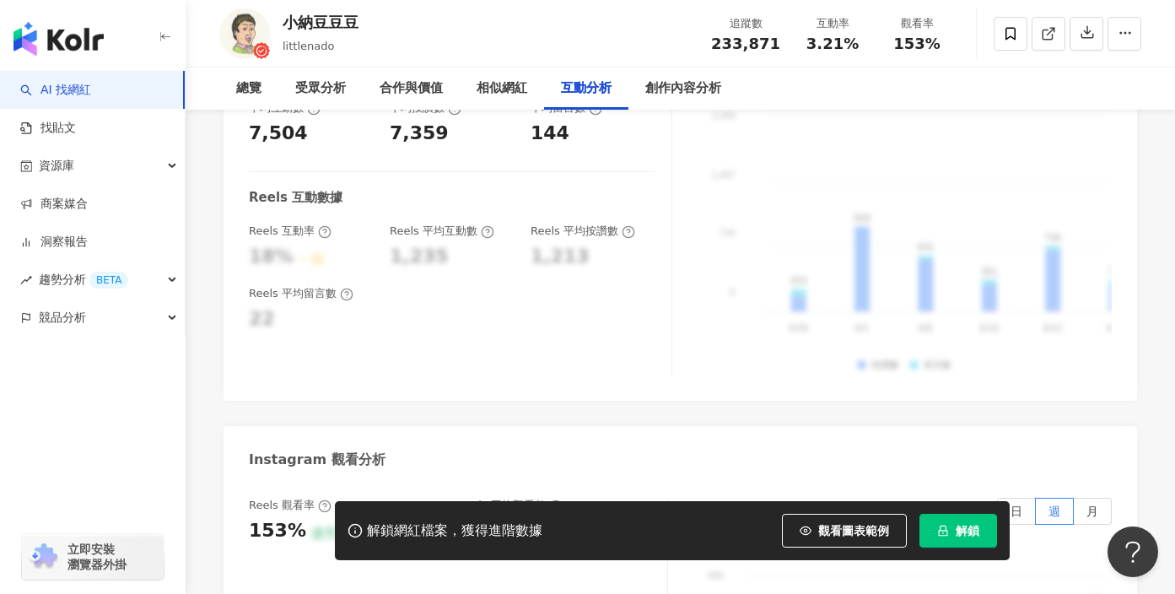
scroll to position [3750, 0]
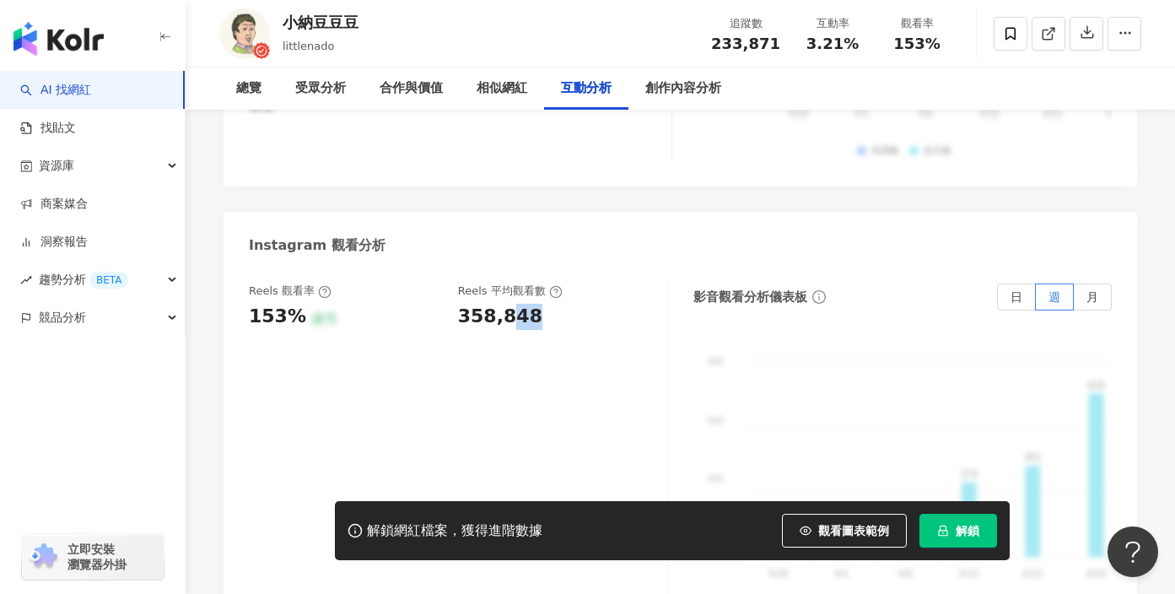
drag, startPoint x: 536, startPoint y: 242, endPoint x: 505, endPoint y: 253, distance: 33.1
click at [503, 304] on div "358,848" at bounding box center [554, 317] width 192 height 26
click at [509, 96] on div "相似網紅" at bounding box center [502, 88] width 51 height 20
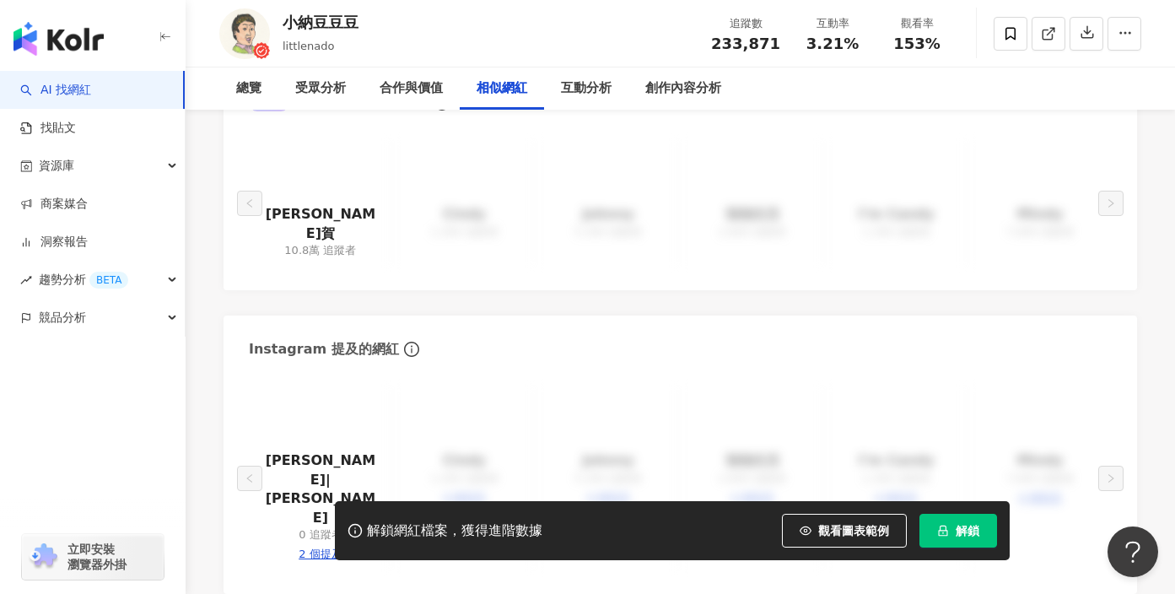
scroll to position [2874, 0]
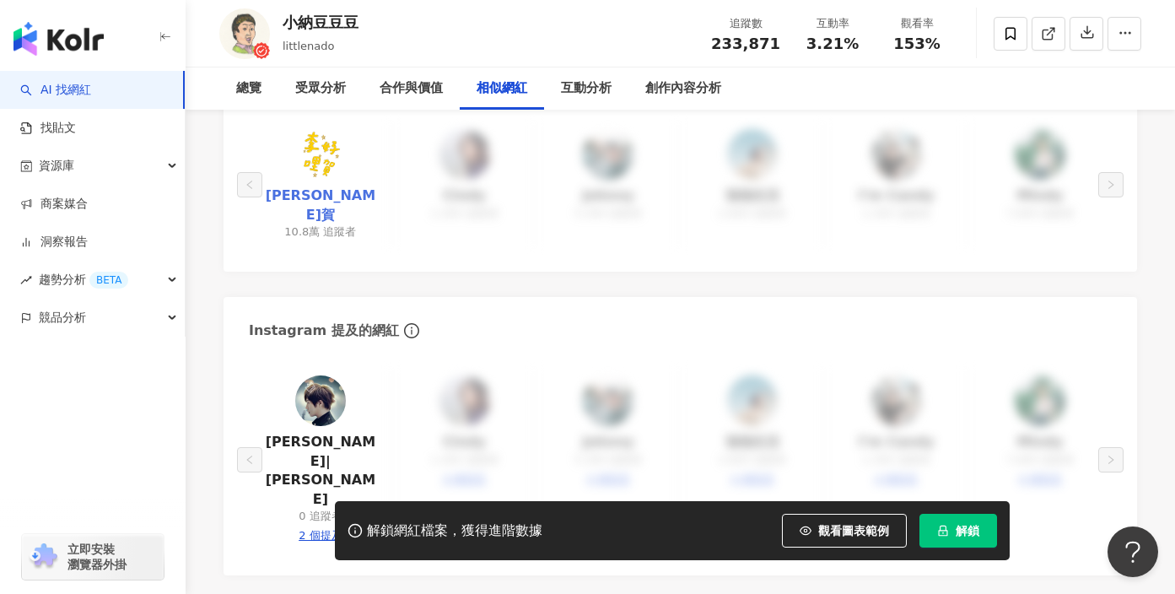
click at [325, 192] on link "李好哩賀" at bounding box center [320, 205] width 116 height 38
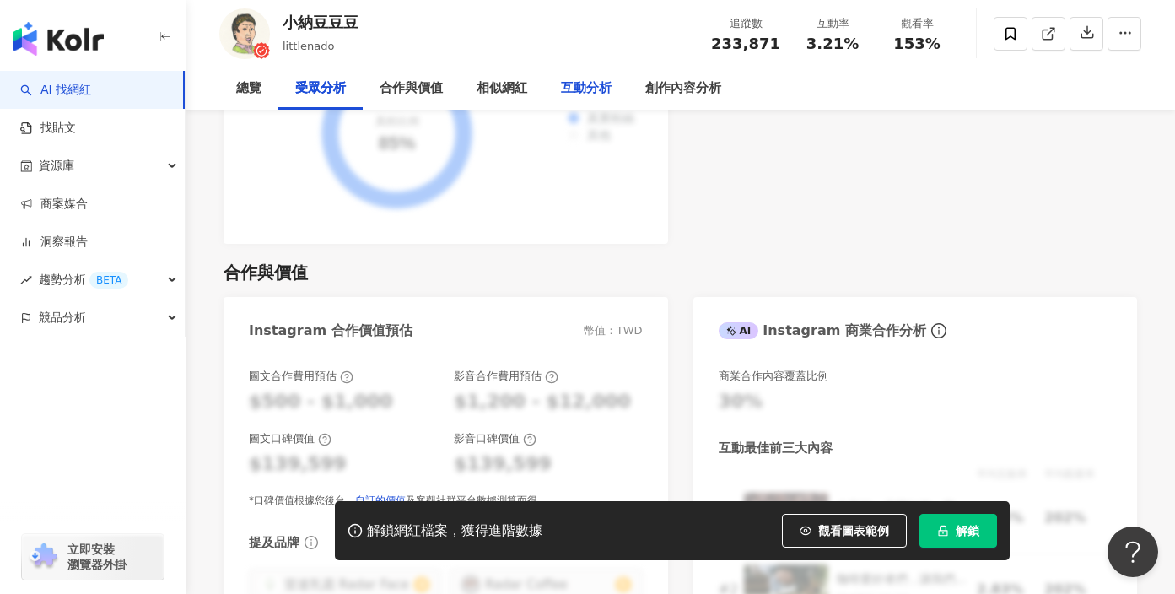
click at [590, 78] on div "互動分析" at bounding box center [586, 88] width 51 height 20
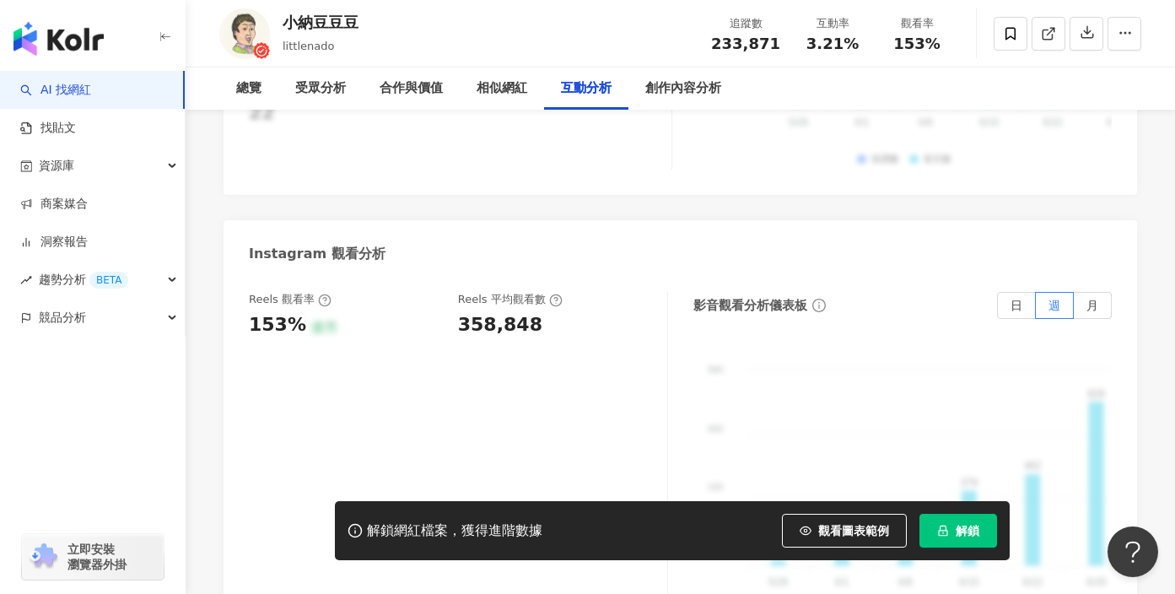
scroll to position [3743, 0]
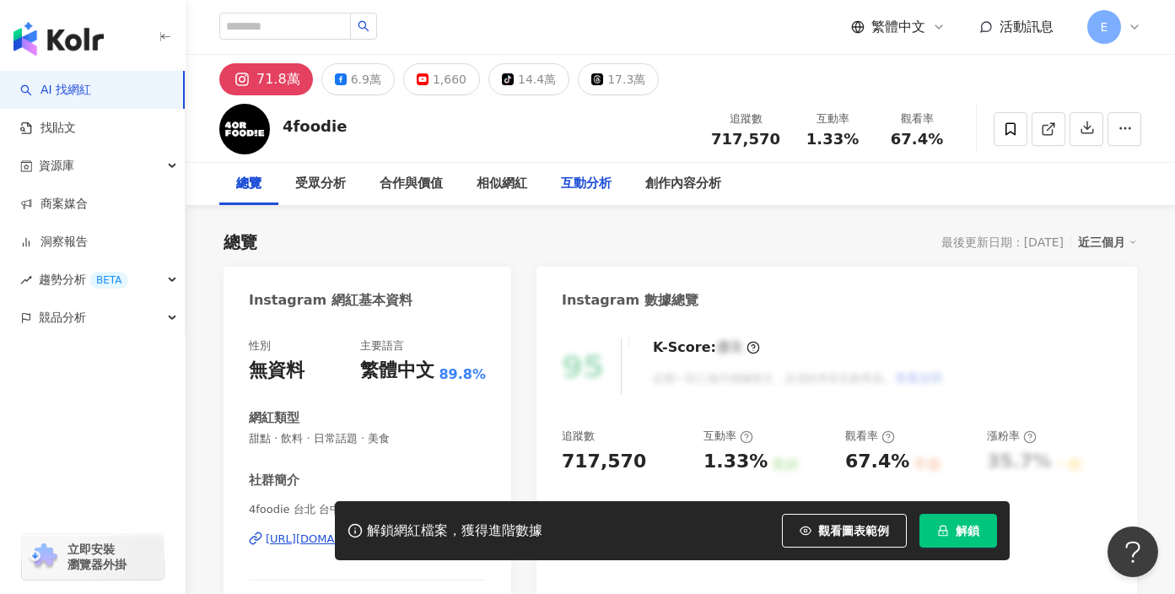
click at [584, 187] on div "互動分析" at bounding box center [586, 184] width 51 height 20
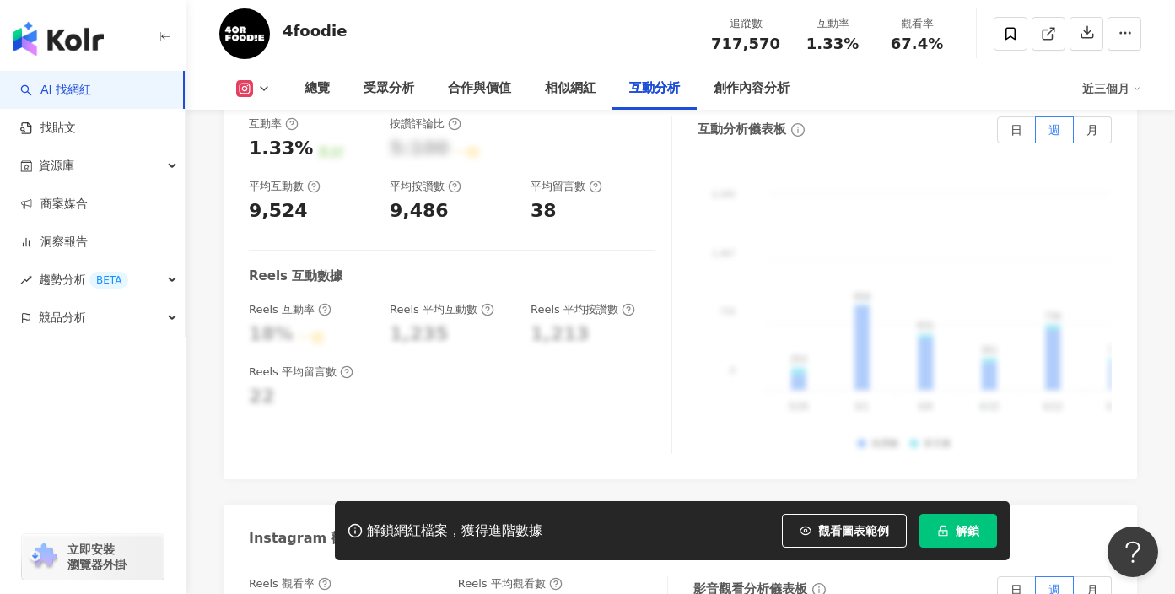
scroll to position [3360, 0]
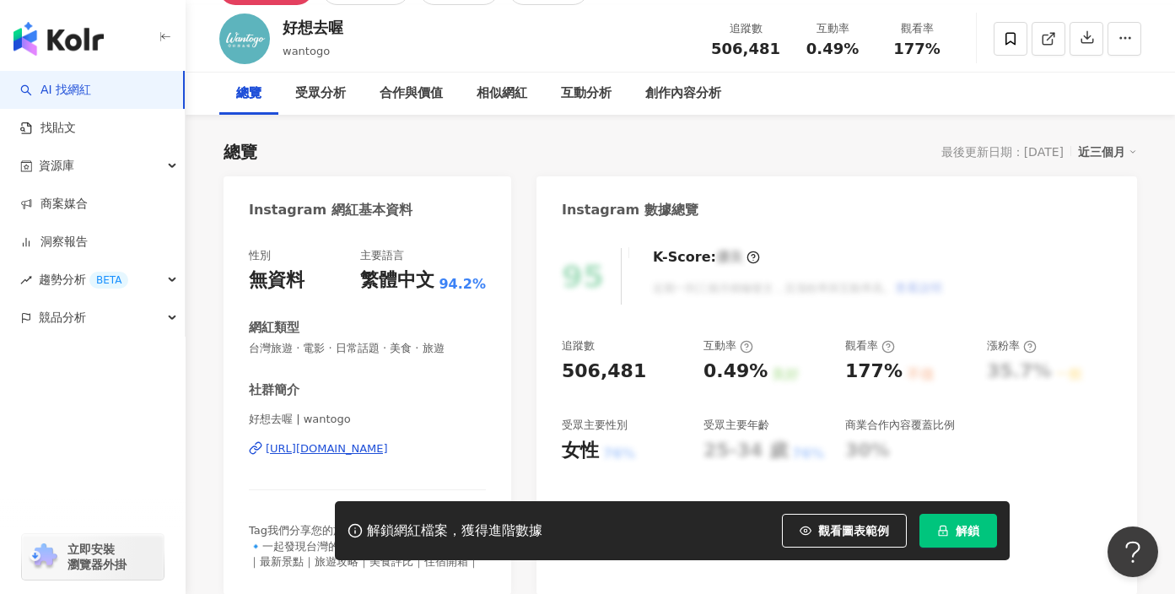
scroll to position [102, 0]
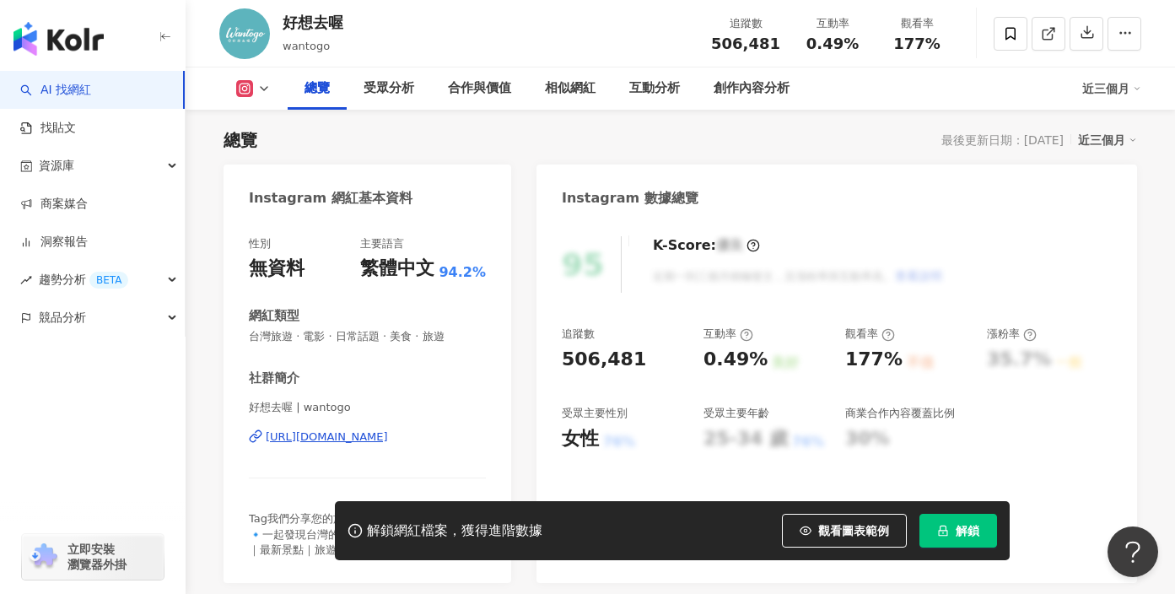
click at [360, 446] on div "好想去喔 | wantogo [URL][DOMAIN_NAME]" at bounding box center [367, 449] width 237 height 99
click at [372, 433] on div "[URL][DOMAIN_NAME]" at bounding box center [327, 436] width 122 height 15
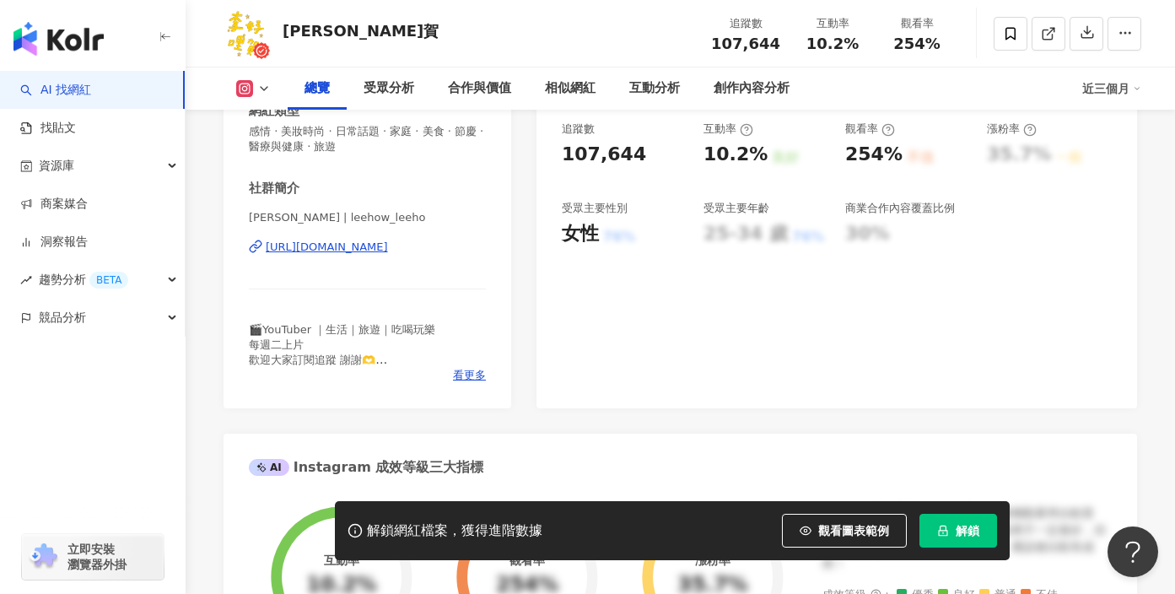
scroll to position [322, 0]
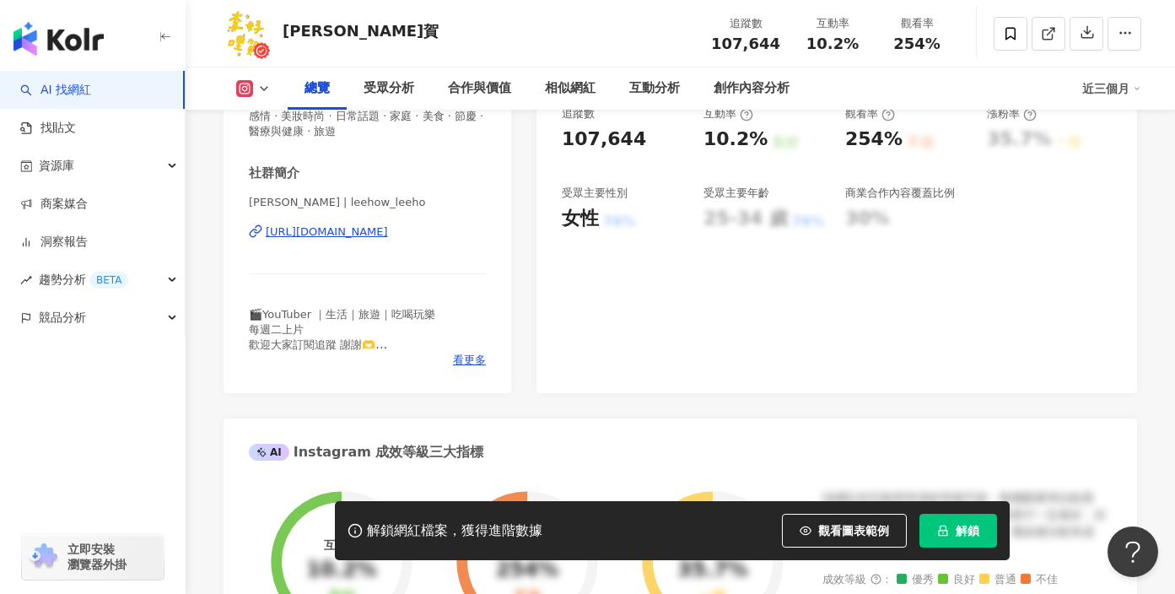
click at [384, 229] on div "[URL][DOMAIN_NAME]" at bounding box center [327, 231] width 122 height 15
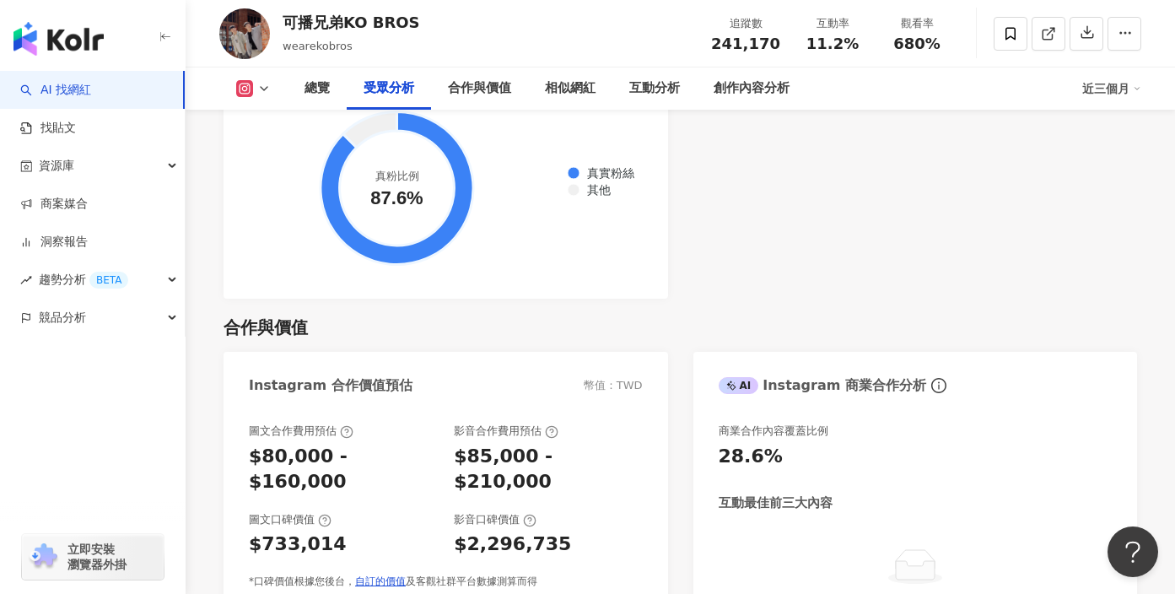
scroll to position [2021, 0]
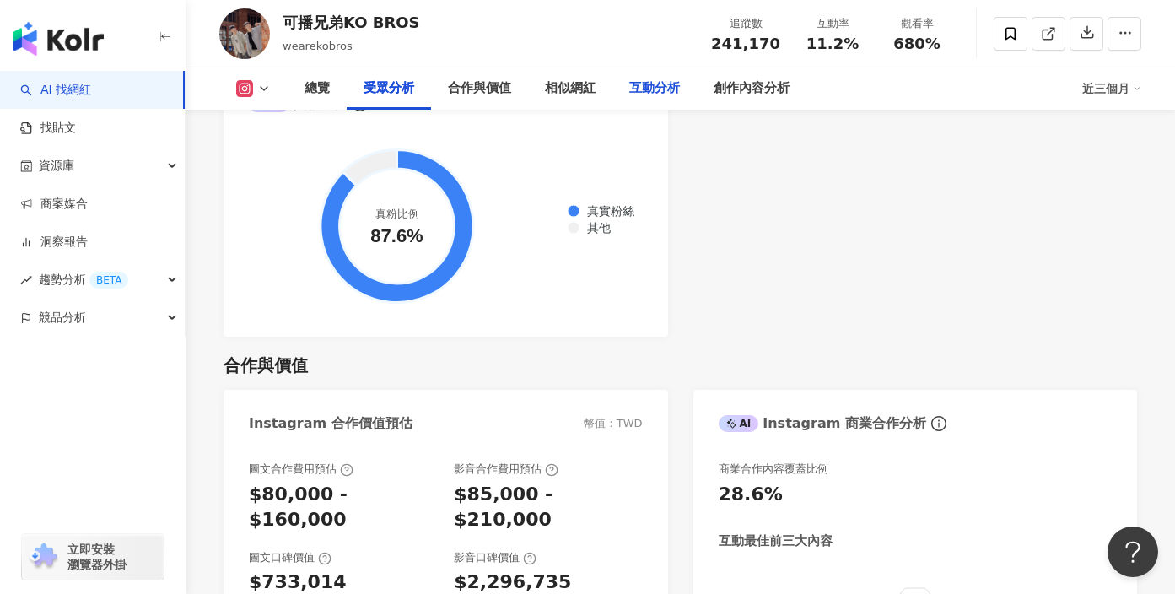
click at [646, 94] on div "互動分析" at bounding box center [654, 88] width 51 height 20
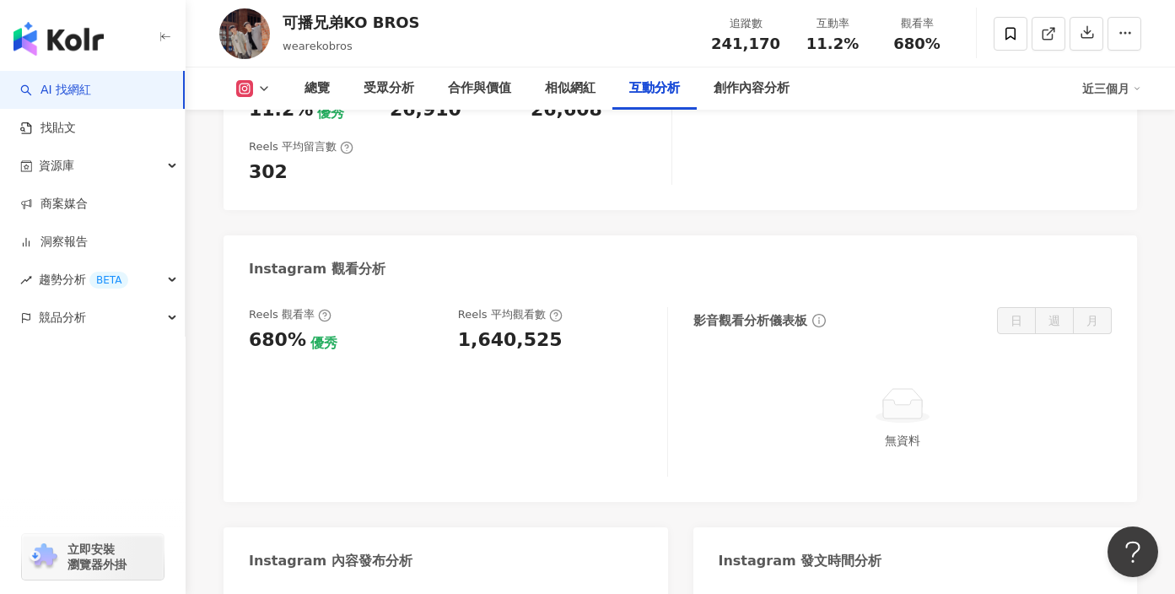
scroll to position [3620, 0]
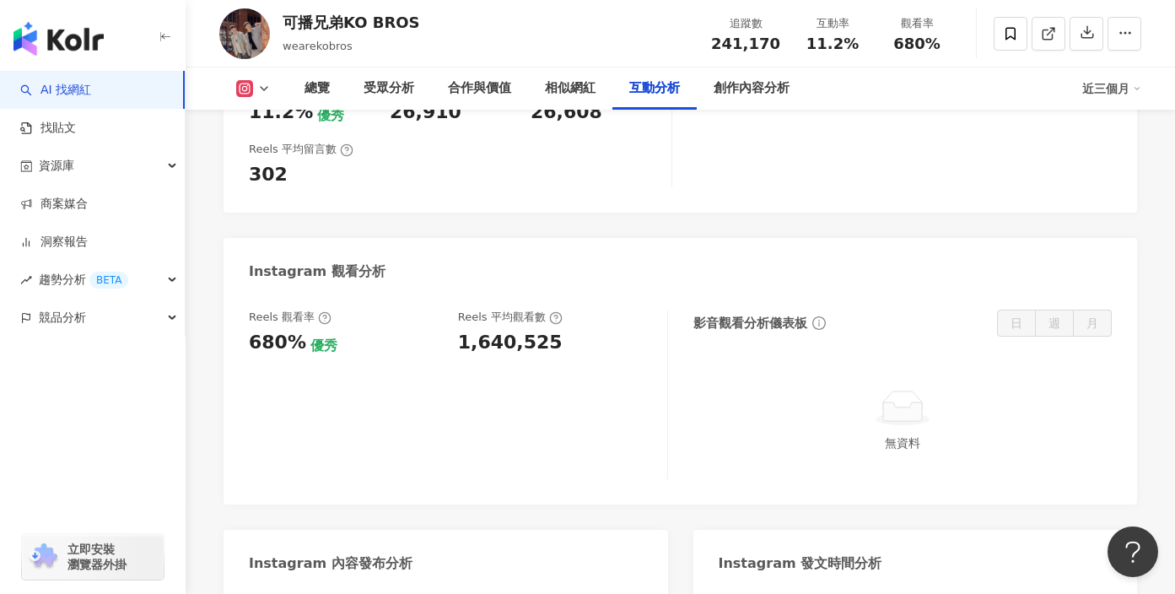
click at [269, 330] on div "680%" at bounding box center [277, 343] width 57 height 26
drag, startPoint x: 456, startPoint y: 316, endPoint x: 489, endPoint y: 317, distance: 32.9
click at [489, 317] on div "Reels 觀看率 680% 優秀 Reels 平均觀看數 1,640,525" at bounding box center [450, 333] width 402 height 46
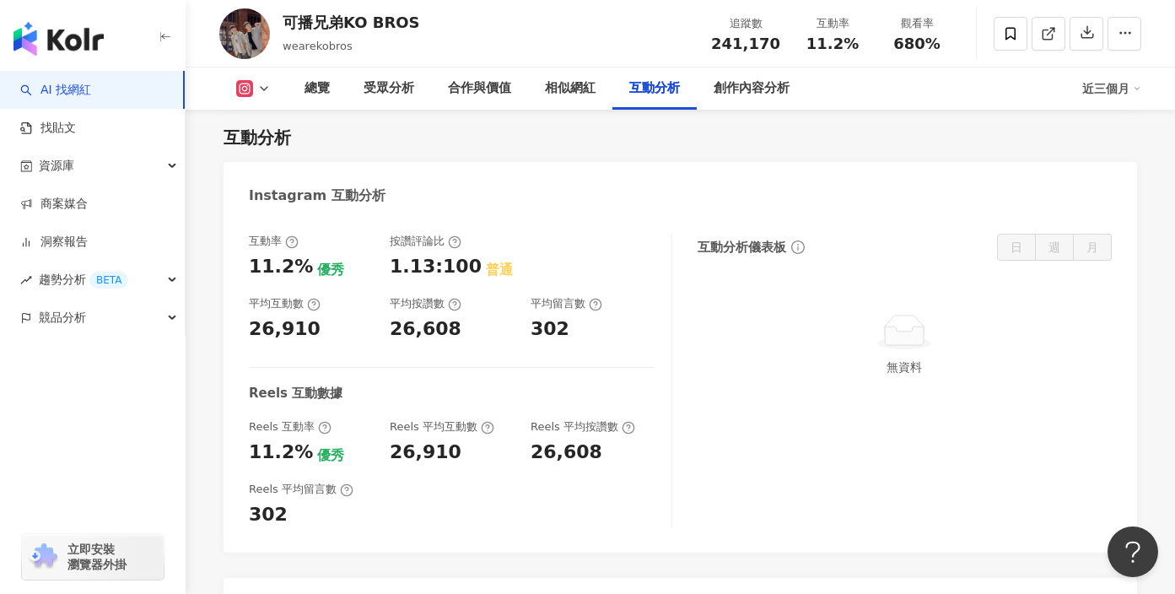
click at [362, 440] on div "11.2% 優秀" at bounding box center [311, 453] width 124 height 26
drag, startPoint x: 241, startPoint y: 431, endPoint x: 276, endPoint y: 430, distance: 34.6
click at [277, 430] on div "互動率 11.2% 優秀 按讚評論比 1.13:100 普通 平均互動數 26,910 平均按讚數 26,608 平均留言數 302 Reels 互動數據 R…" at bounding box center [681, 385] width 914 height 336
click at [300, 446] on div "互動率 11.2% 優秀 按讚評論比 1.13:100 普通 平均互動數 26,910 平均按讚數 26,608 平均留言數 302 Reels 互動數據 R…" at bounding box center [461, 381] width 424 height 294
click at [476, 440] on div "26,910" at bounding box center [452, 453] width 124 height 26
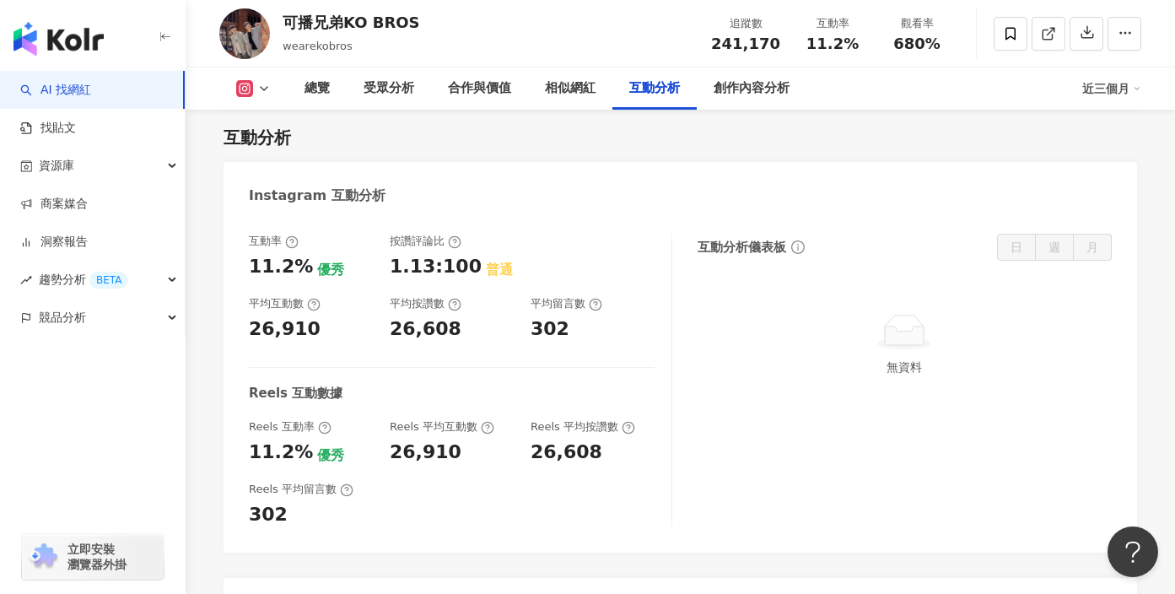
click at [455, 440] on div "26,910" at bounding box center [452, 453] width 124 height 26
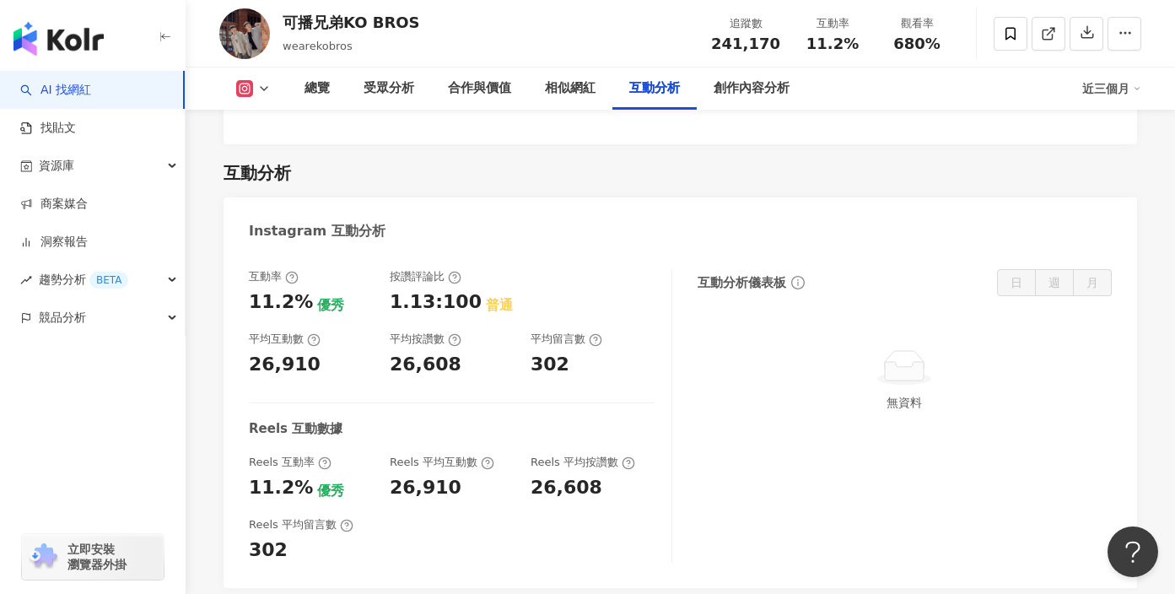
scroll to position [3247, 0]
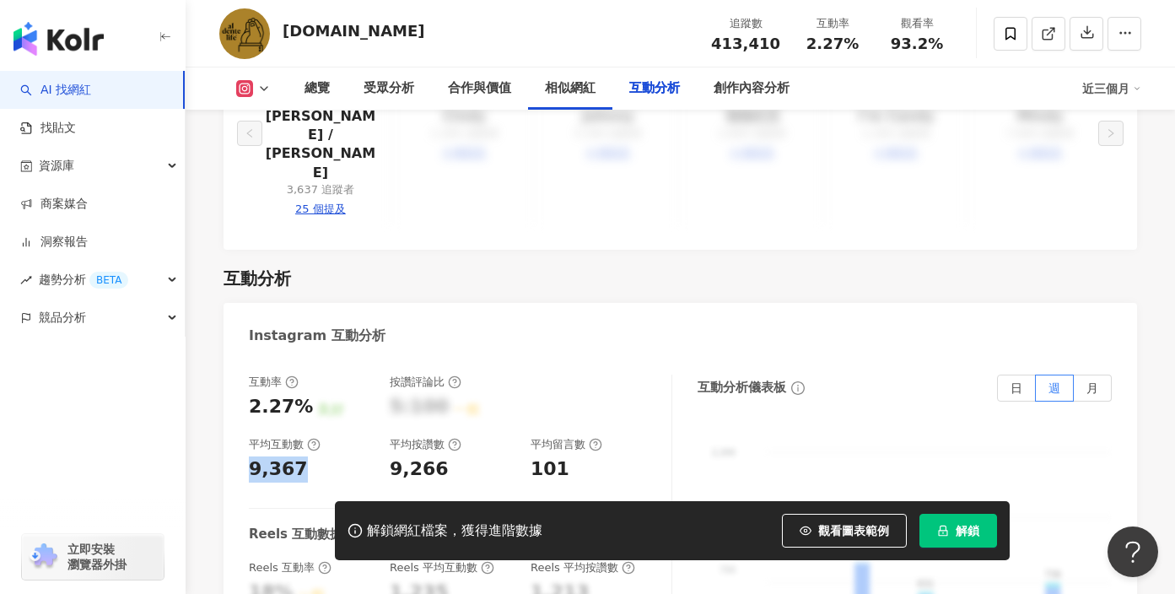
scroll to position [3283, 0]
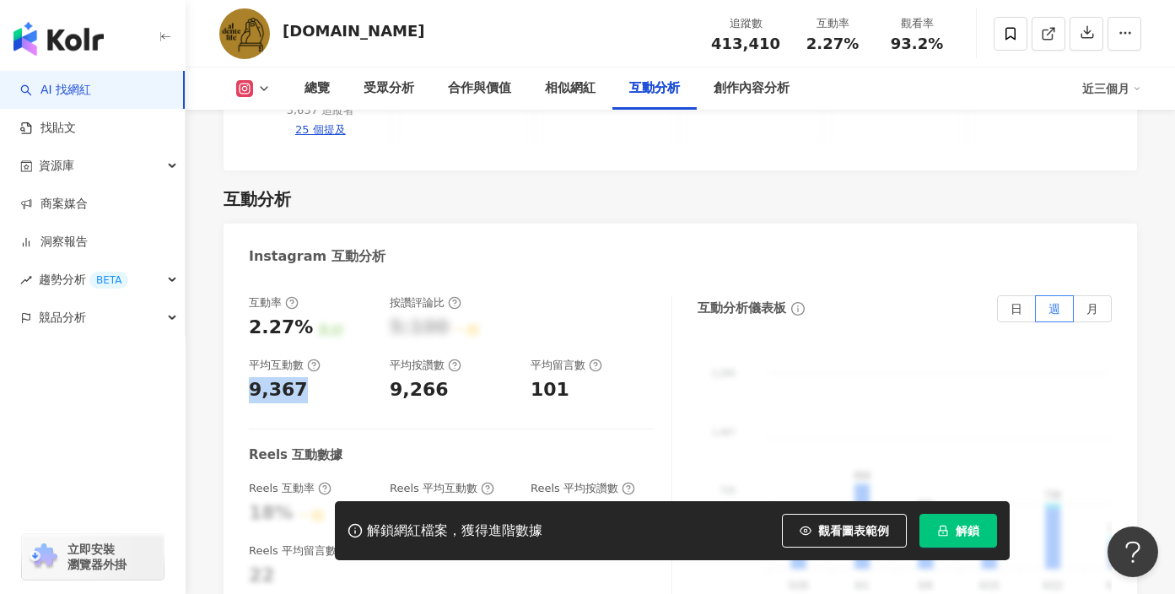
click at [960, 530] on span "解鎖" at bounding box center [968, 530] width 24 height 13
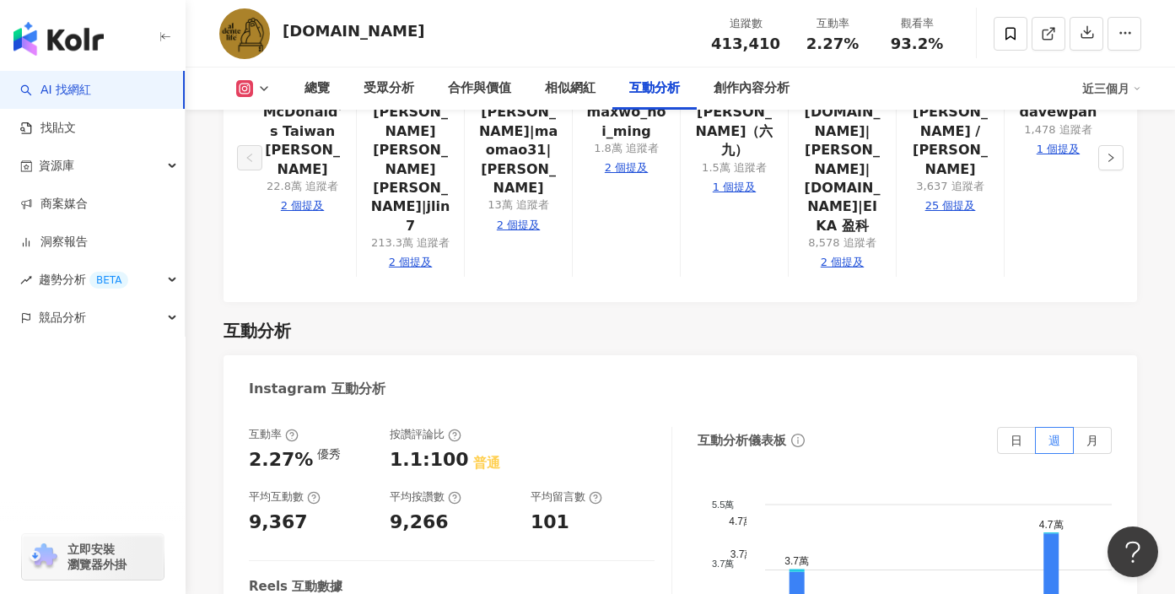
scroll to position [3362, 0]
